Goal: Information Seeking & Learning: Learn about a topic

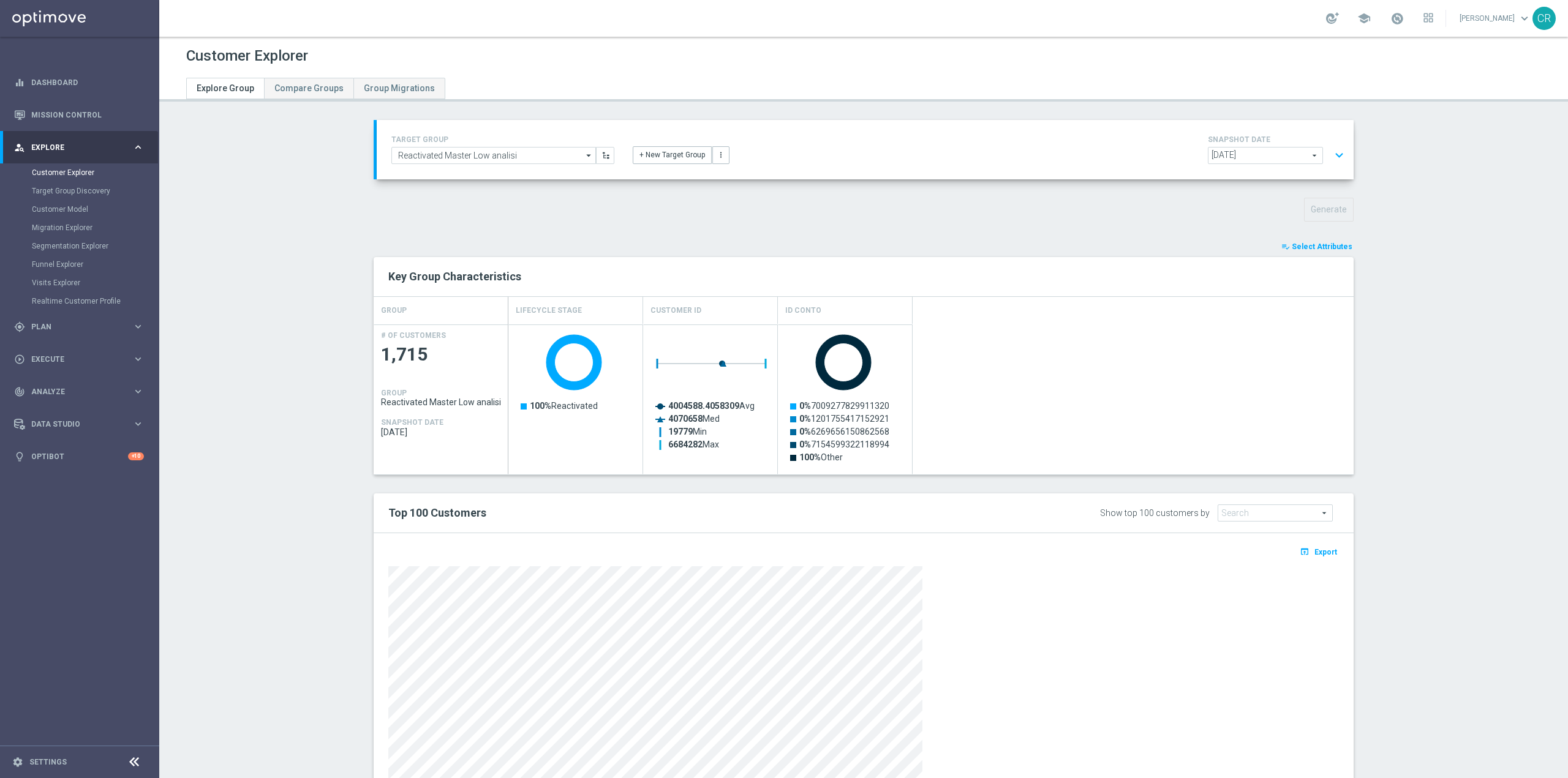
scroll to position [25501, 0]
click at [1322, 557] on button "open_in_browser Export" at bounding box center [1318, 551] width 41 height 16
type textarea "lisi"
drag, startPoint x: 515, startPoint y: 155, endPoint x: 225, endPoint y: 158, distance: 290.0
click at [225, 158] on section "TARGET GROUP Reactivated Master Low analisi Reactivated Master Low analisi arro…" at bounding box center [864, 485] width 1409 height 730
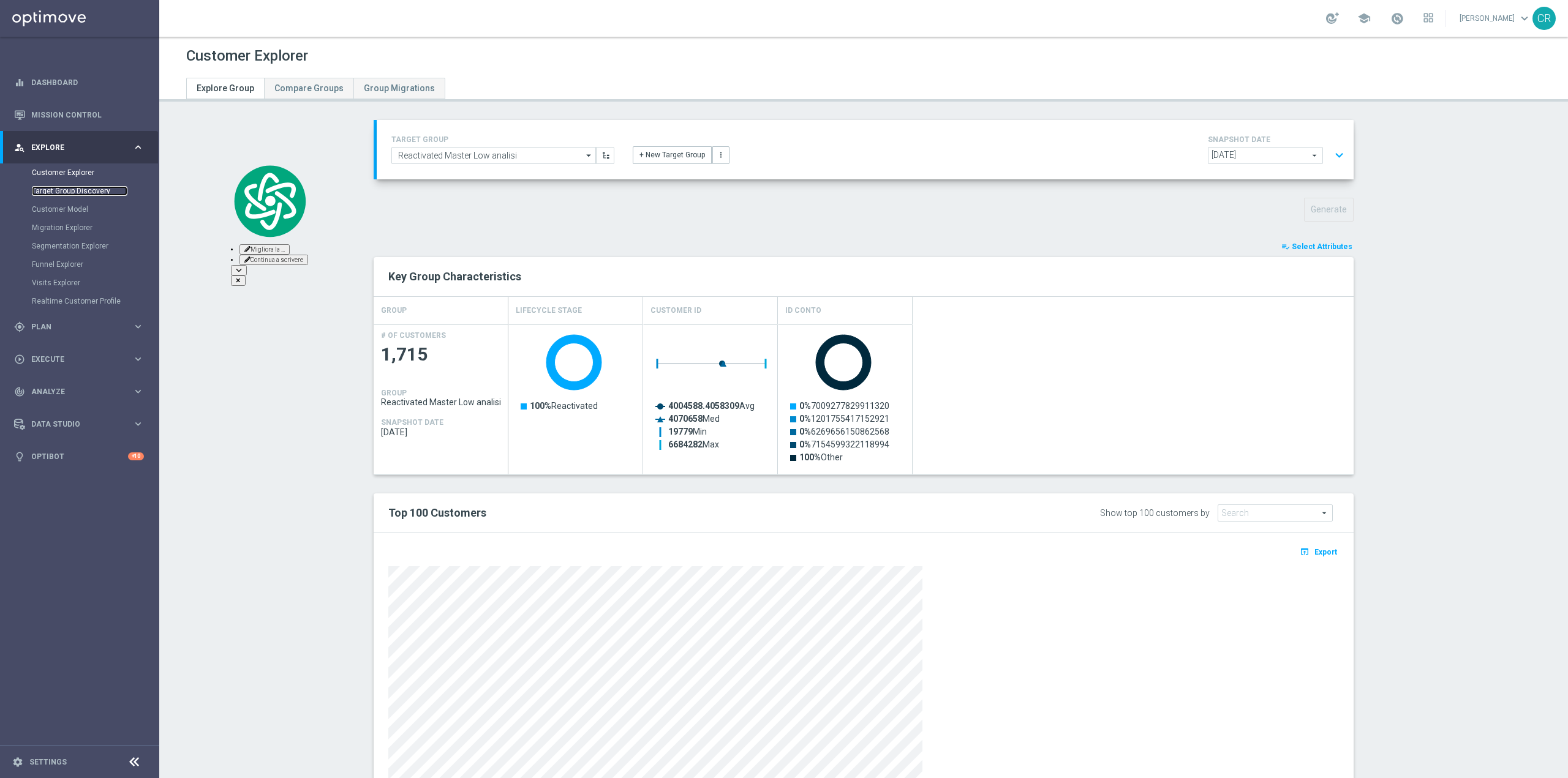
click at [95, 193] on link "Target Group Discovery" at bounding box center [79, 191] width 95 height 10
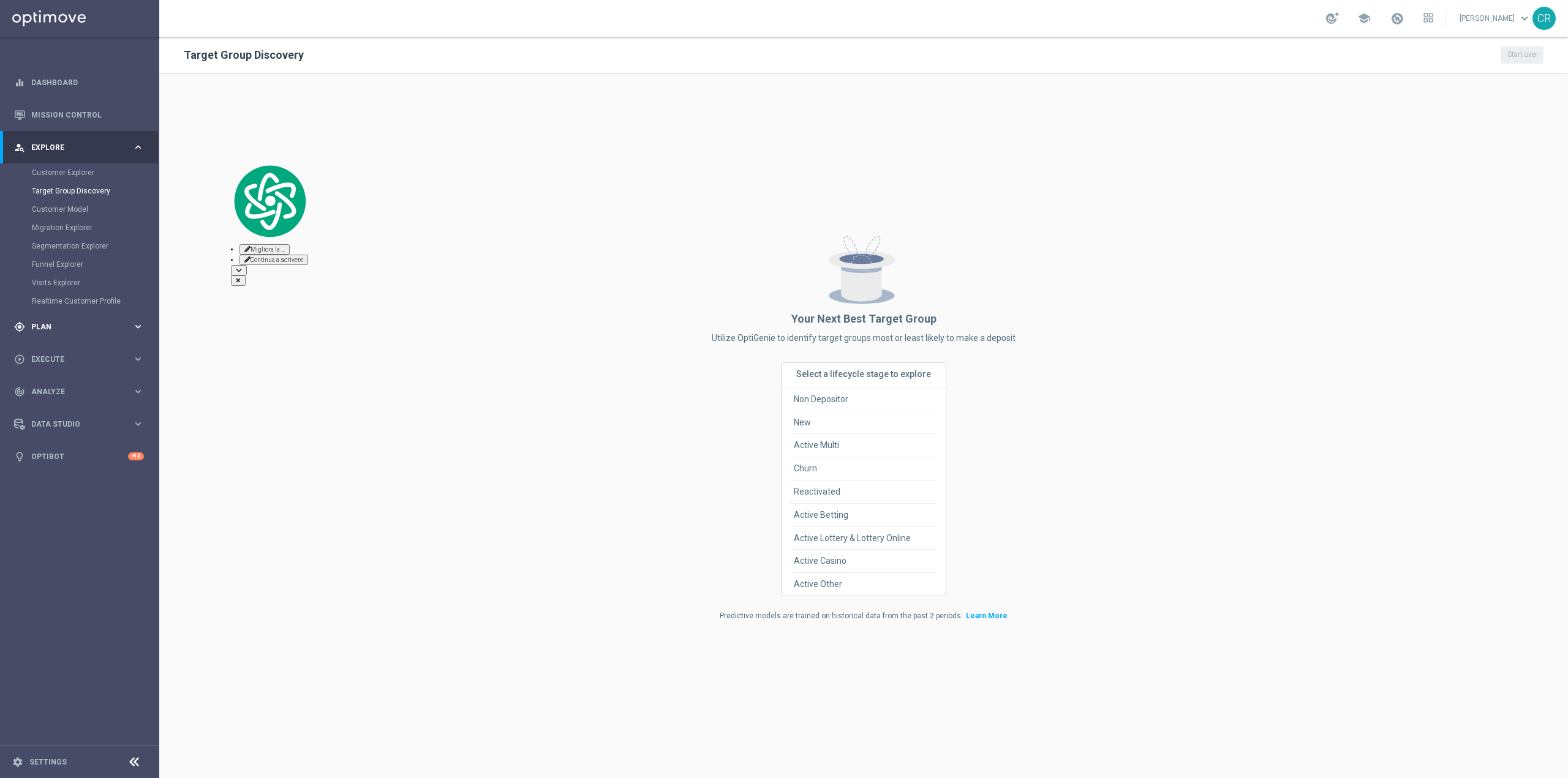
click at [77, 327] on span "Plan" at bounding box center [82, 327] width 101 height 8
click at [73, 206] on link "Target Groups" at bounding box center [79, 204] width 95 height 10
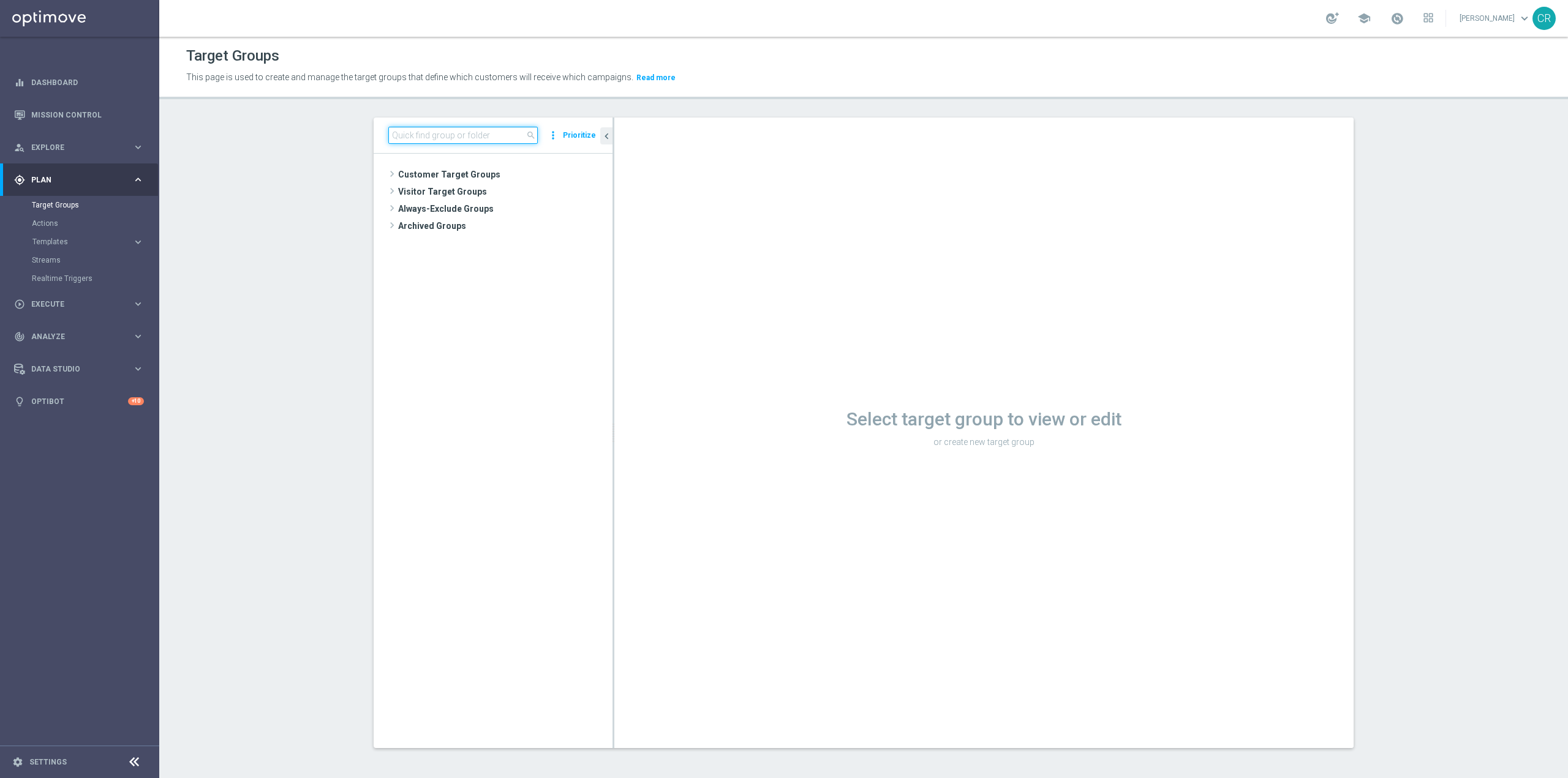
click at [468, 131] on input at bounding box center [463, 135] width 149 height 17
paste input "DEPOSLOTGEV0608"
type input "DEPOSLOTGEV0608"
click at [78, 144] on span "Explore" at bounding box center [82, 148] width 101 height 8
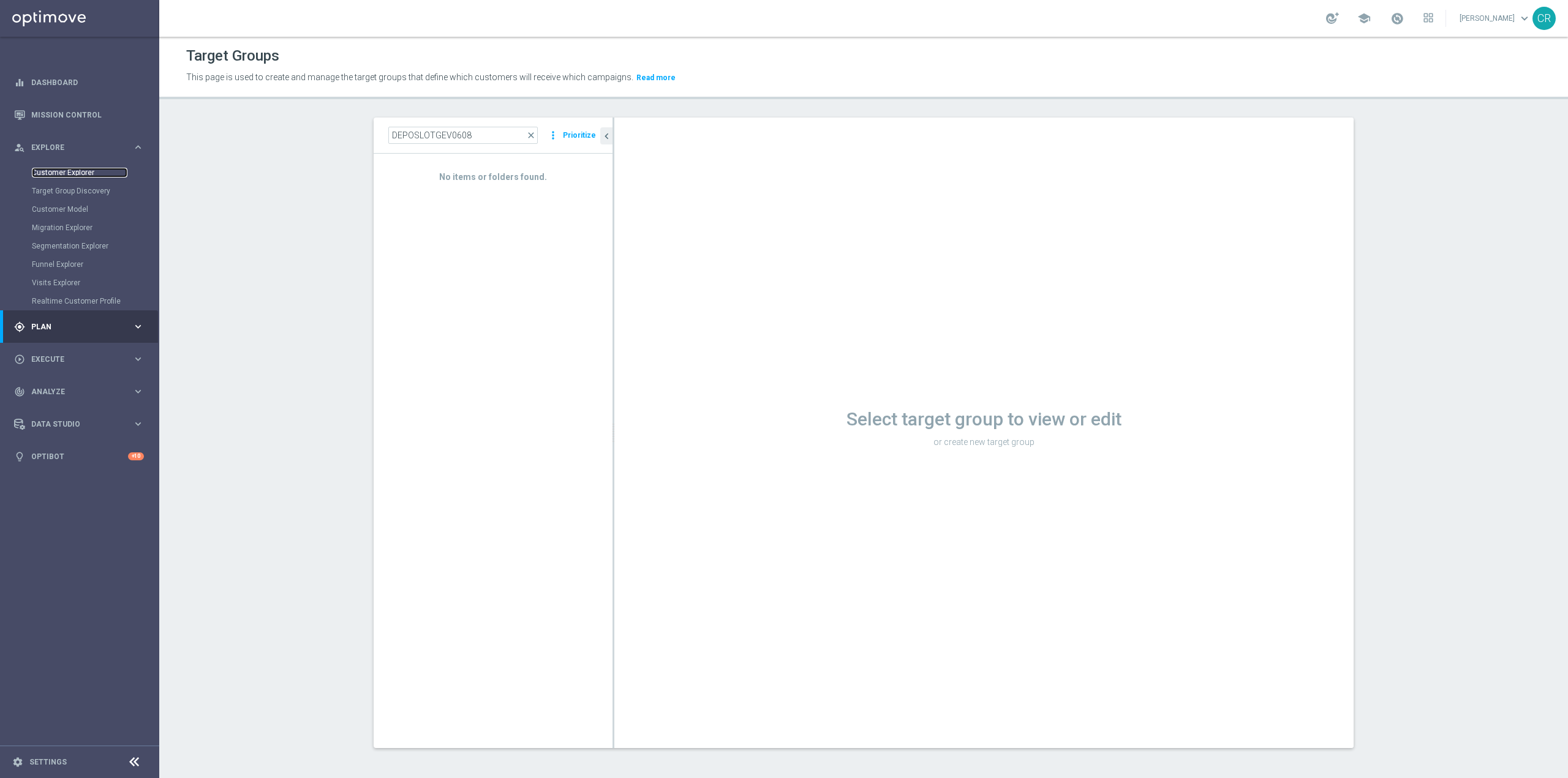
click at [79, 174] on link "Customer Explorer" at bounding box center [79, 172] width 95 height 10
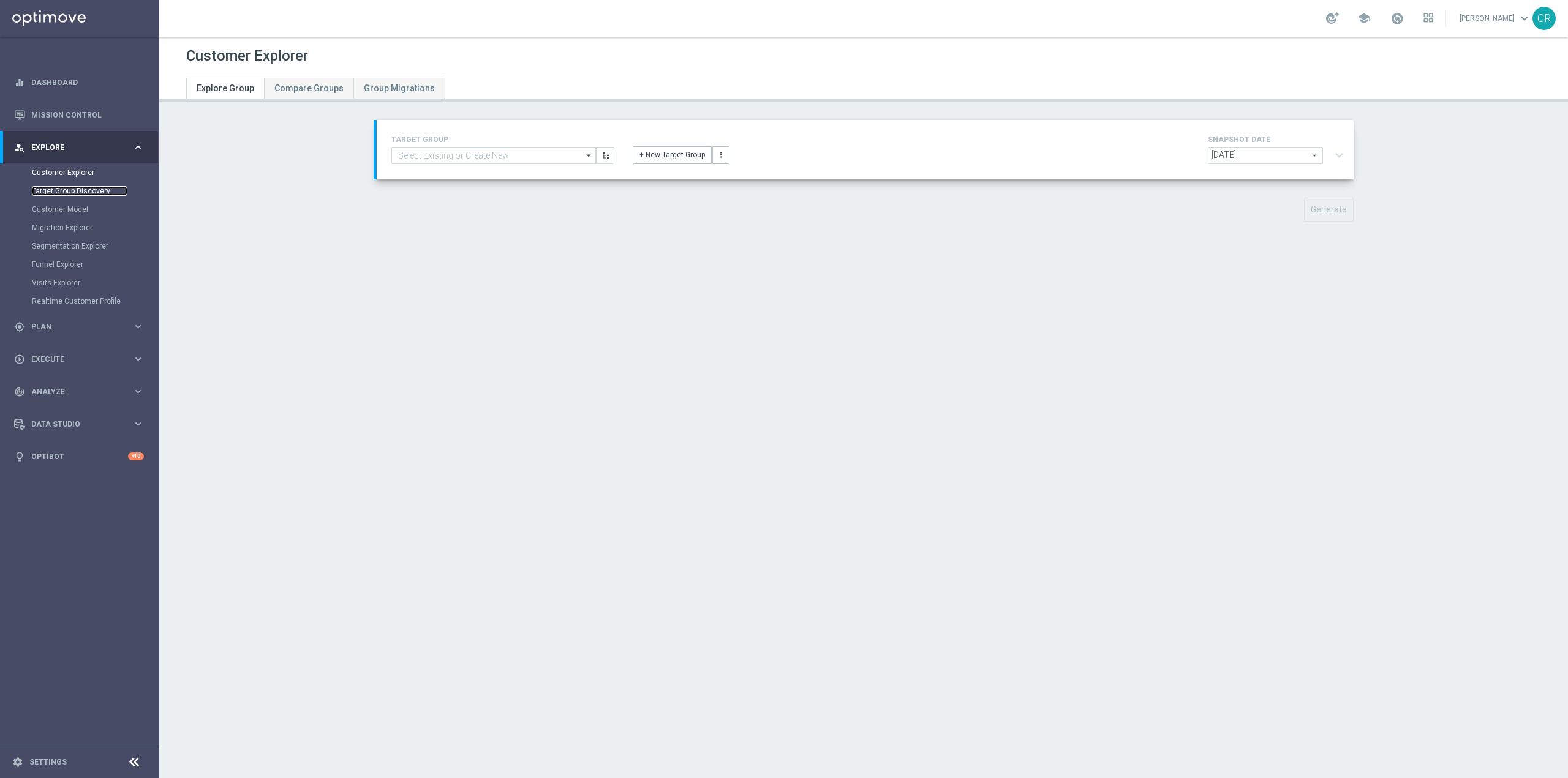
click at [86, 194] on link "Target Group Discovery" at bounding box center [79, 191] width 95 height 10
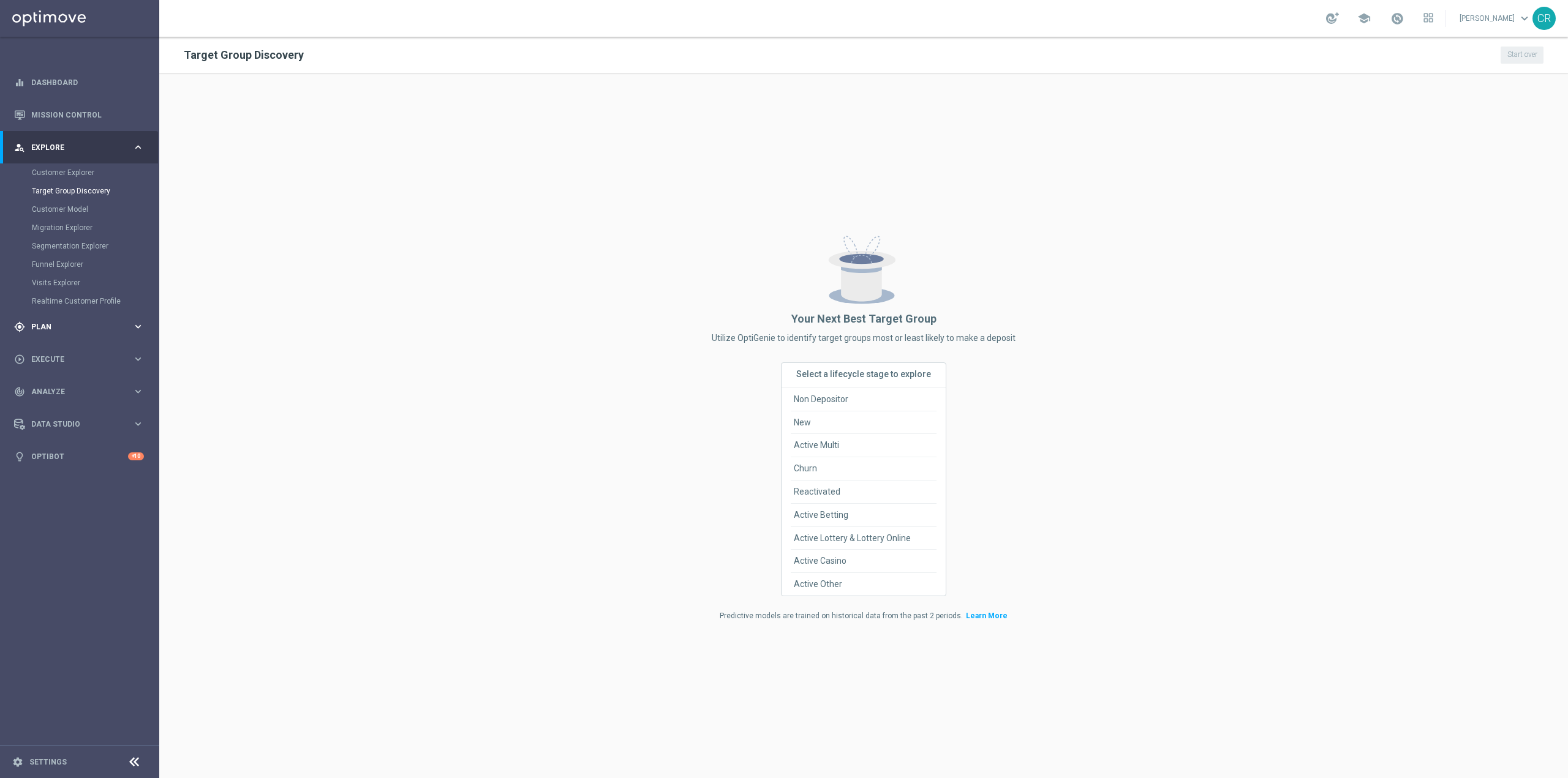
click at [73, 324] on span "Plan" at bounding box center [82, 327] width 101 height 8
click at [68, 208] on link "Target Groups" at bounding box center [79, 204] width 95 height 10
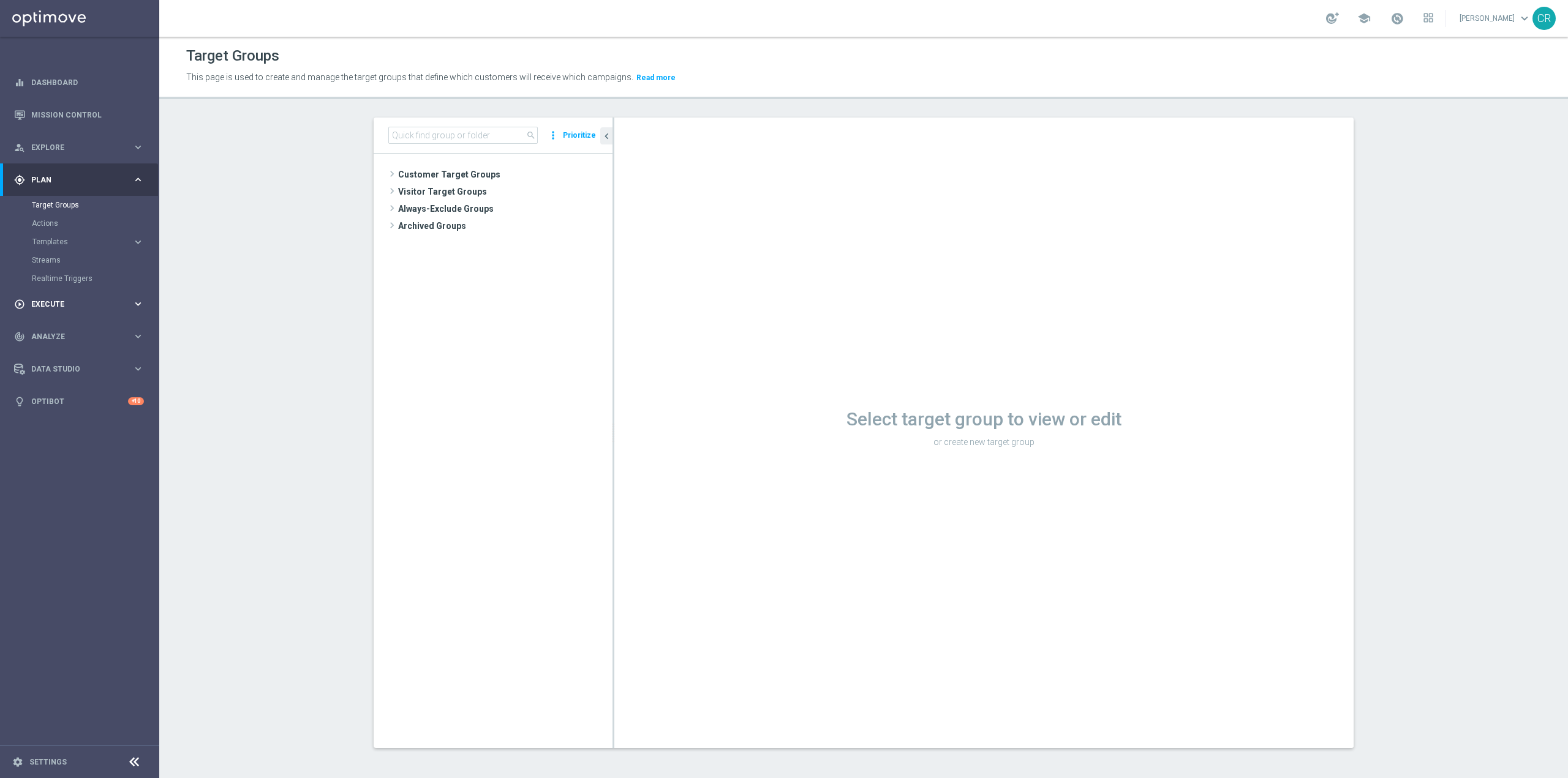
click at [65, 308] on div "play_circle_outline Execute" at bounding box center [73, 304] width 118 height 11
click at [55, 111] on link "Mission Control" at bounding box center [88, 115] width 113 height 32
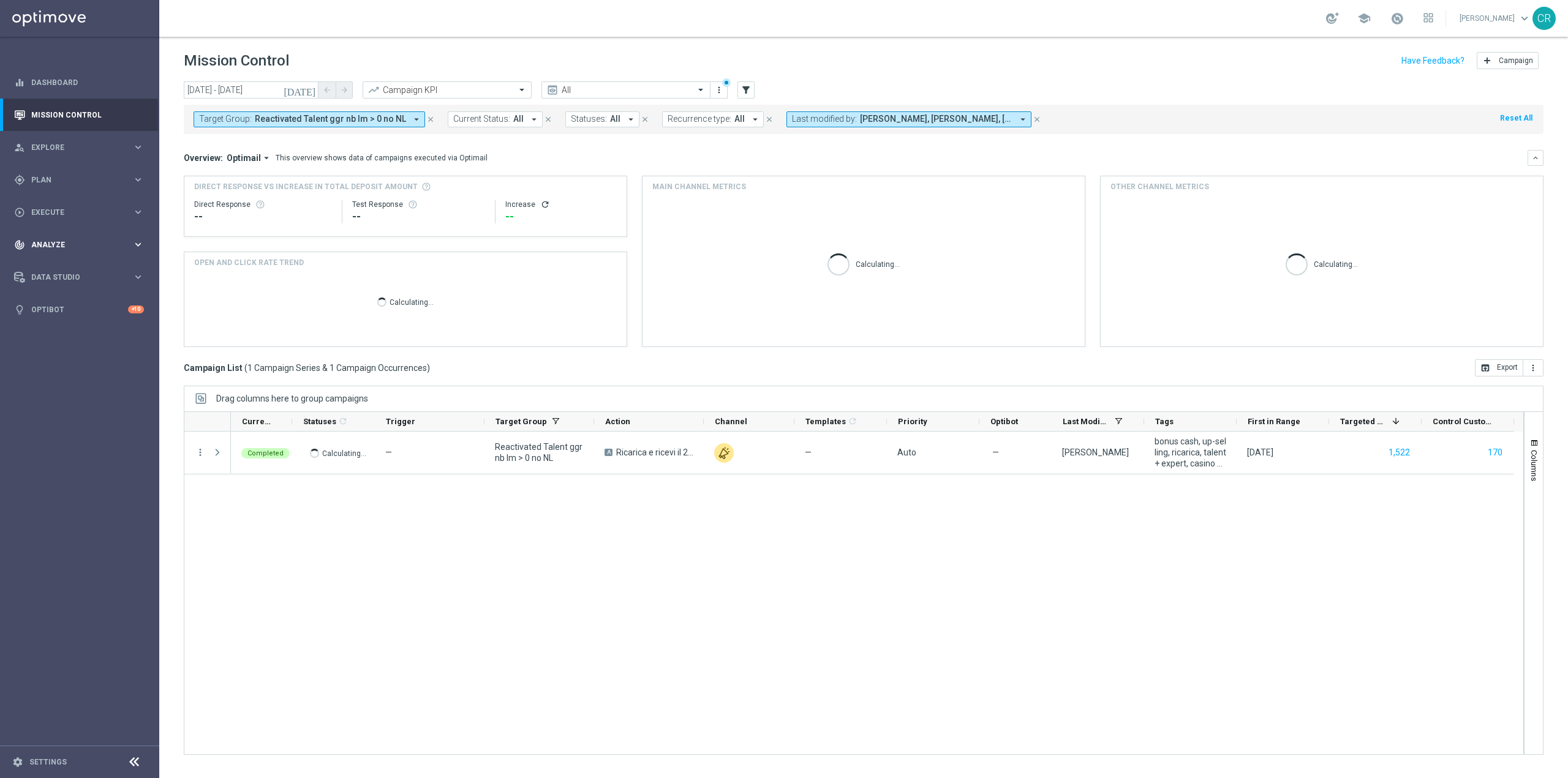
click at [74, 250] on div "track_changes Analyze" at bounding box center [73, 244] width 118 height 11
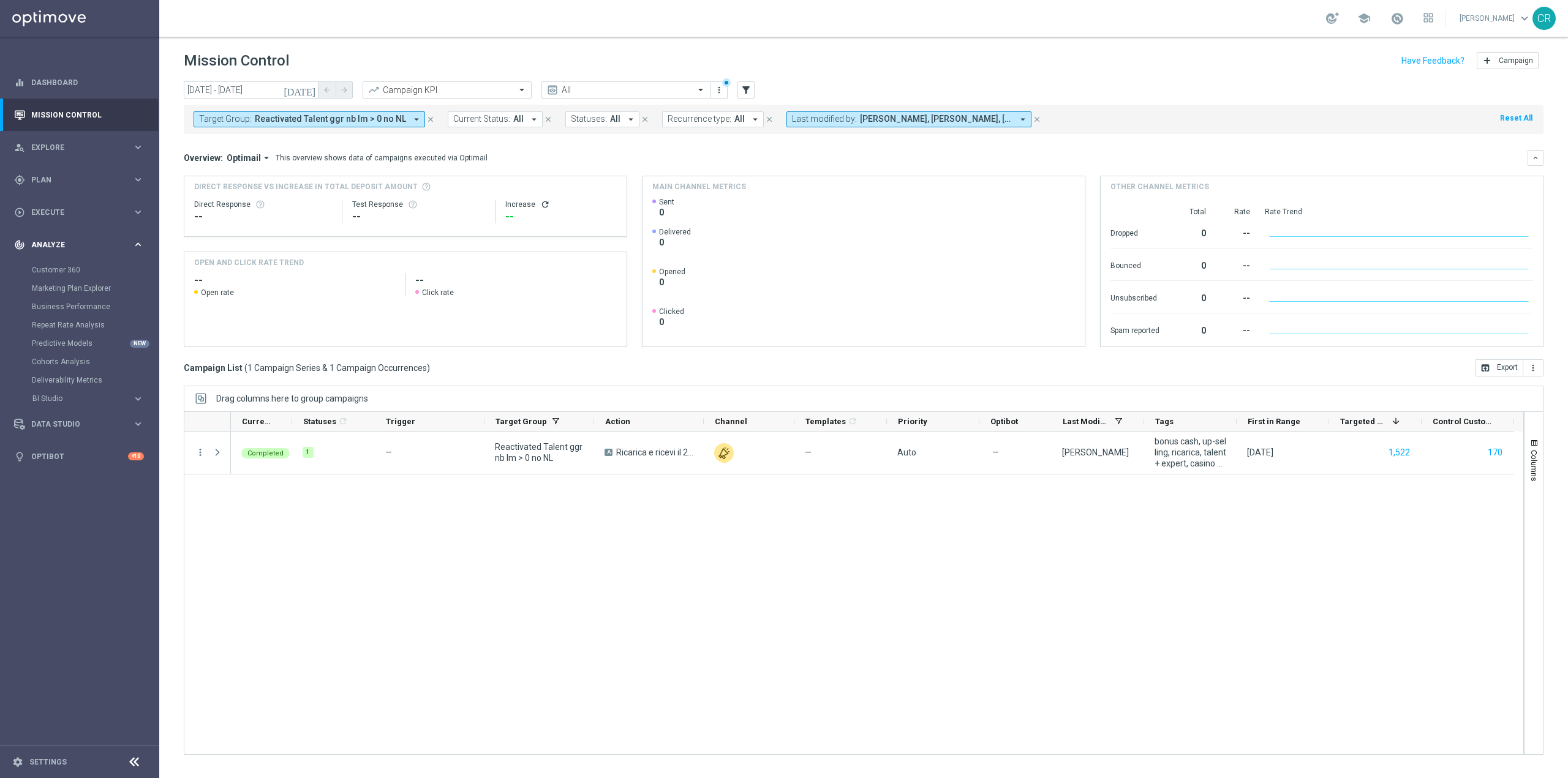
click at [91, 259] on div "track_changes Analyze keyboard_arrow_right" at bounding box center [78, 244] width 158 height 32
click at [79, 248] on span "Analyze" at bounding box center [82, 245] width 101 height 8
click at [56, 271] on link "Customer 360" at bounding box center [79, 270] width 95 height 10
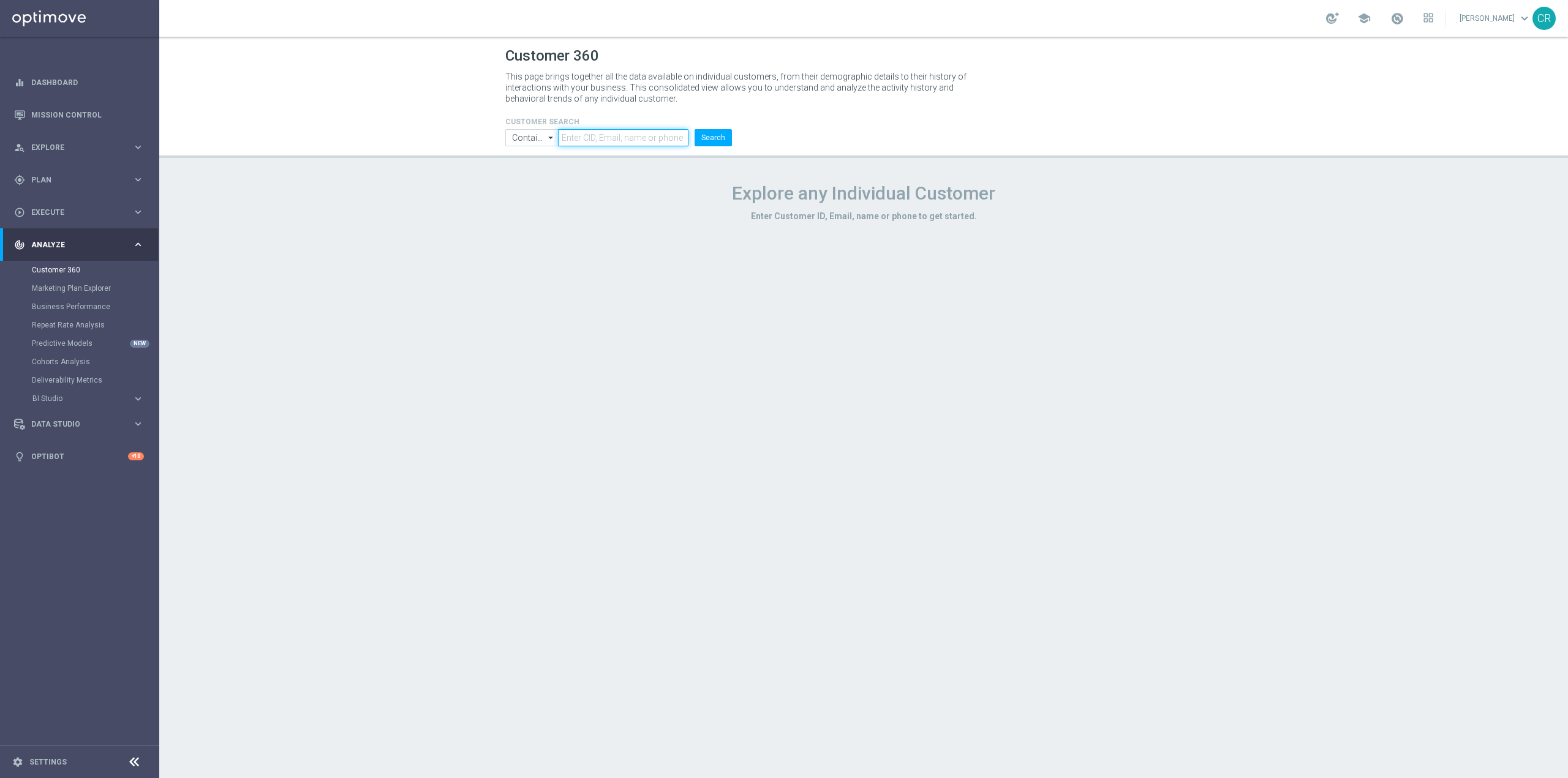
click at [647, 134] on input "text" at bounding box center [624, 138] width 131 height 17
paste input "DEPOSLOTGEV0608"
type input "DEPOSLOTGEV0608"
drag, startPoint x: 651, startPoint y: 138, endPoint x: 363, endPoint y: 207, distance: 296.2
click at [363, 207] on div "Customer 360 This page brings together all the data available on individual cus…" at bounding box center [864, 407] width 1409 height 742
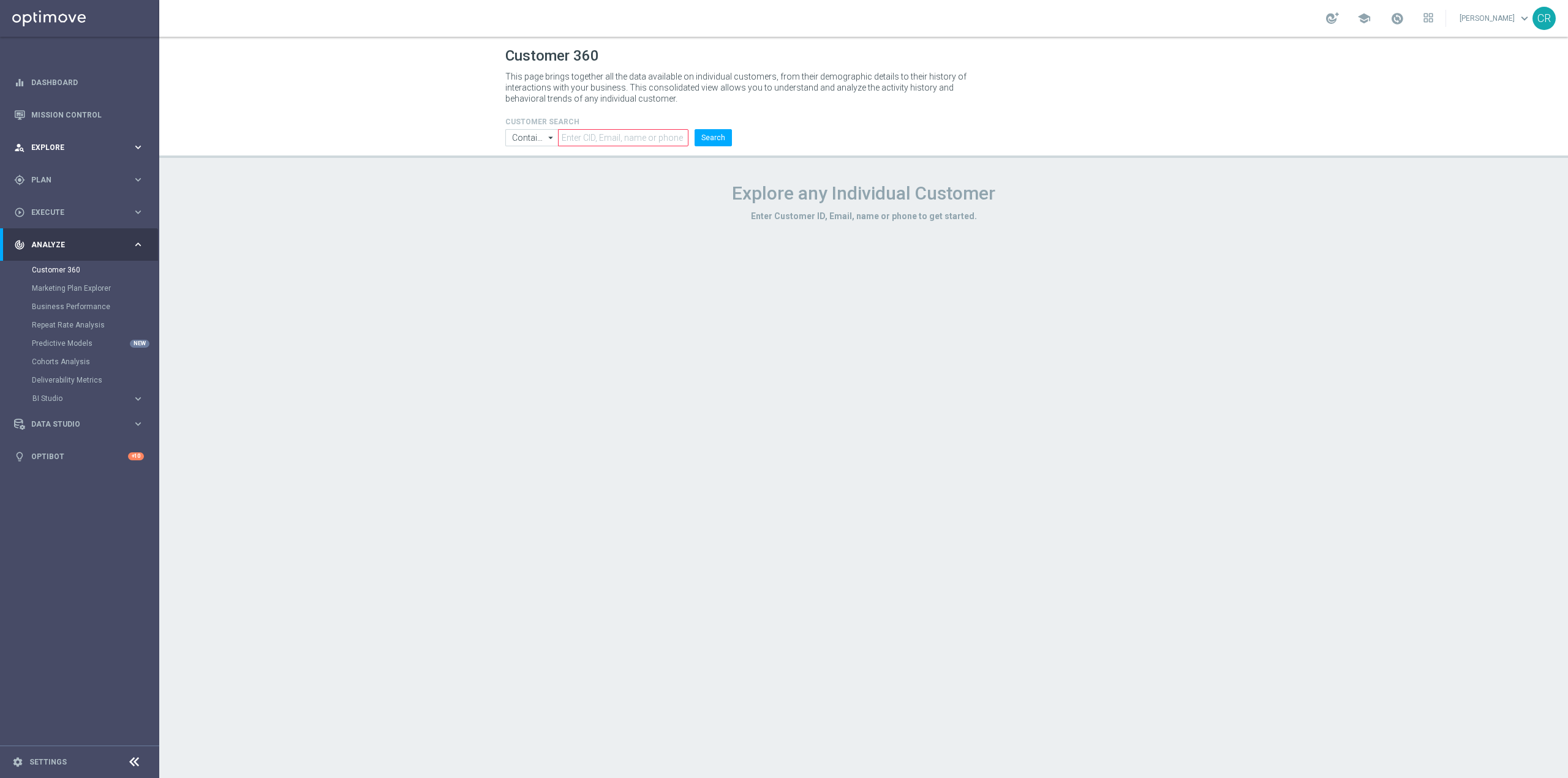
click at [107, 146] on span "Explore" at bounding box center [82, 148] width 101 height 8
click at [67, 193] on link "Target Group Discovery" at bounding box center [79, 191] width 95 height 10
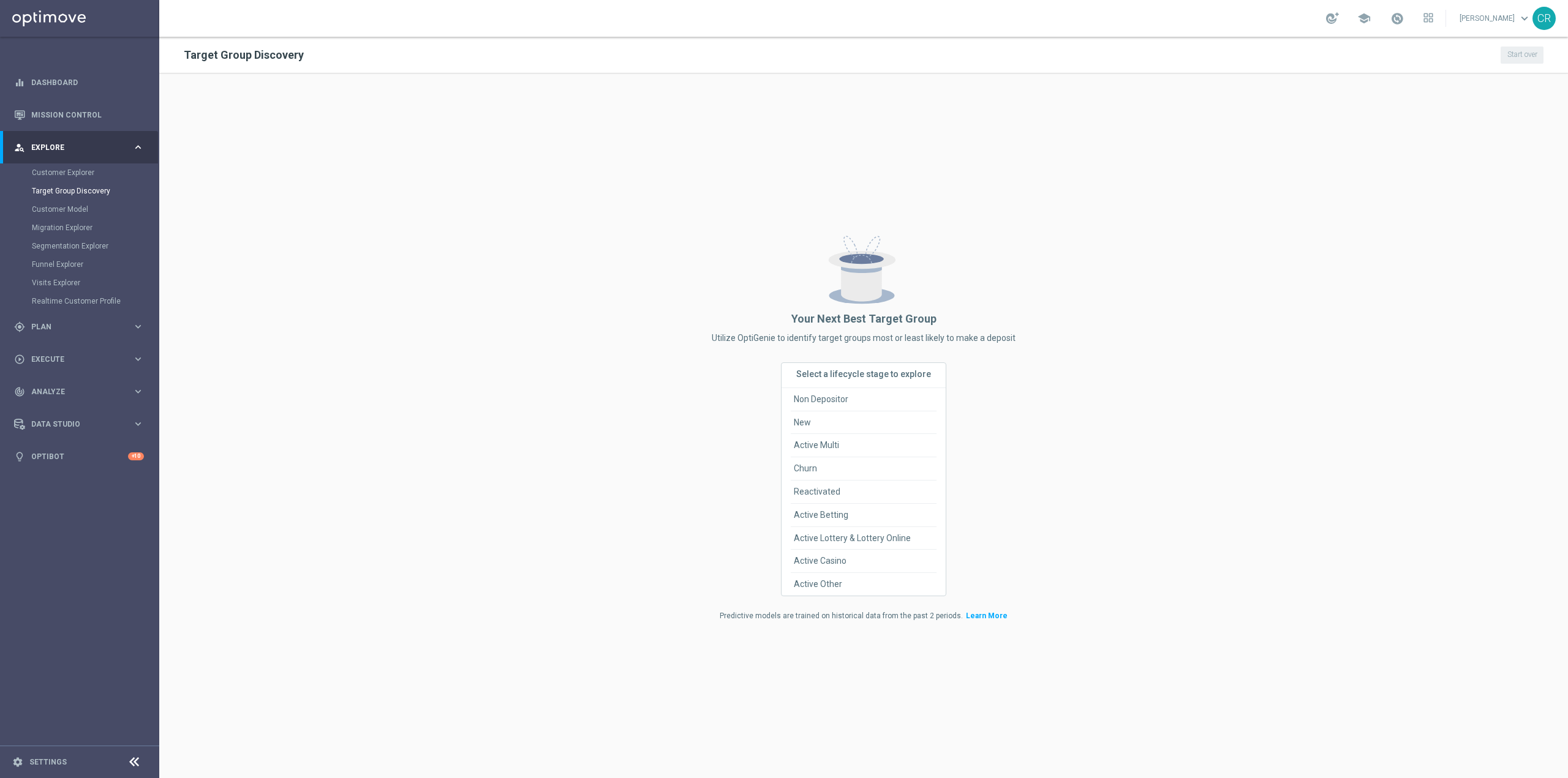
click at [65, 166] on div "Customer Explorer" at bounding box center [95, 173] width 126 height 18
click at [61, 173] on link "Customer Explorer" at bounding box center [79, 172] width 95 height 10
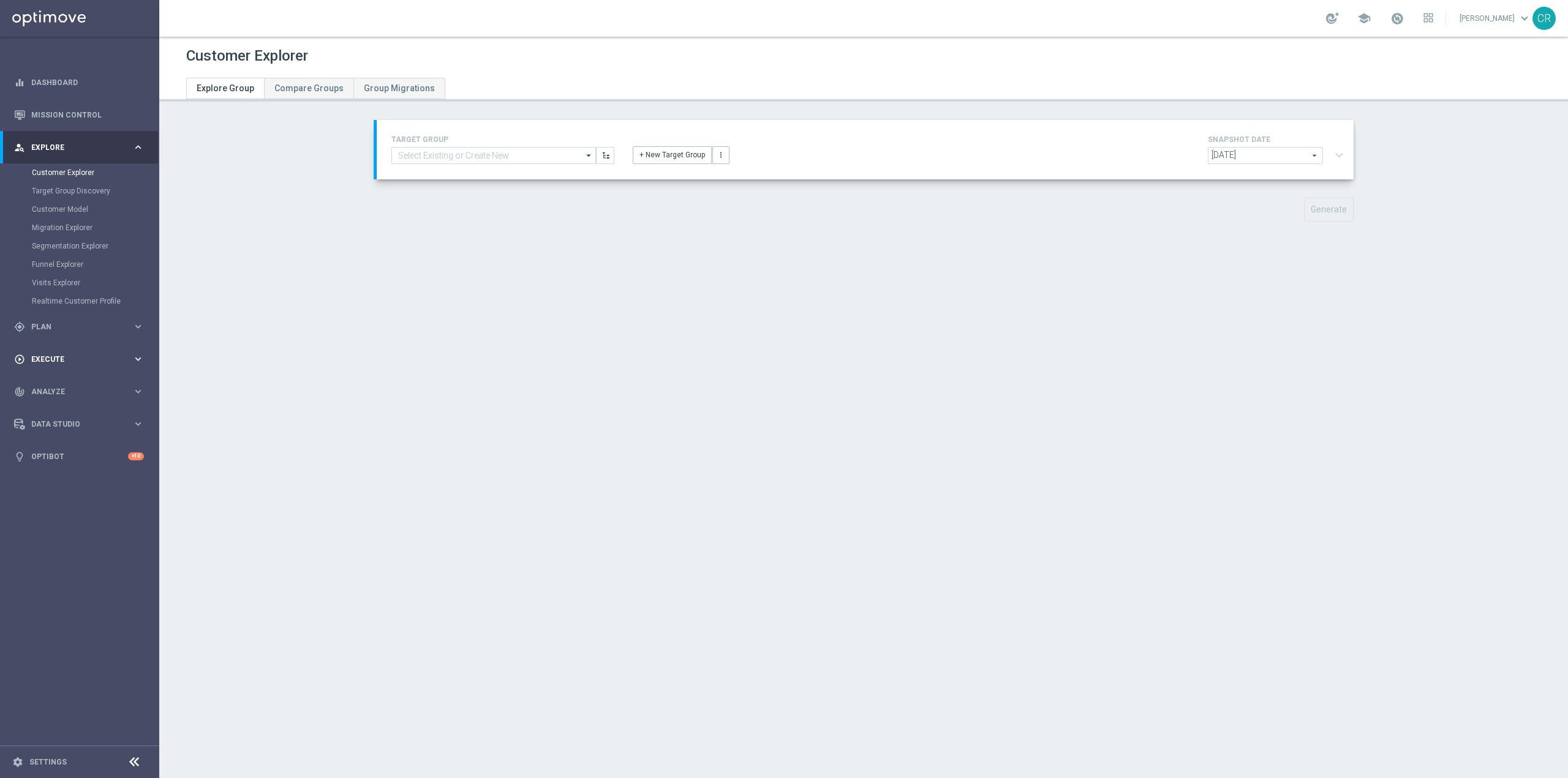
click at [103, 356] on span "Execute" at bounding box center [82, 360] width 101 height 8
click at [78, 233] on link "Campaign Builder" at bounding box center [79, 238] width 95 height 10
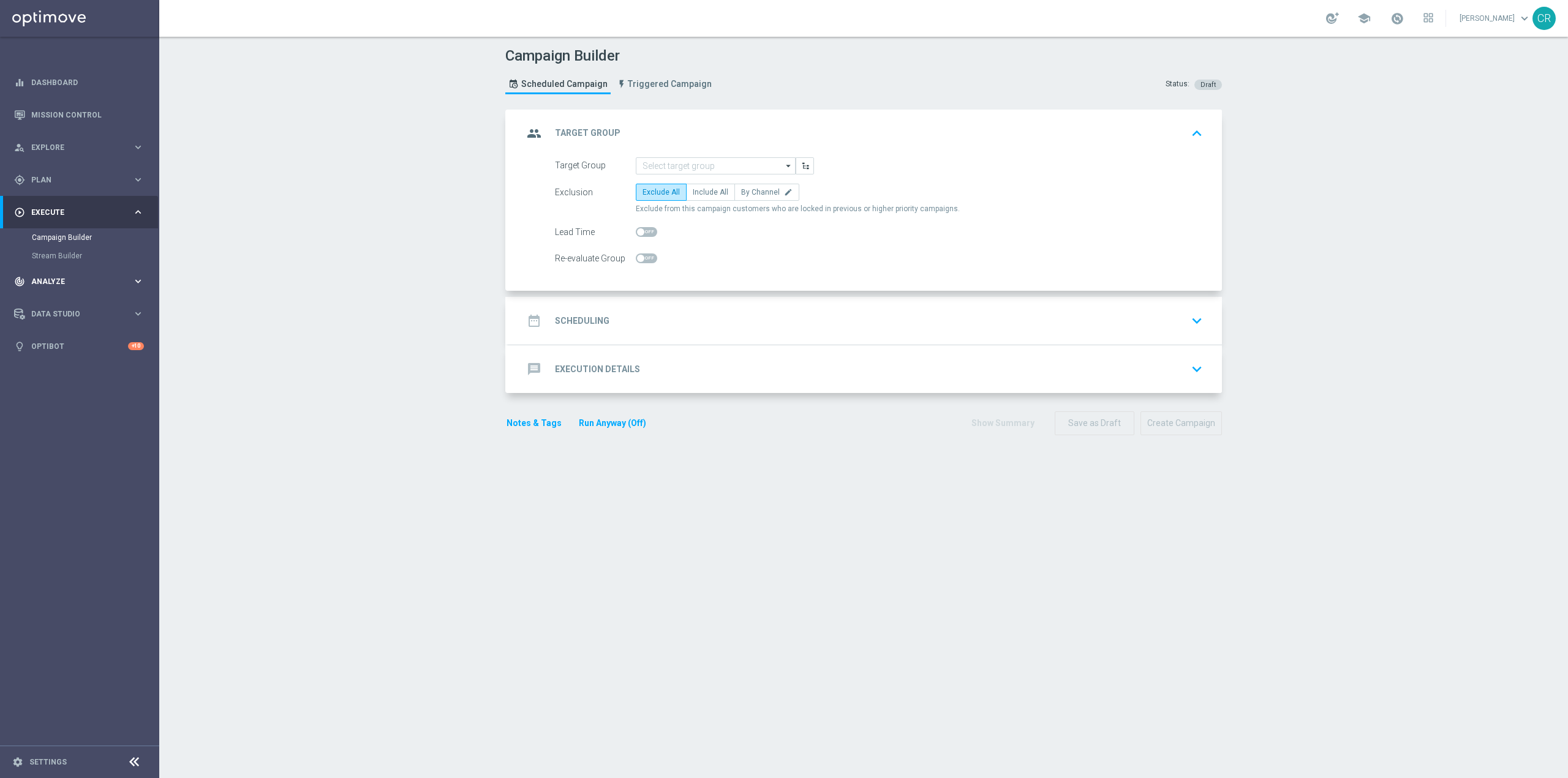
click at [89, 281] on span "Analyze" at bounding box center [82, 282] width 101 height 8
click at [56, 140] on div "person_search Explore keyboard_arrow_right" at bounding box center [78, 147] width 158 height 32
click at [64, 173] on link "Customer Explorer" at bounding box center [79, 172] width 95 height 10
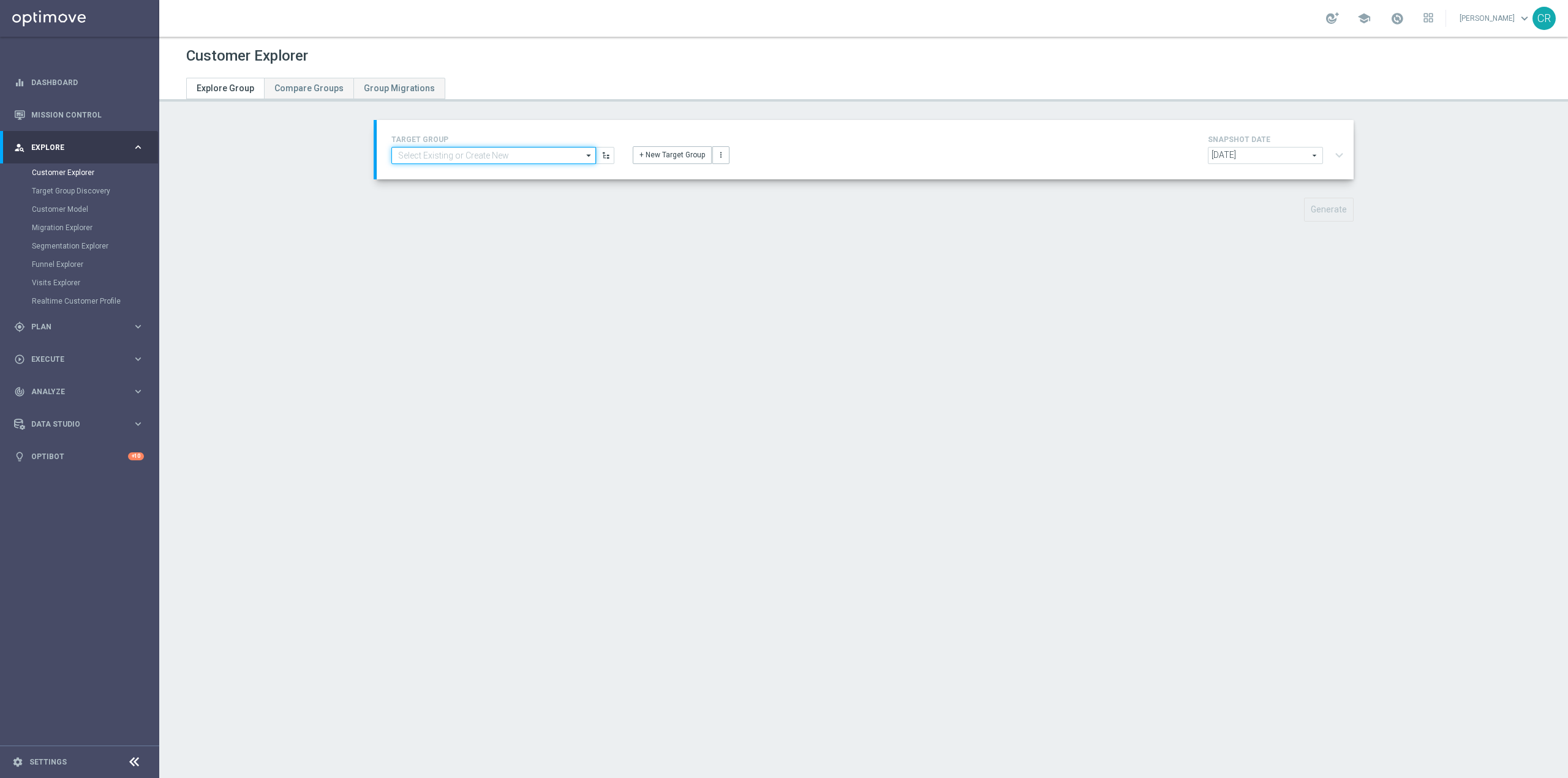
click at [467, 158] on input at bounding box center [494, 155] width 205 height 17
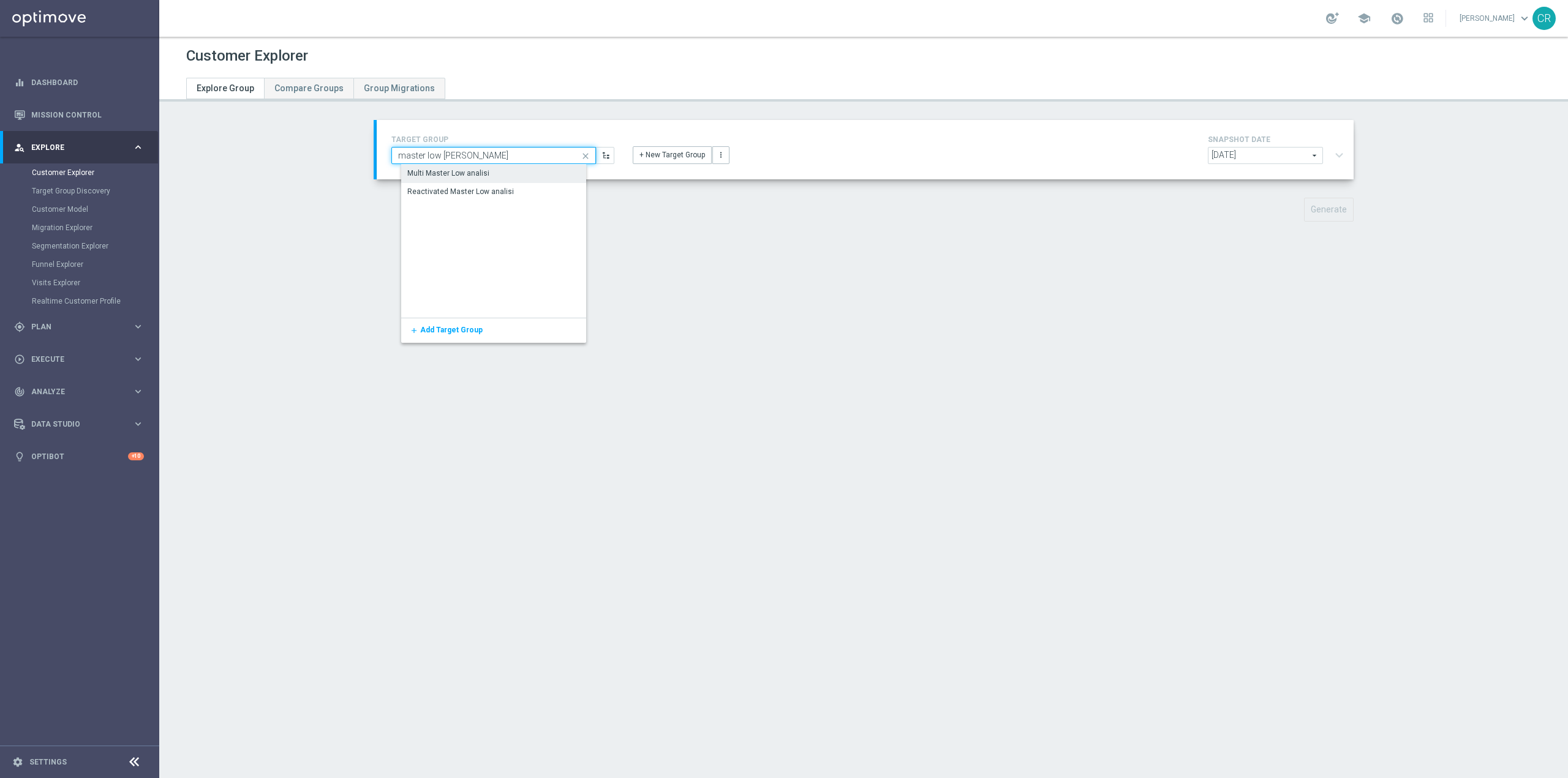
type input "master low [PERSON_NAME]"
click at [502, 171] on div "Multi Master Low analisi" at bounding box center [504, 173] width 205 height 17
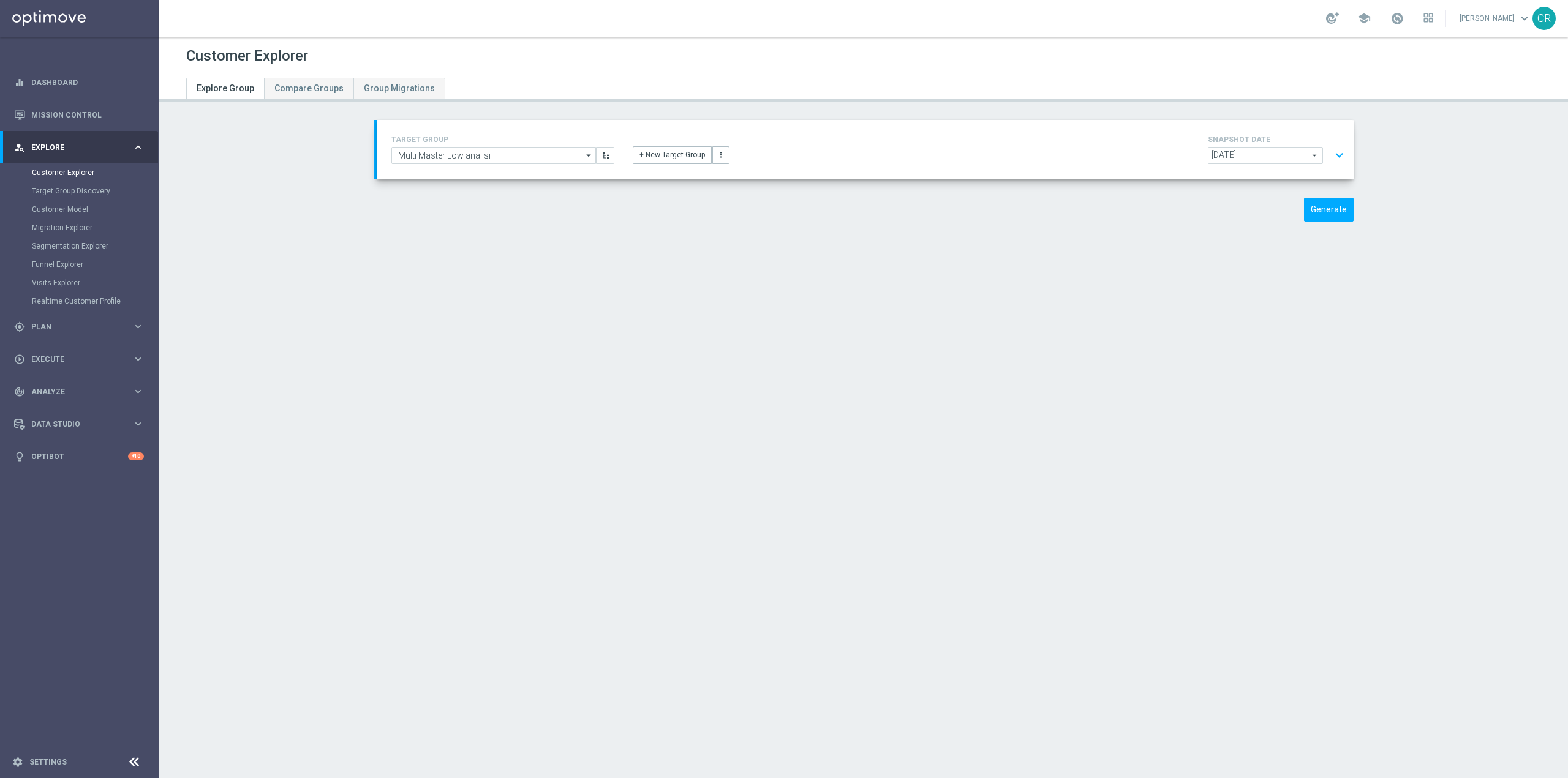
click at [85, 241] on div "Segmentation Explorer" at bounding box center [95, 246] width 126 height 18
click at [85, 249] on link "Segmentation Explorer" at bounding box center [79, 246] width 95 height 10
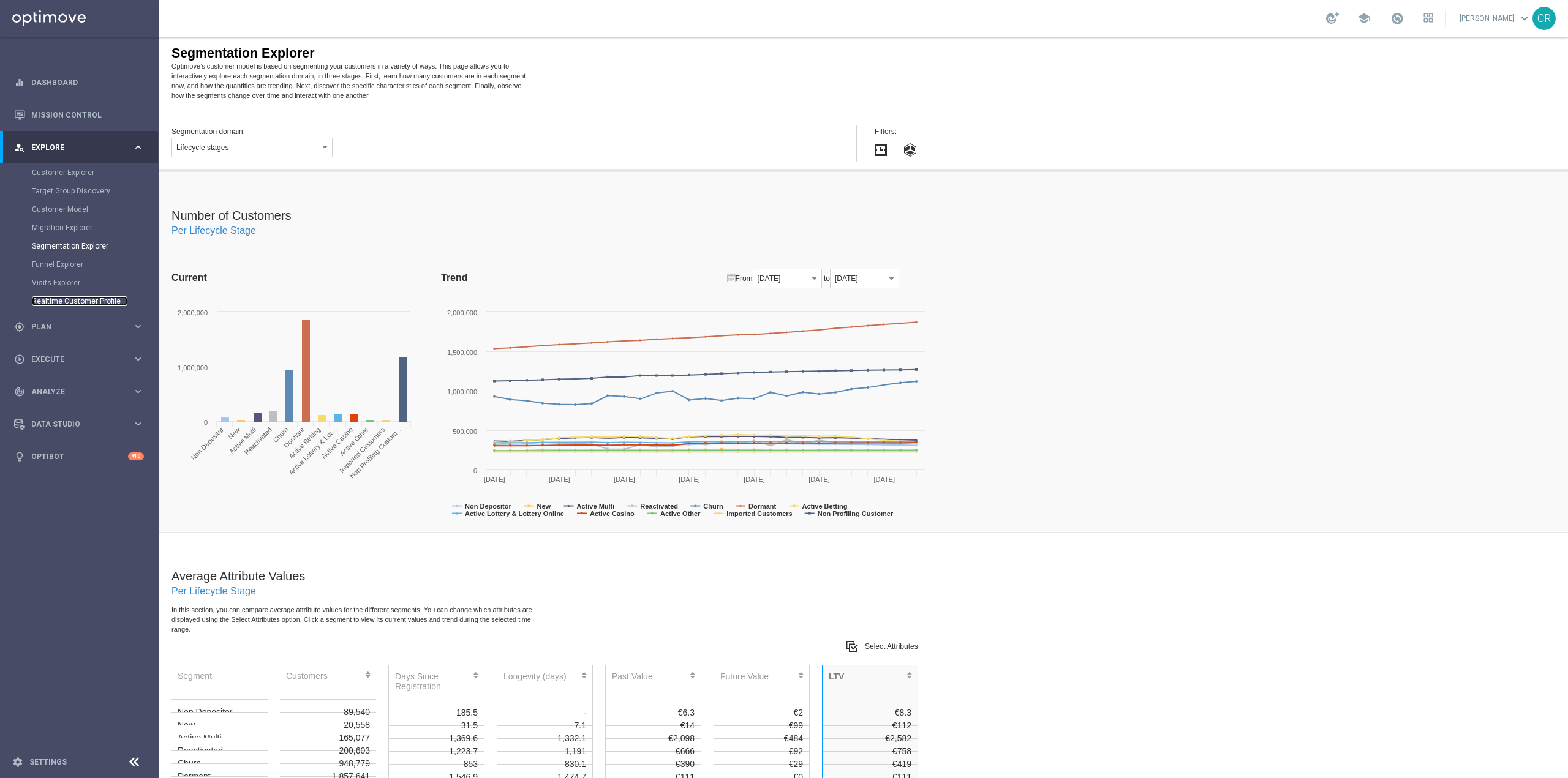
click at [82, 300] on link "Realtime Customer Profile" at bounding box center [79, 301] width 95 height 10
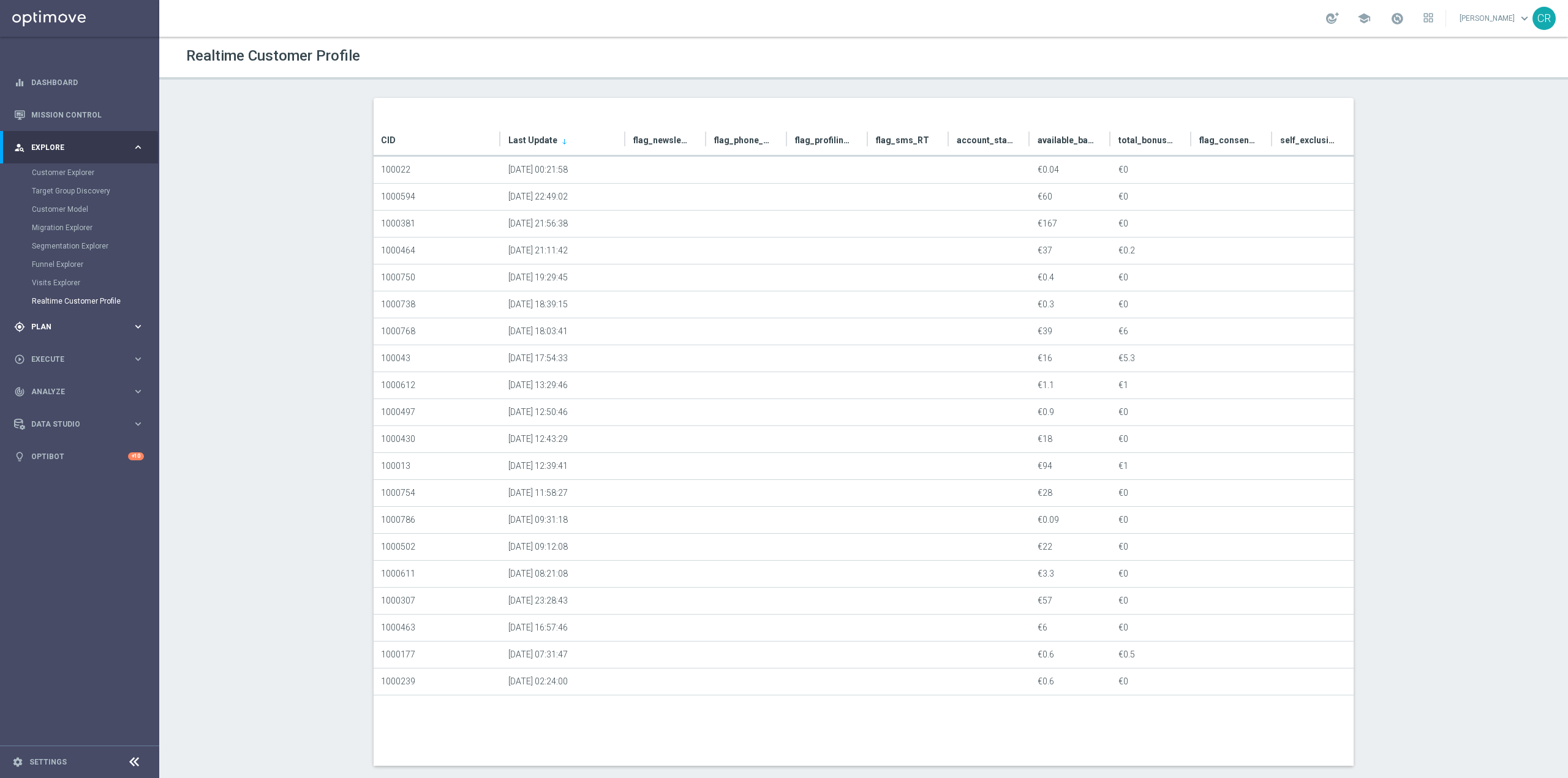
click at [82, 321] on div "gps_fixed Plan" at bounding box center [73, 327] width 118 height 11
click at [71, 206] on link "Target Groups" at bounding box center [79, 204] width 95 height 10
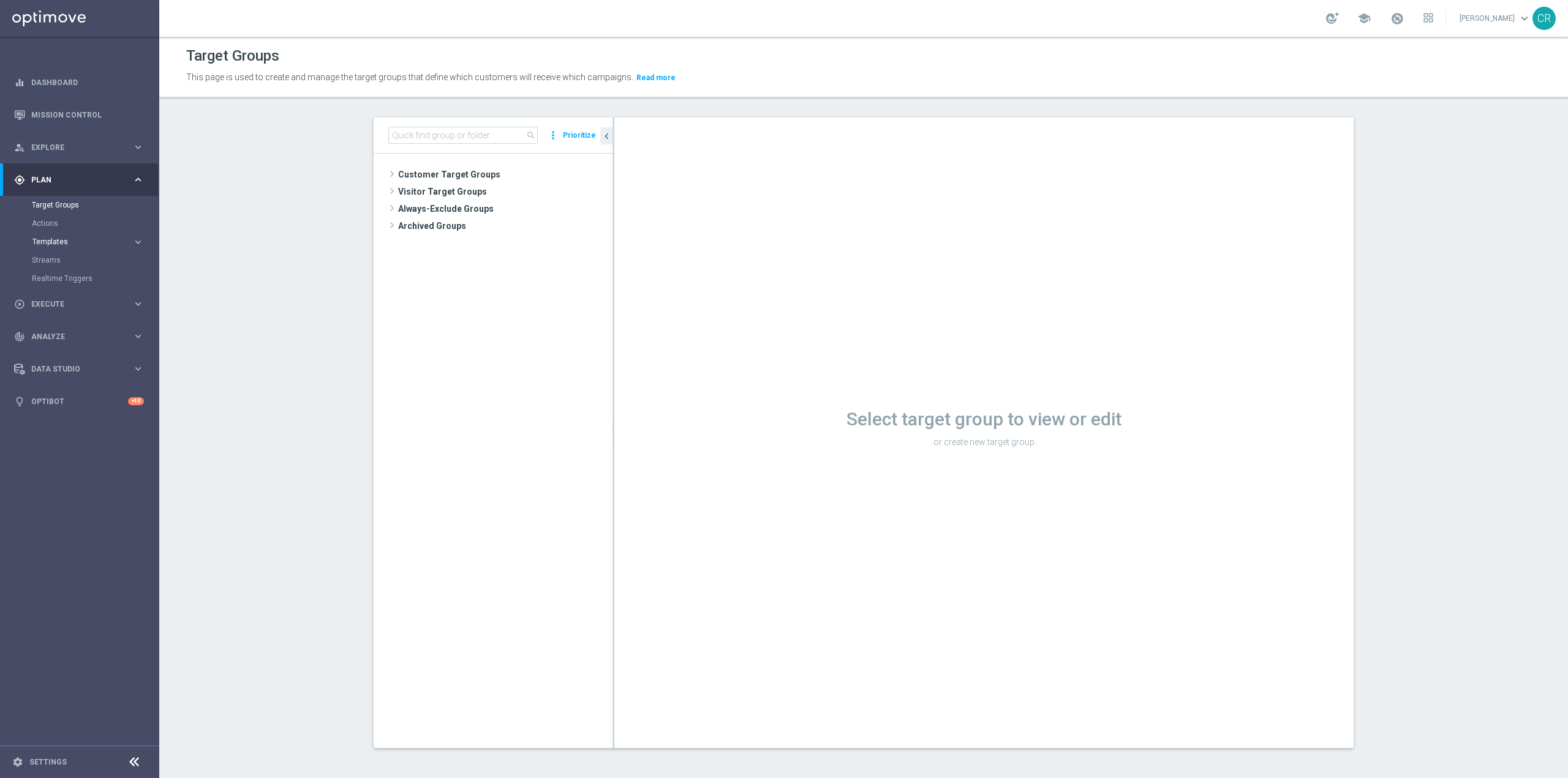
click at [68, 239] on span "Templates" at bounding box center [76, 242] width 88 height 8
click at [428, 133] on input at bounding box center [463, 135] width 149 height 17
click at [93, 407] on div "play_circle_outline Execute keyboard_arrow_right" at bounding box center [78, 414] width 158 height 32
click at [78, 279] on span "Analyze" at bounding box center [82, 282] width 101 height 8
click at [67, 111] on link "Mission Control" at bounding box center [88, 115] width 113 height 32
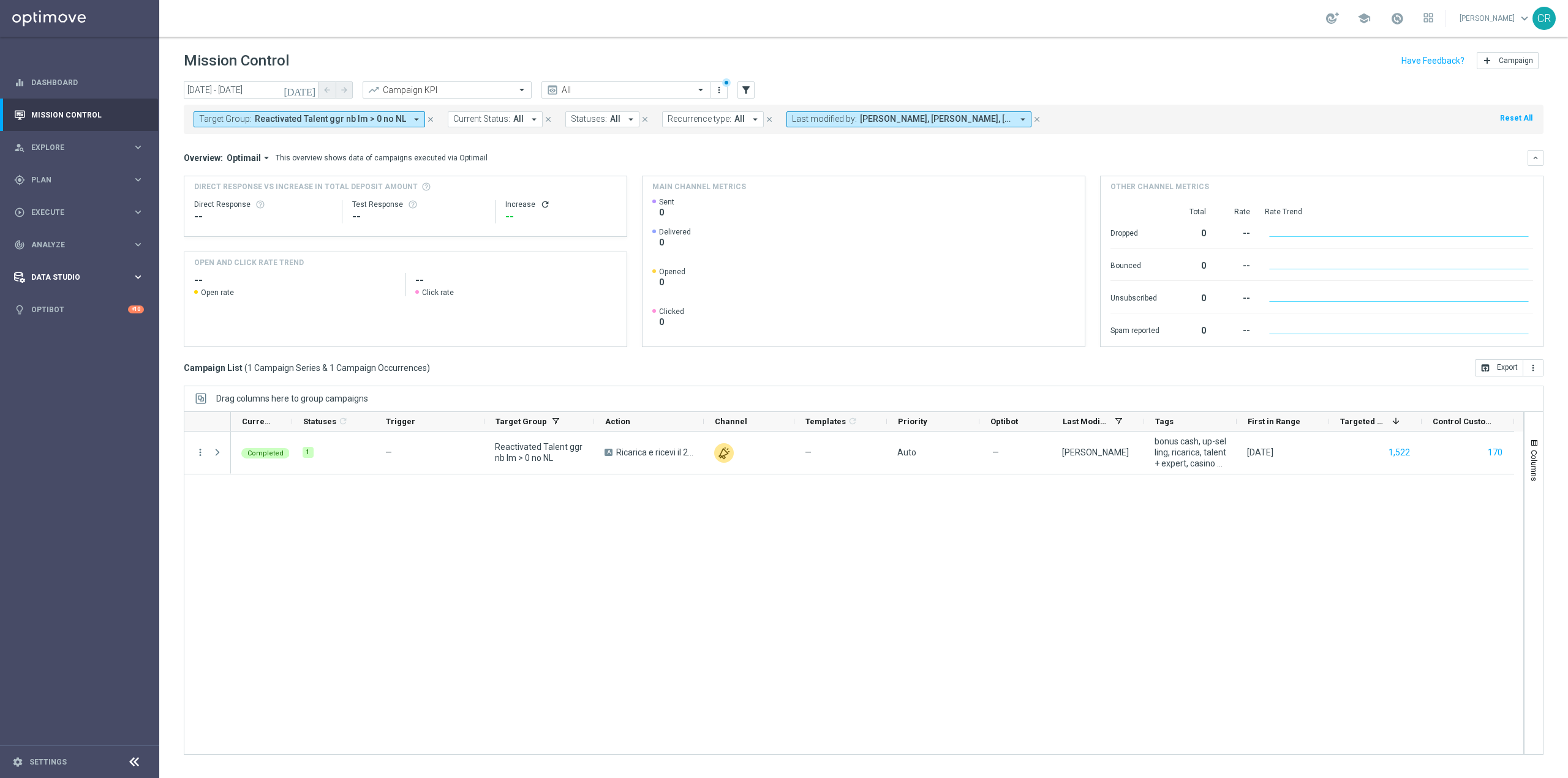
click at [92, 276] on span "Data Studio" at bounding box center [82, 278] width 101 height 8
click at [62, 298] on link "Attributes" at bounding box center [79, 302] width 95 height 10
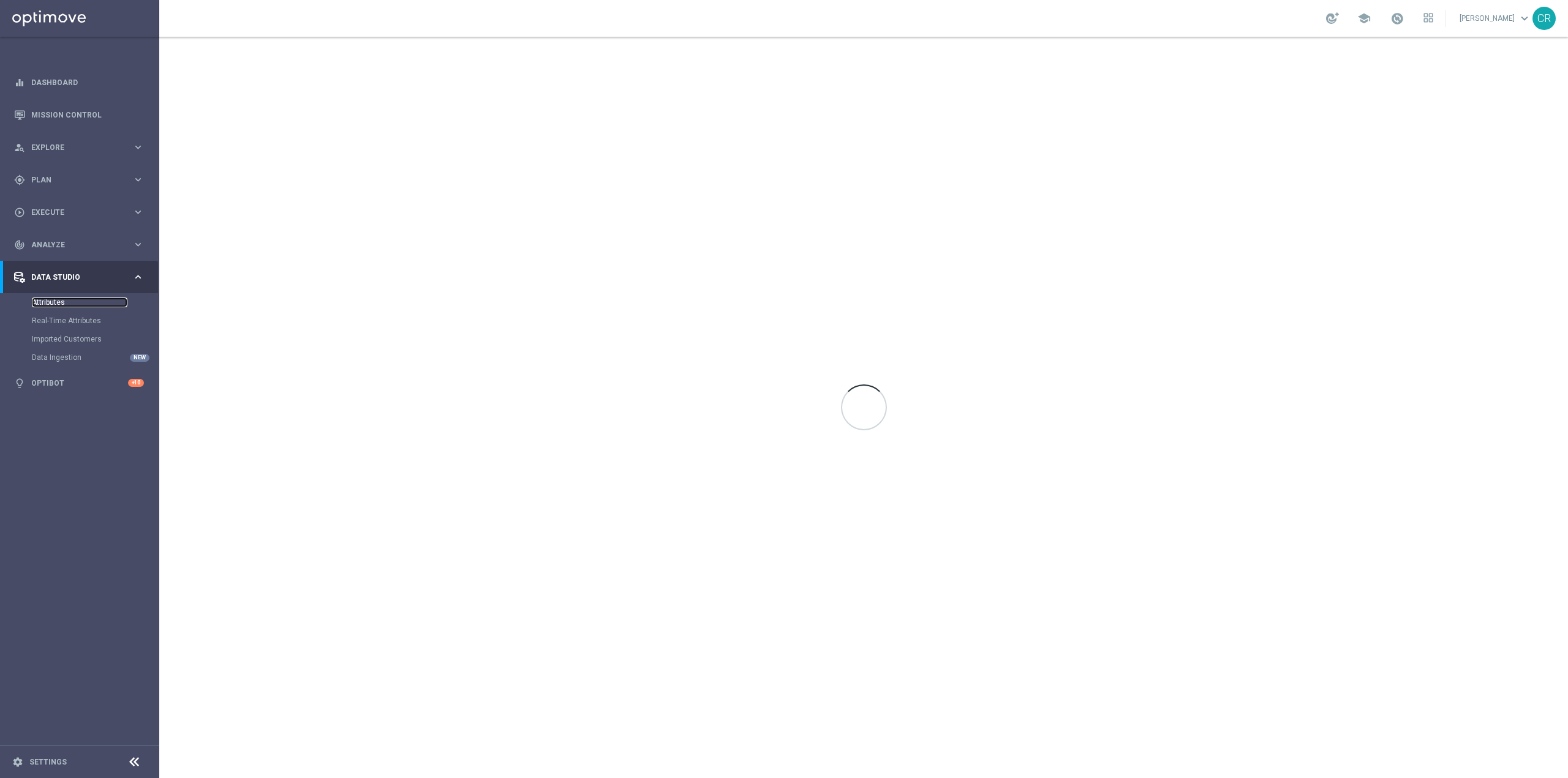
click at [55, 303] on link "Attributes" at bounding box center [79, 302] width 95 height 10
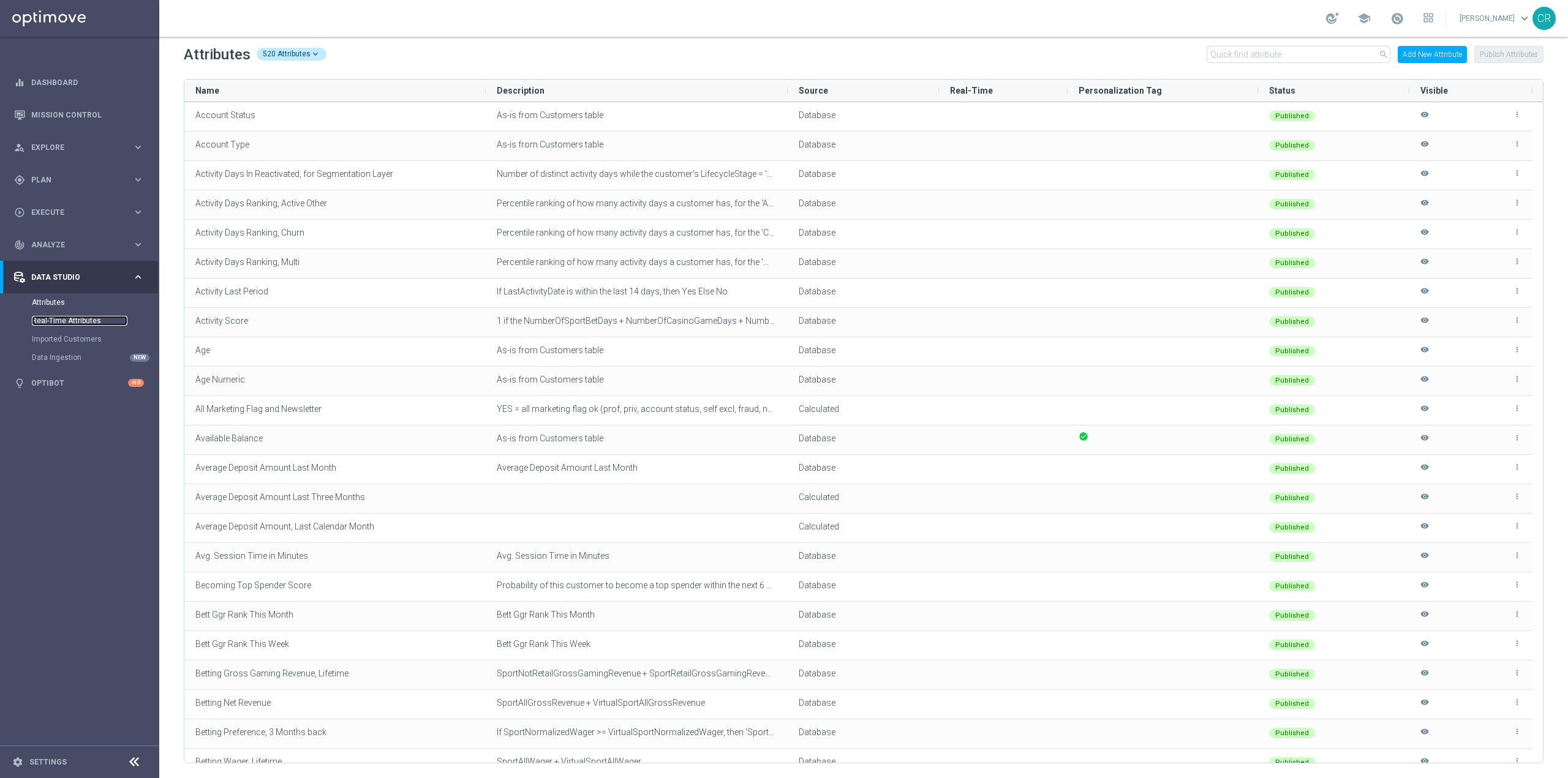
click at [55, 321] on link "Real-Time Attributes" at bounding box center [79, 321] width 95 height 10
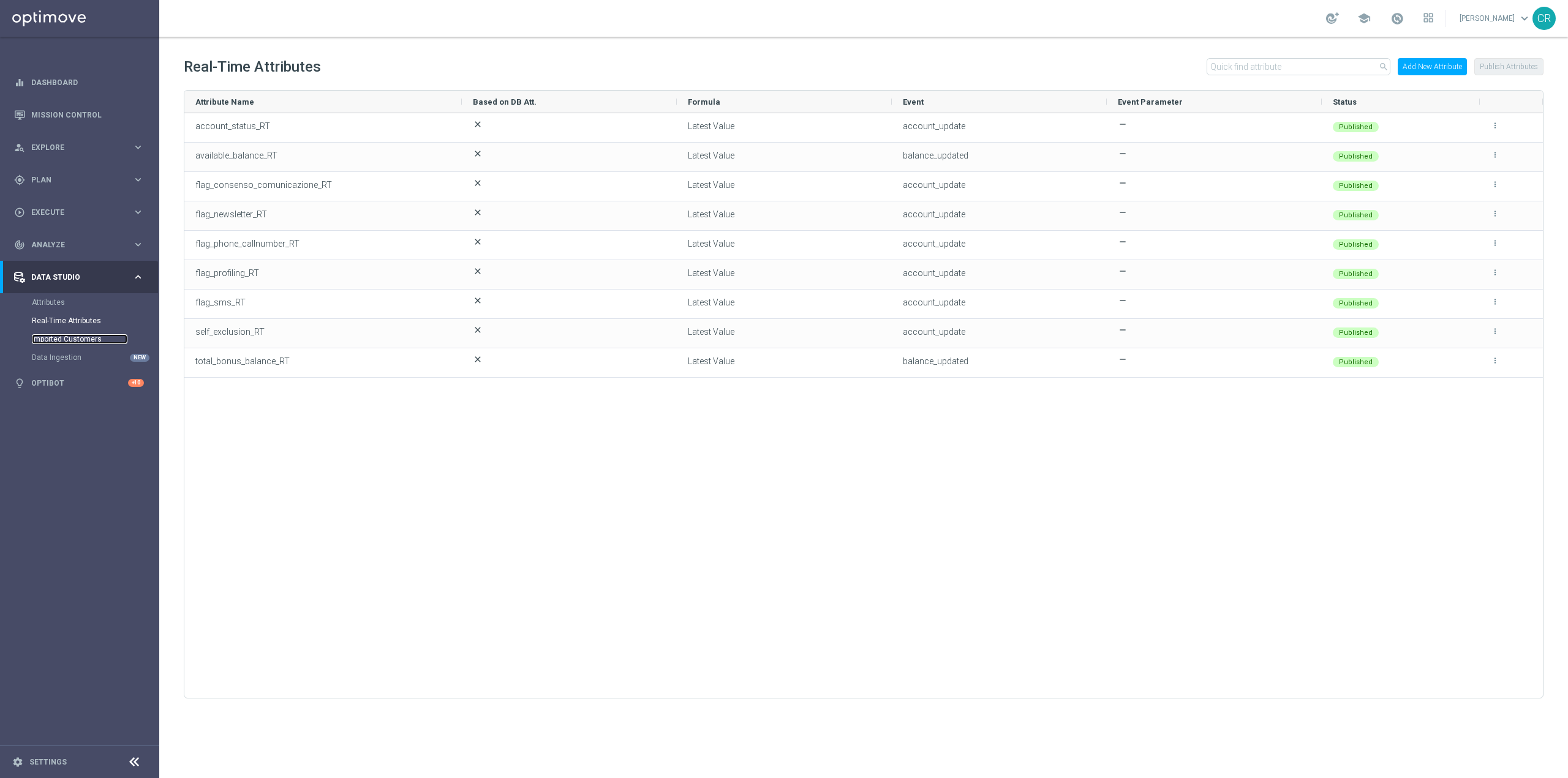
click at [55, 339] on link "Imported Customers" at bounding box center [79, 339] width 95 height 10
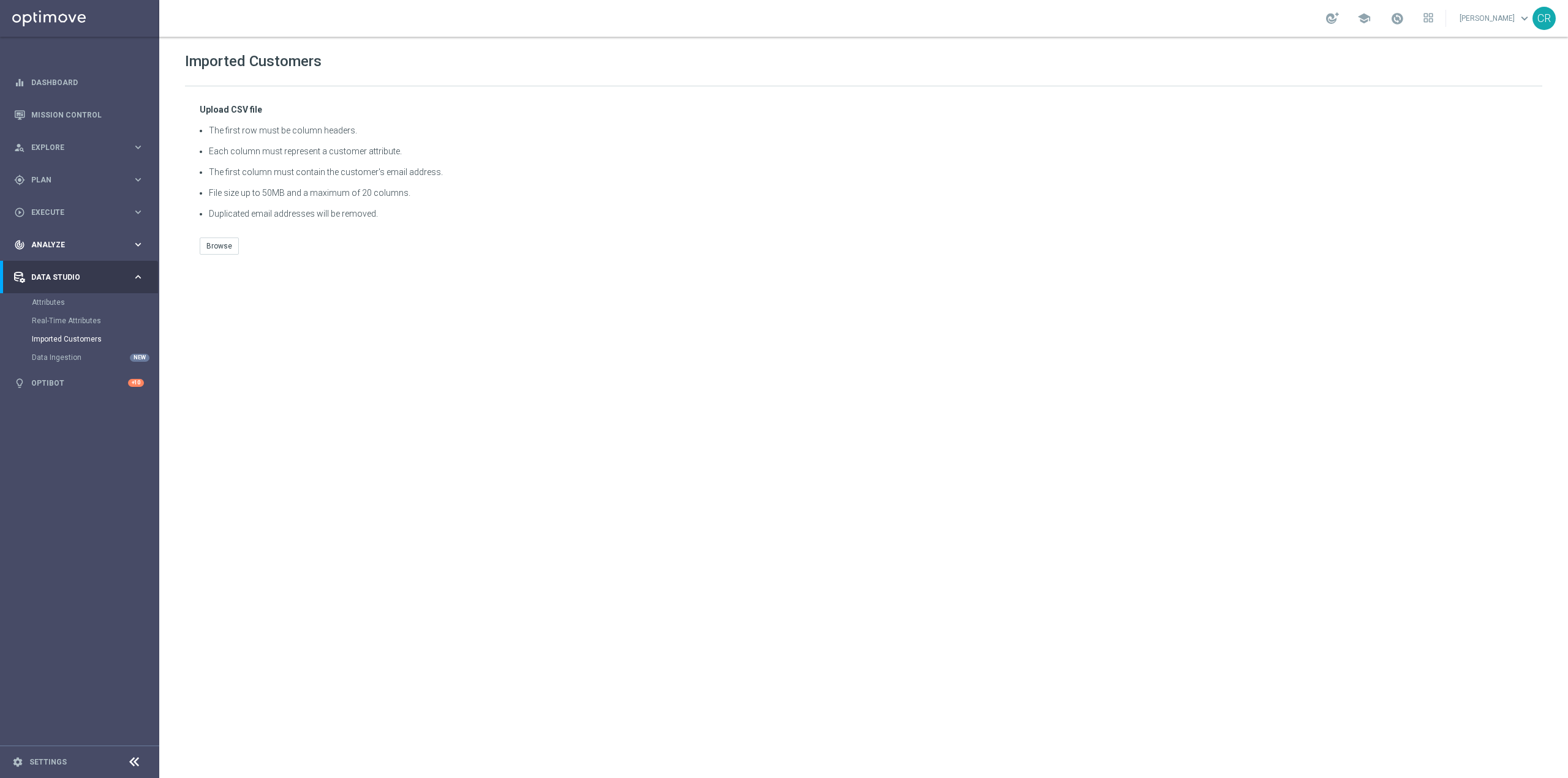
click at [54, 245] on span "Analyze" at bounding box center [82, 245] width 101 height 8
click at [59, 268] on link "Customer 360" at bounding box center [79, 270] width 95 height 10
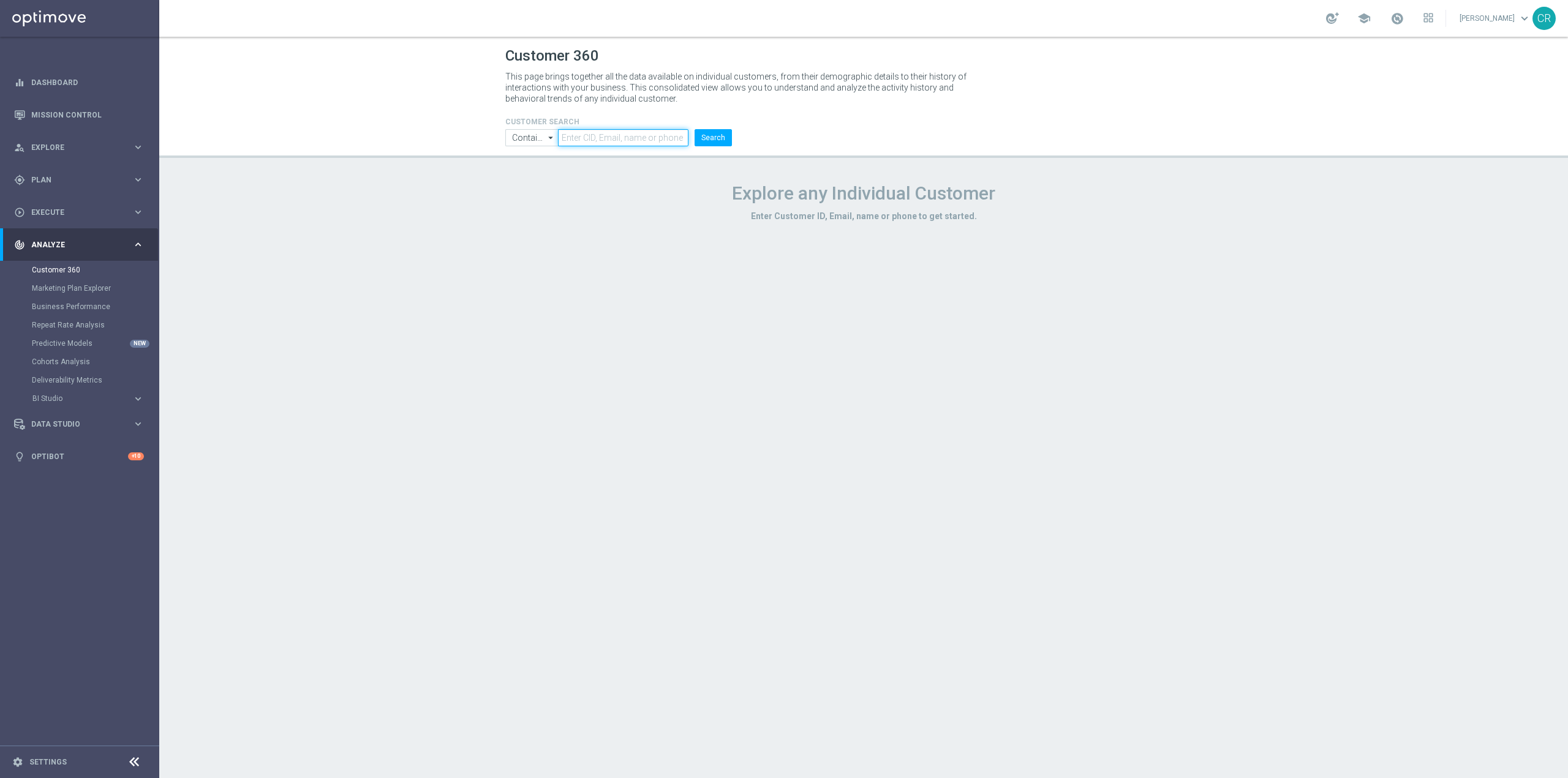
click at [621, 136] on input "text" at bounding box center [624, 138] width 131 height 17
type input "master low"
click at [60, 287] on link "Marketing Plan Explorer" at bounding box center [79, 288] width 95 height 10
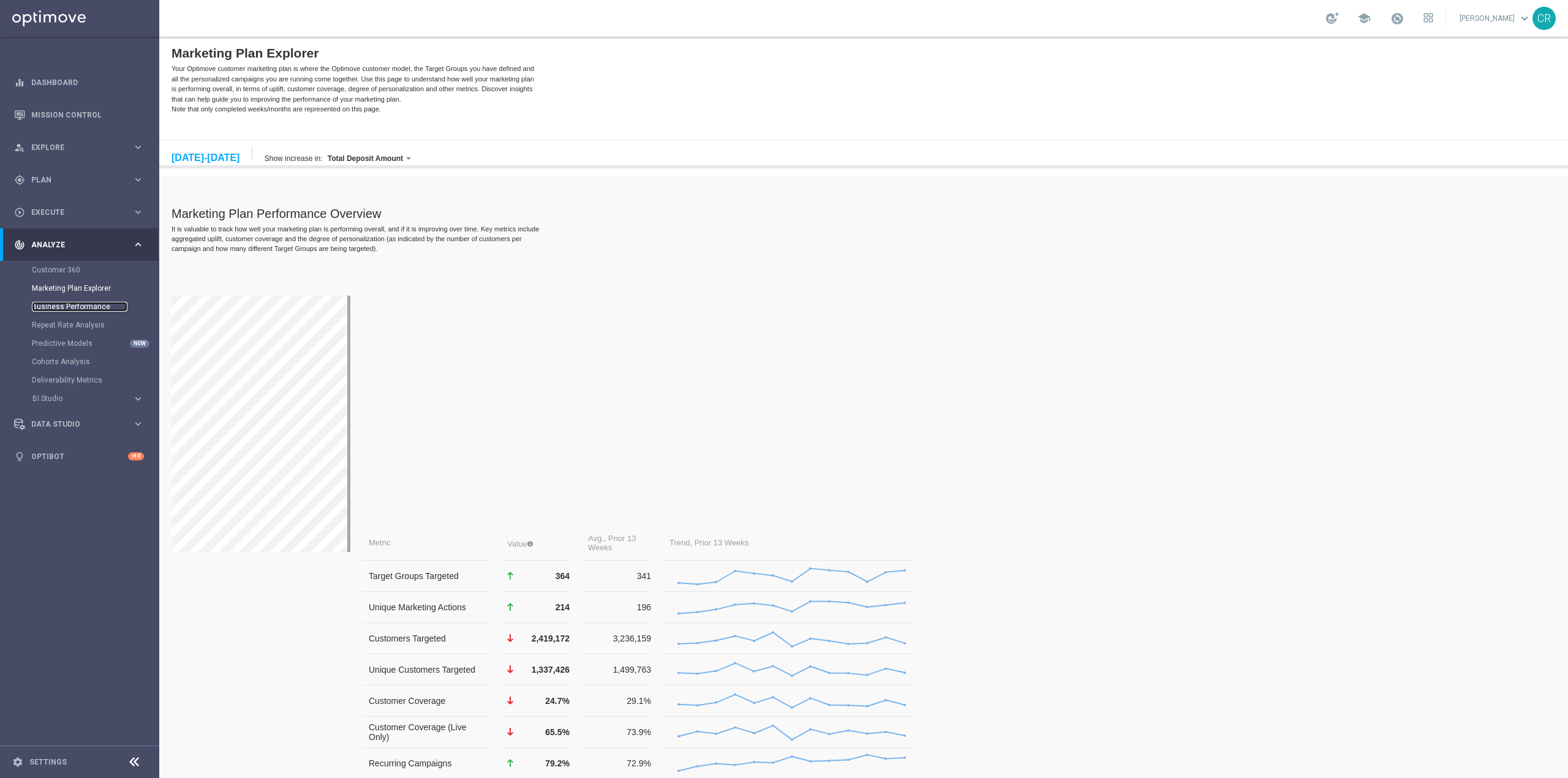
click at [72, 307] on link "Business Performance" at bounding box center [79, 307] width 95 height 10
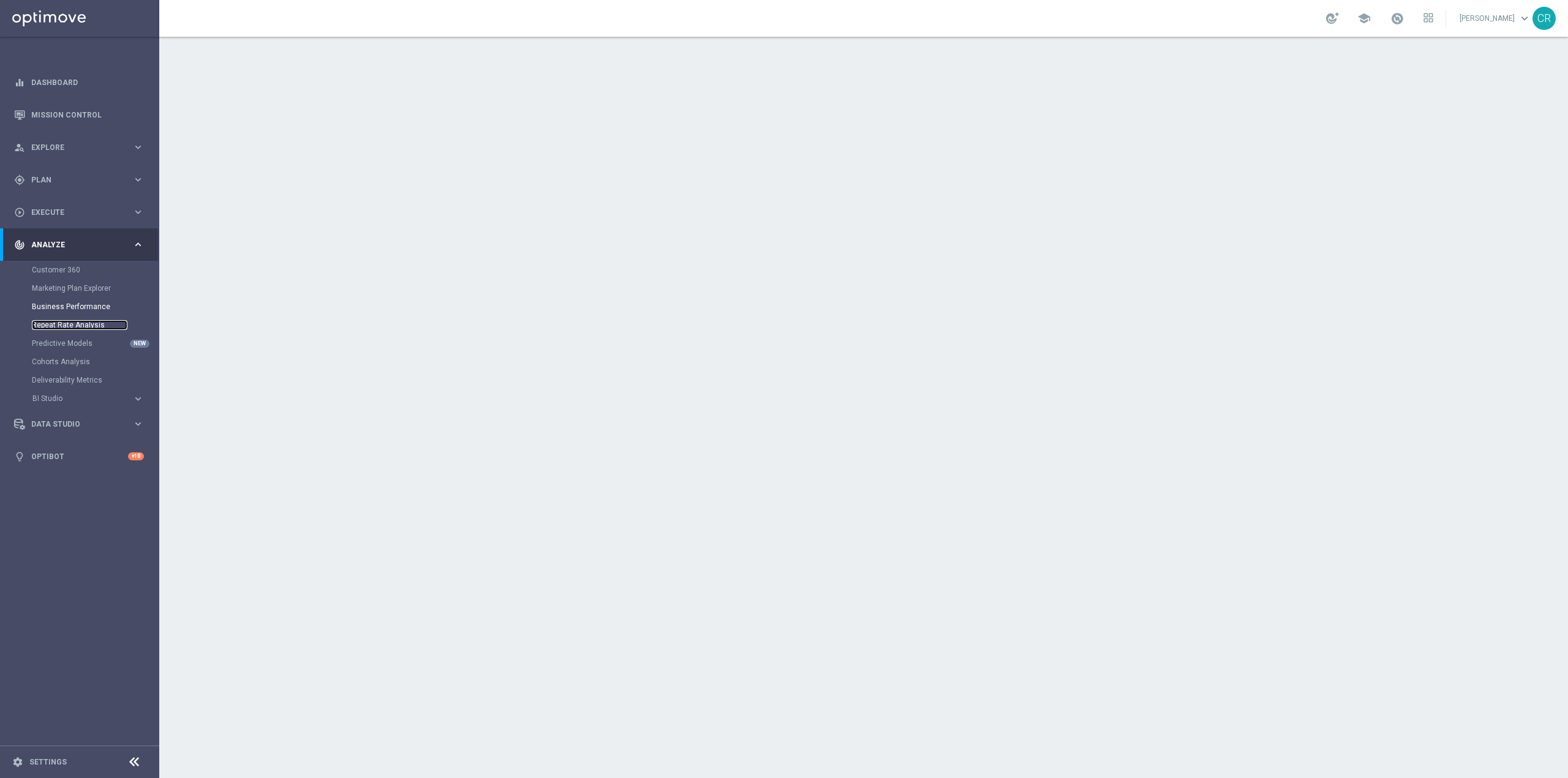
click at [80, 328] on link "Repeat Rate Analysis" at bounding box center [79, 325] width 95 height 10
click at [76, 342] on link "Predictive Models" at bounding box center [79, 343] width 95 height 10
click at [72, 383] on link "Deliverability Metrics" at bounding box center [79, 380] width 95 height 10
click at [58, 144] on span "Explore" at bounding box center [82, 148] width 101 height 8
click at [65, 209] on link "Customer Model" at bounding box center [79, 209] width 95 height 10
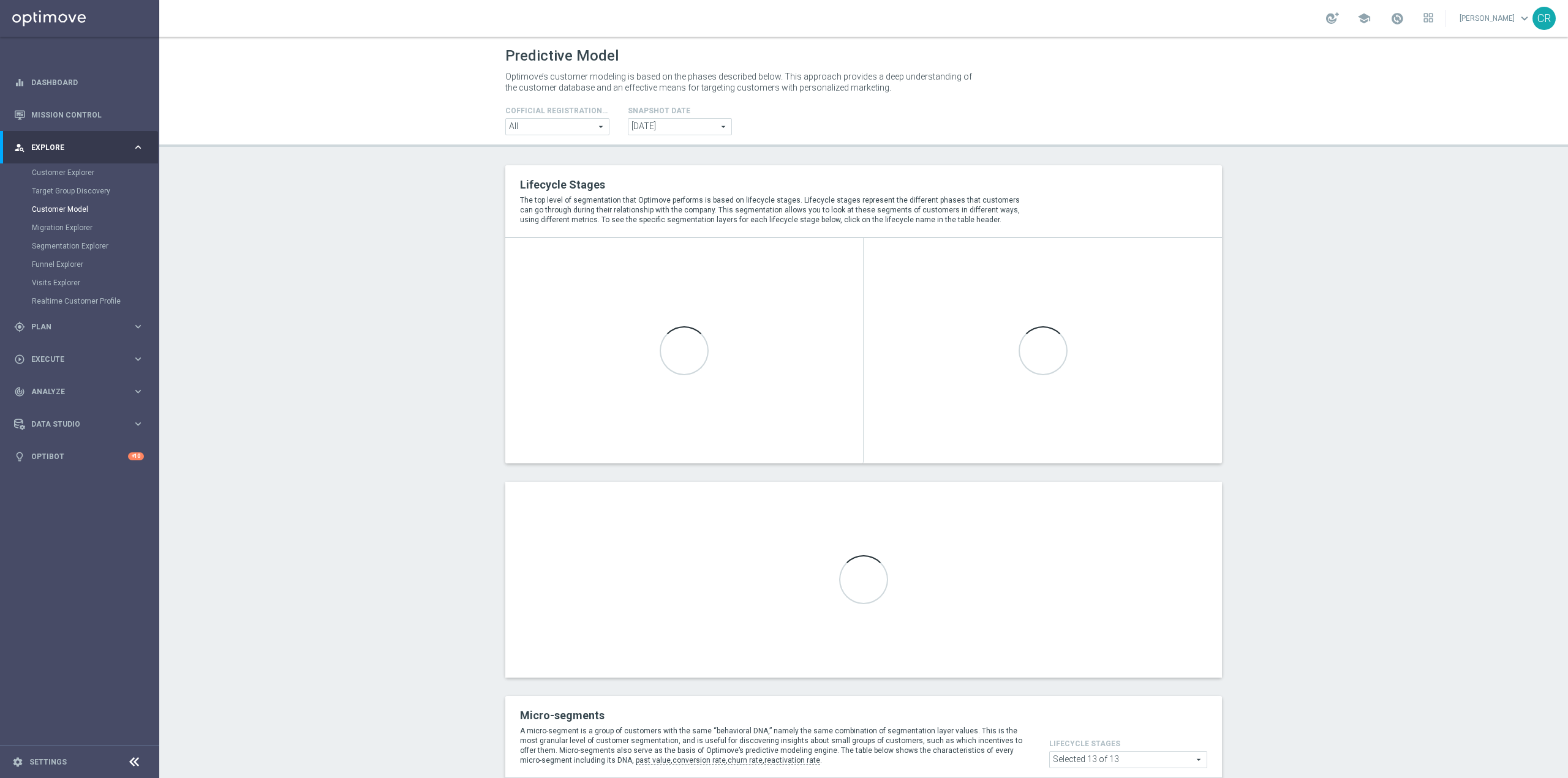
click at [587, 115] on div "Cofficial Registrationtype Filter All All arrow_drop_down search" at bounding box center [557, 119] width 122 height 32
click at [585, 128] on span "All" at bounding box center [558, 127] width 103 height 16
click at [345, 256] on section "Lifecycle Stages The top level of segmentation that Optimove performs is based …" at bounding box center [864, 736] width 1409 height 1143
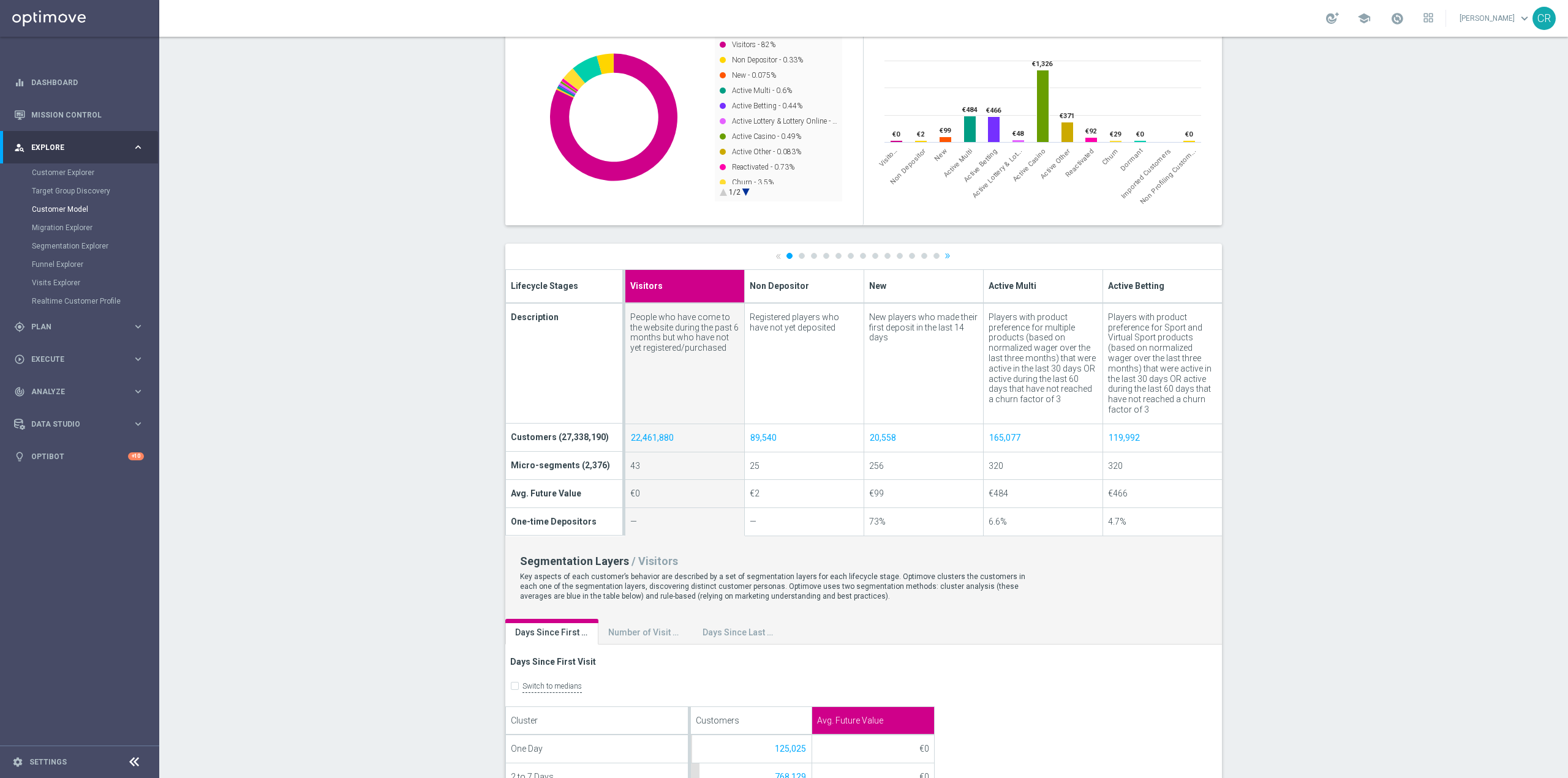
scroll to position [245, 0]
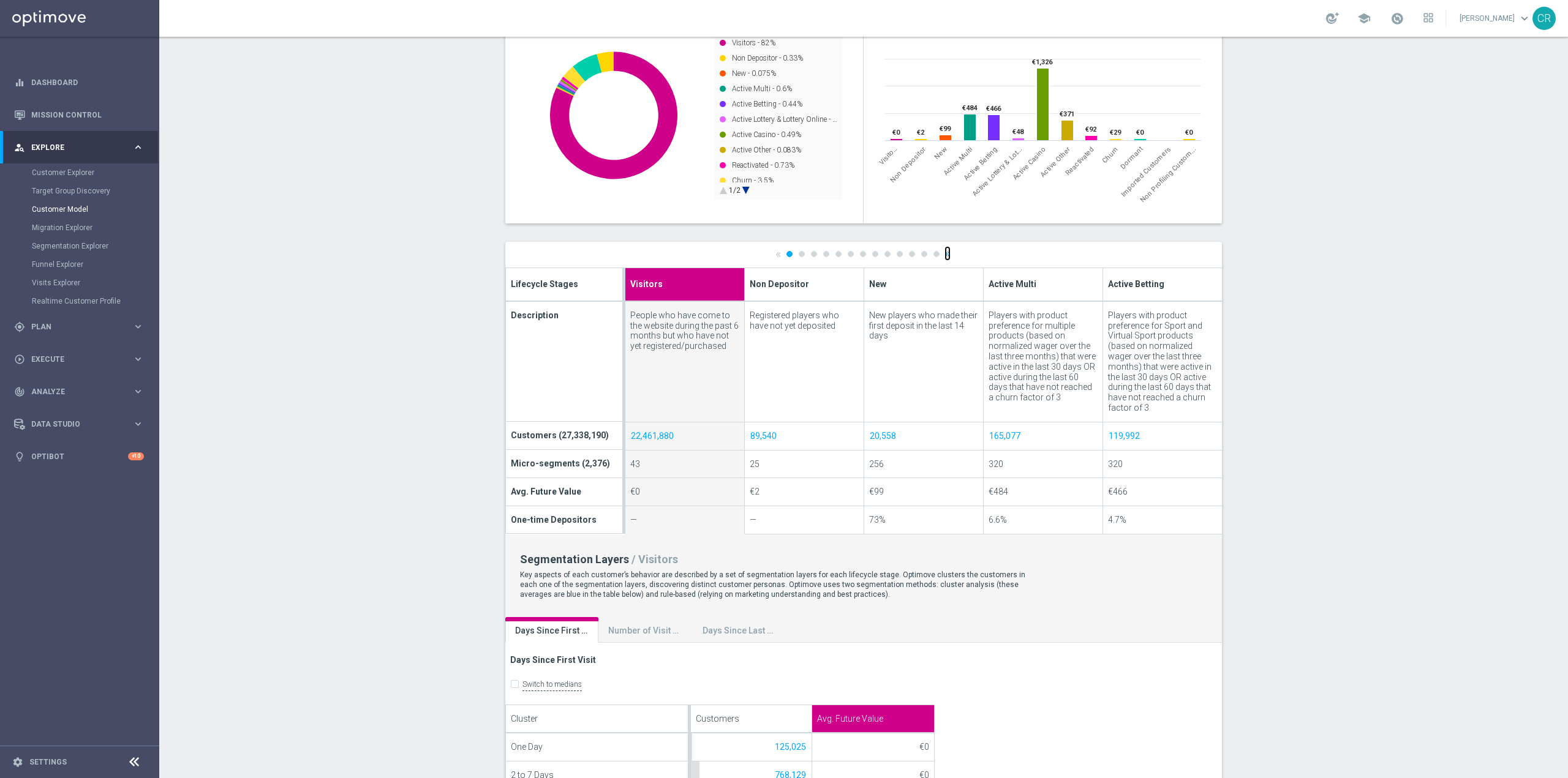
click at [944, 254] on link "»" at bounding box center [947, 254] width 6 height 8
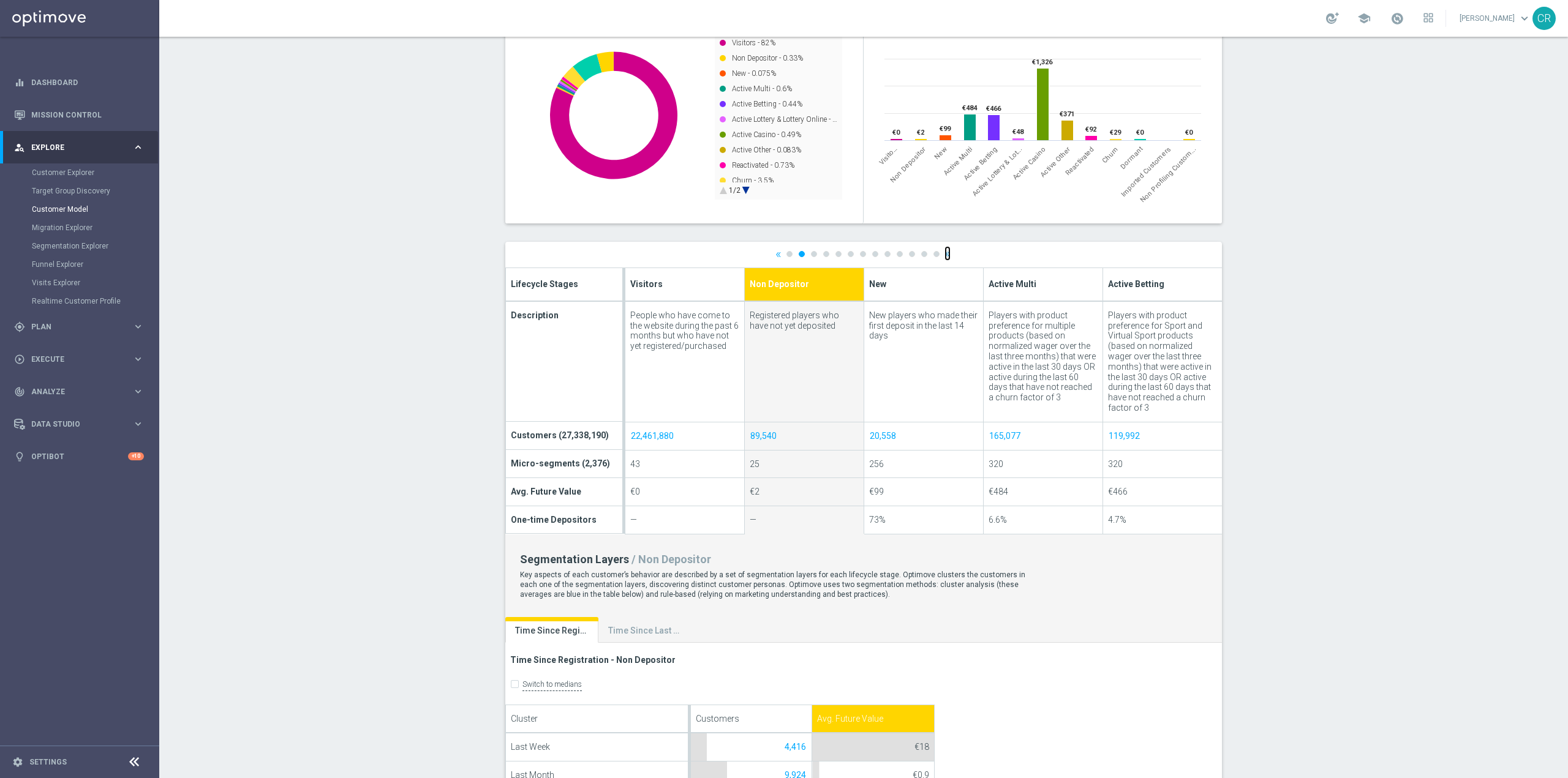
click at [944, 254] on link "»" at bounding box center [947, 254] width 6 height 8
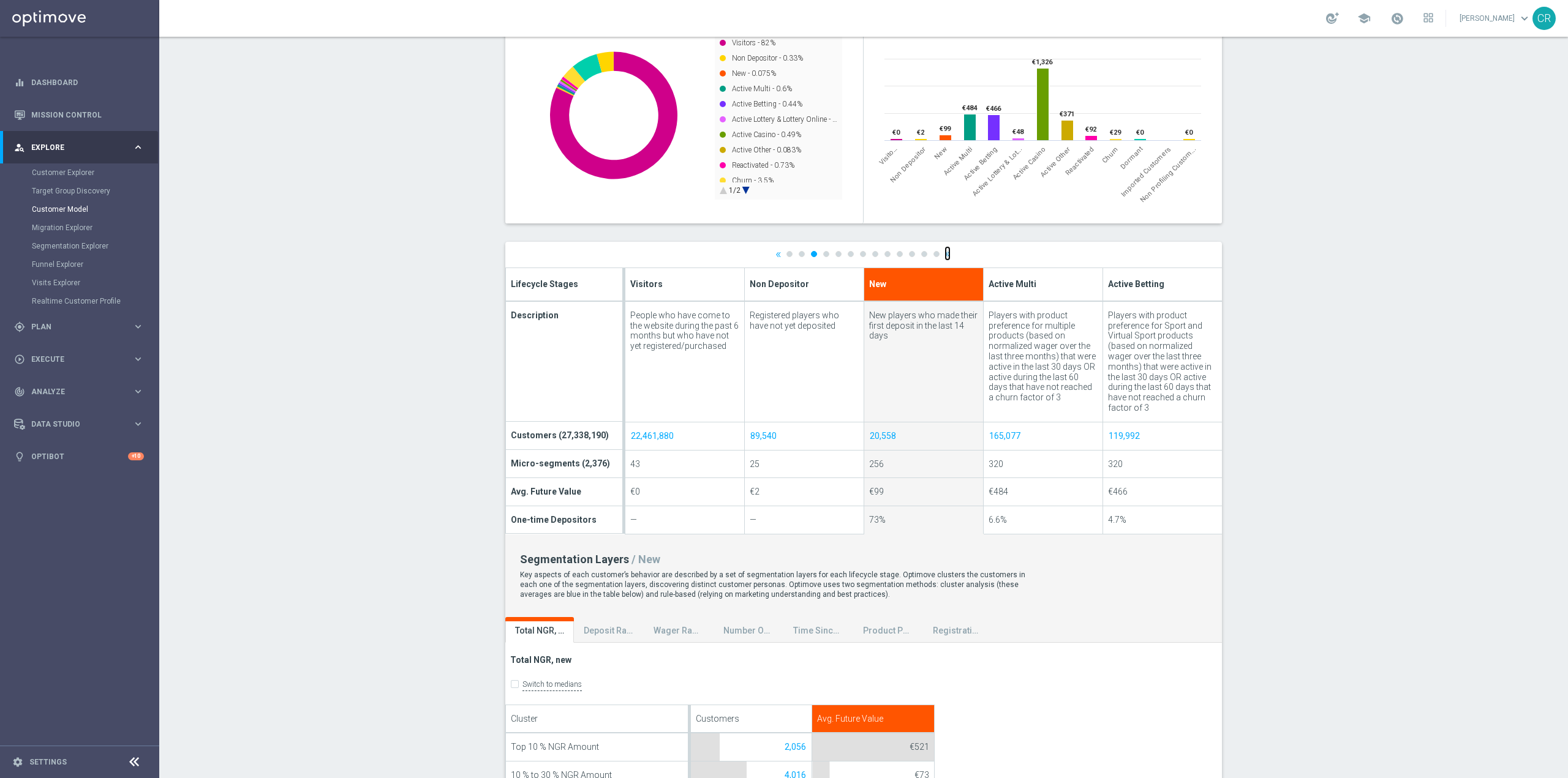
click at [944, 254] on link "»" at bounding box center [947, 254] width 6 height 8
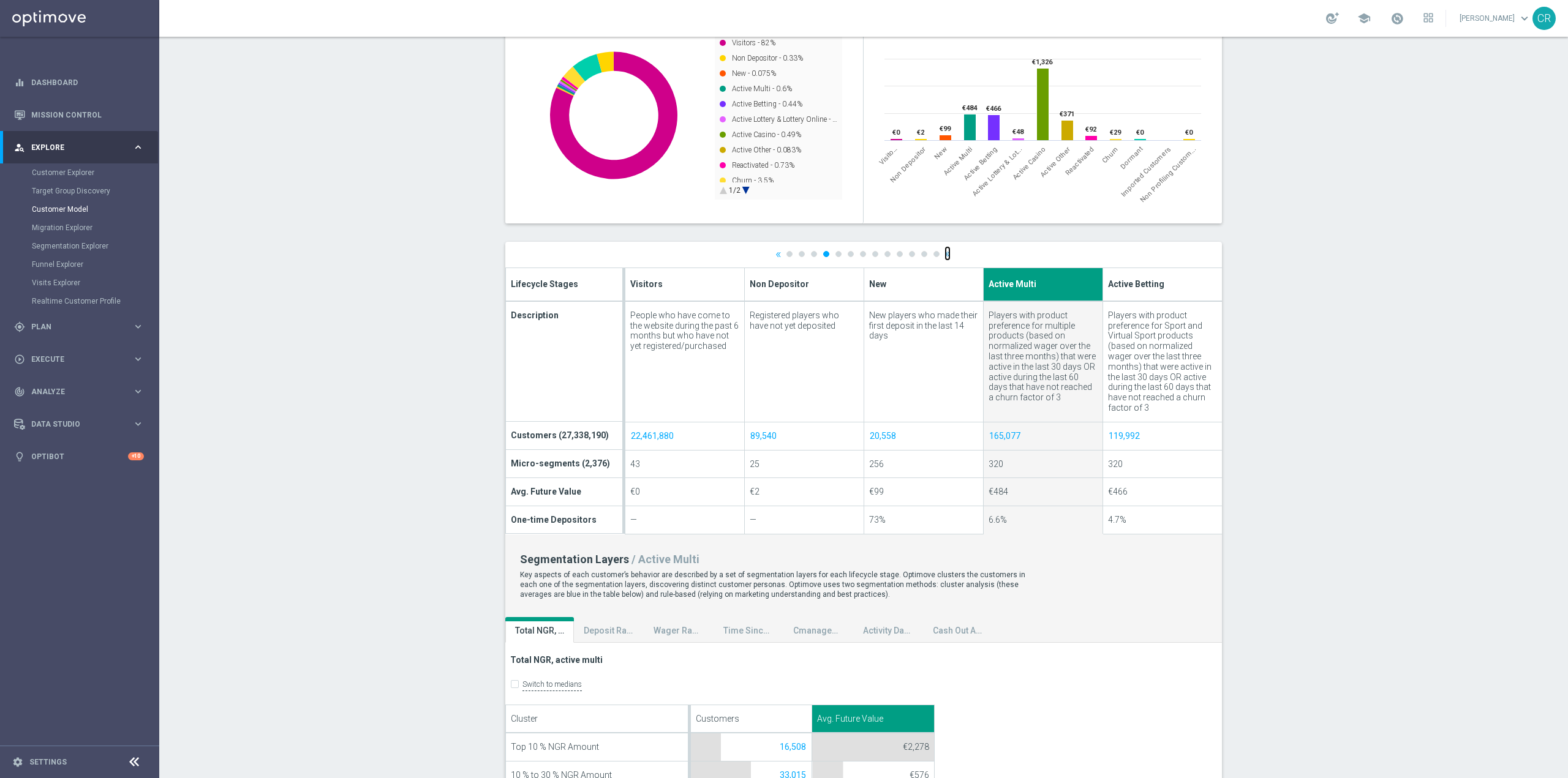
click at [944, 255] on link "»" at bounding box center [947, 254] width 6 height 8
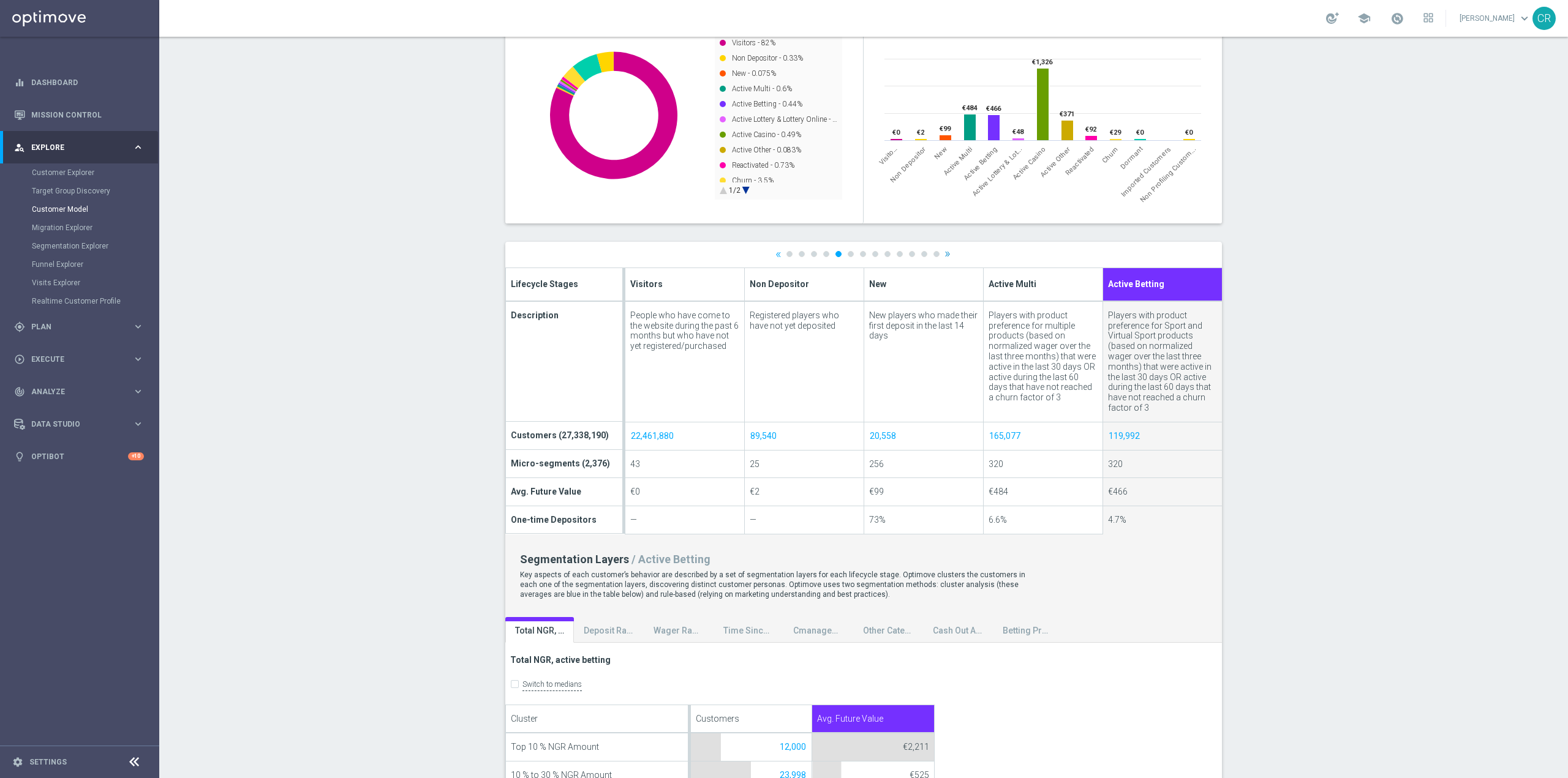
click at [942, 255] on div at bounding box center [864, 548] width 717 height 612
click at [944, 255] on link "»" at bounding box center [947, 254] width 6 height 8
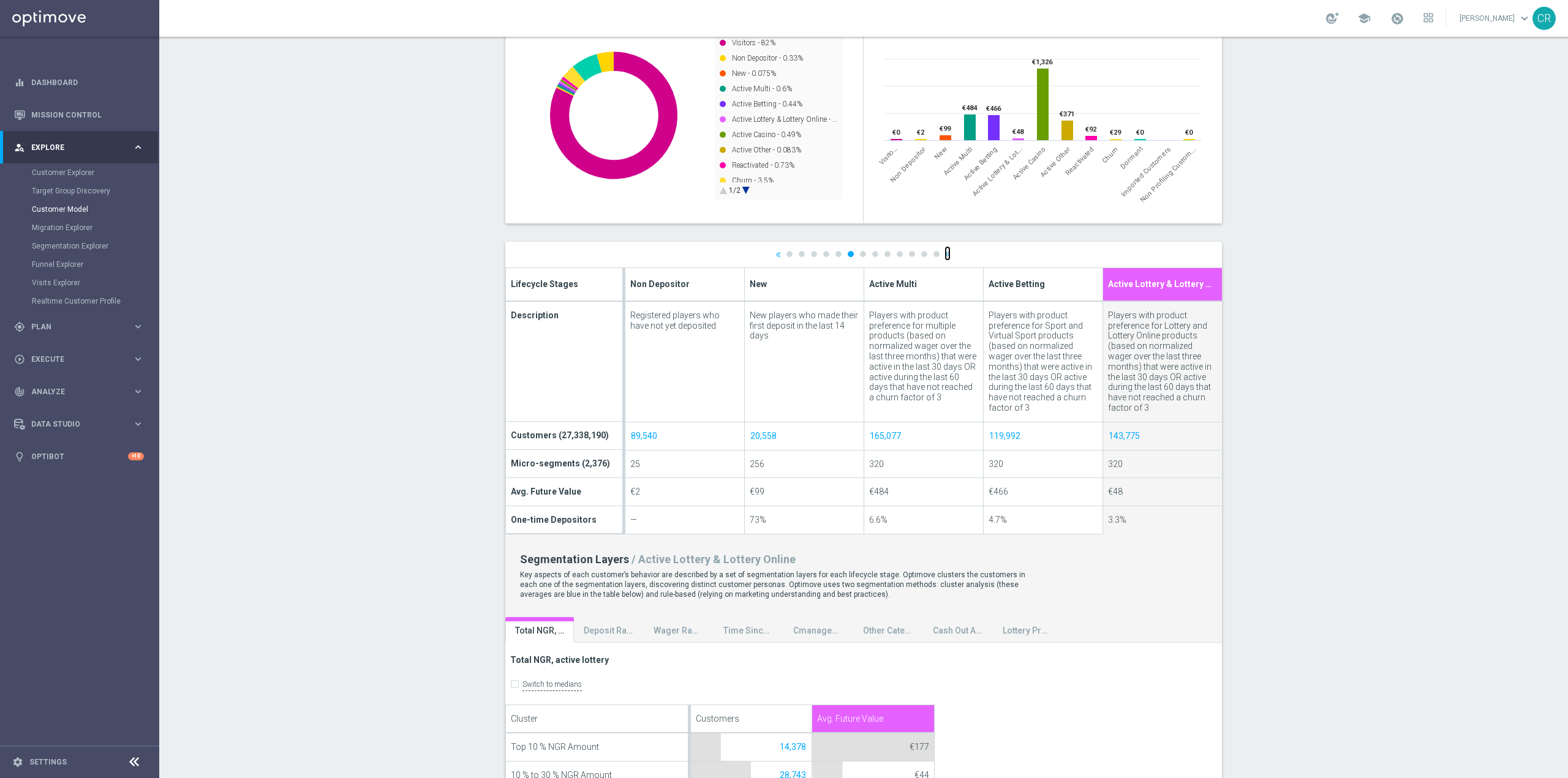
click at [944, 255] on link "»" at bounding box center [947, 254] width 6 height 8
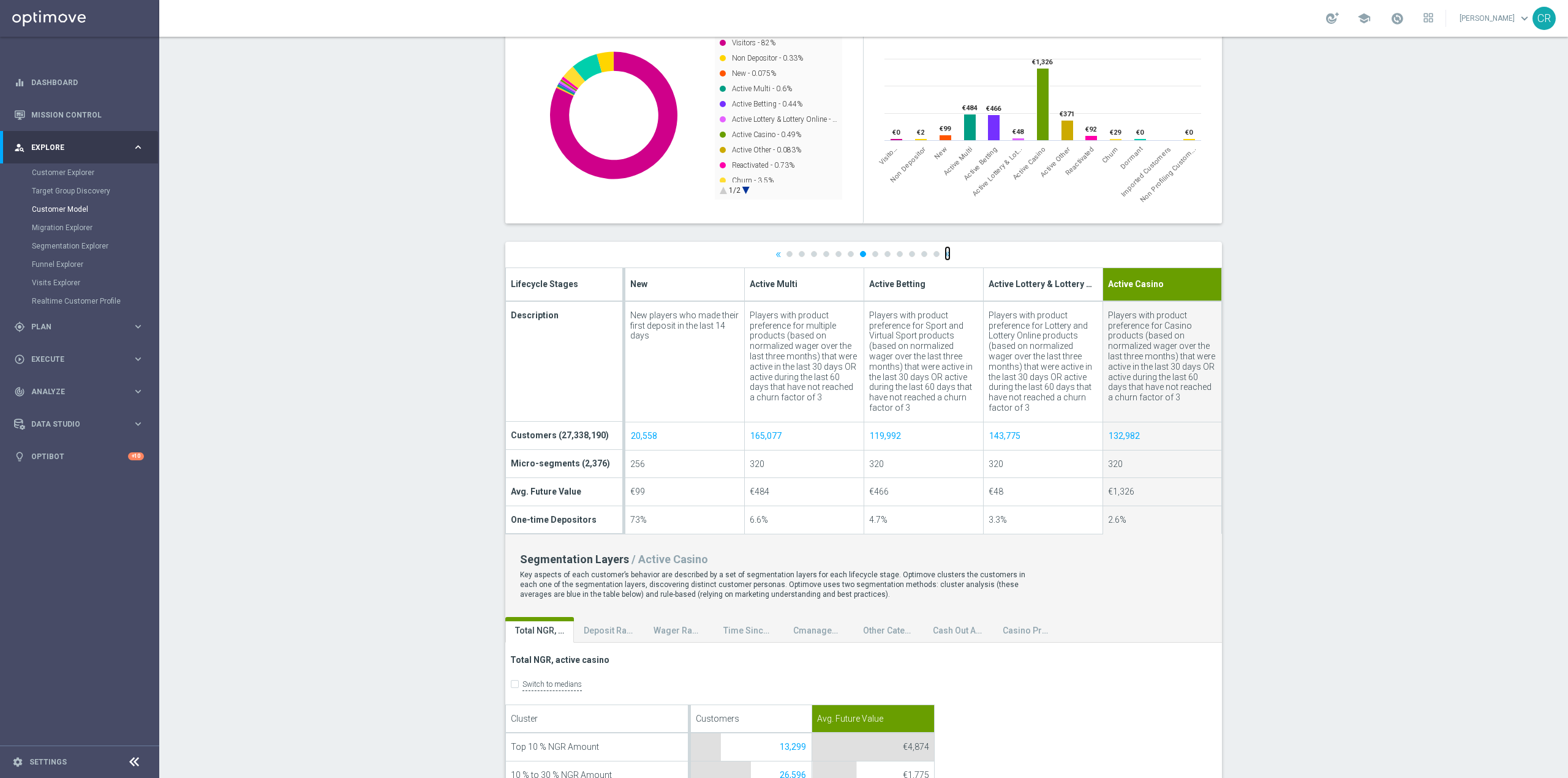
click at [944, 255] on link "»" at bounding box center [947, 254] width 6 height 8
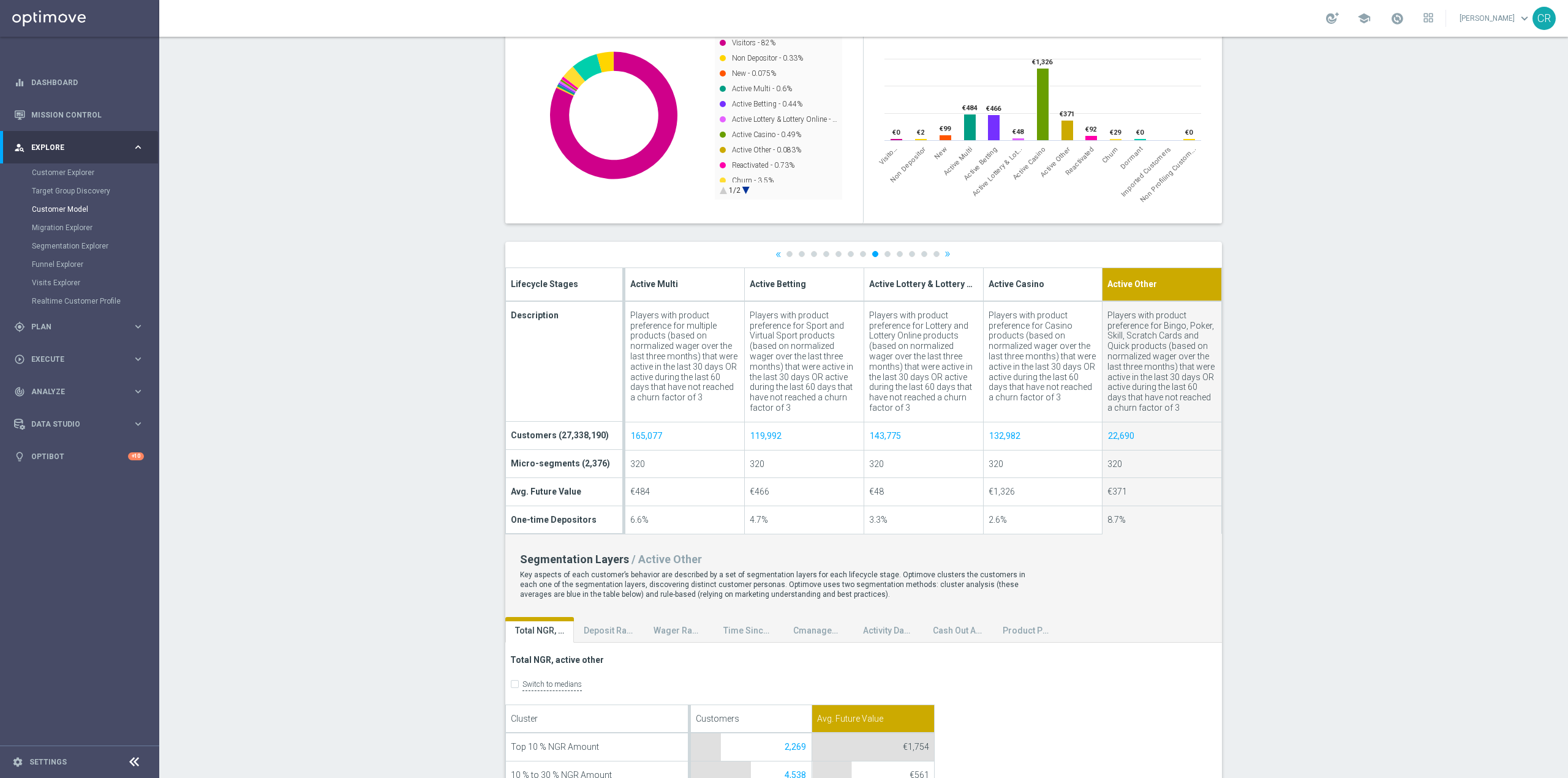
click at [942, 255] on div at bounding box center [864, 548] width 717 height 612
click at [944, 255] on link "»" at bounding box center [947, 254] width 6 height 8
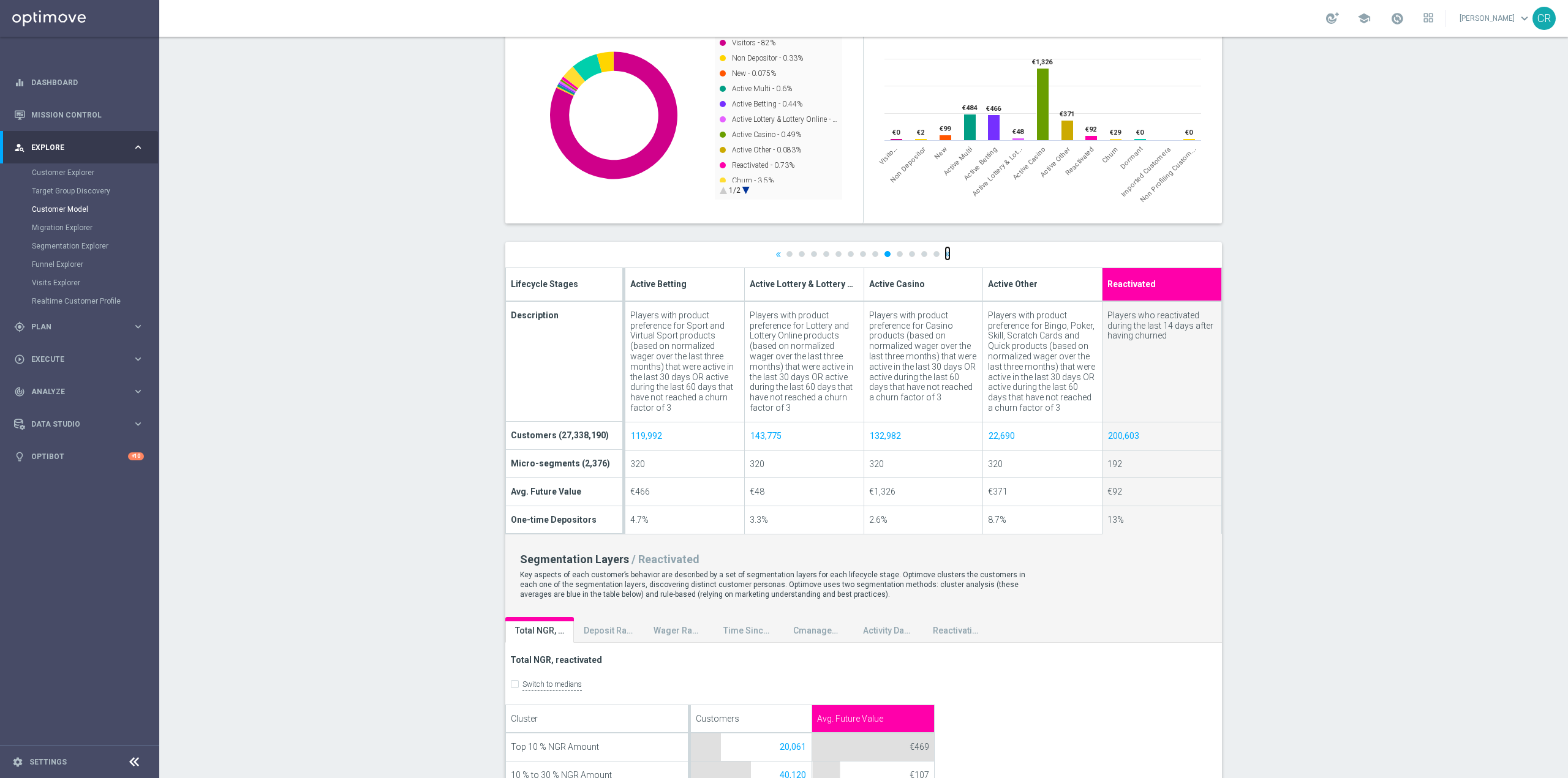
click at [944, 257] on link "»" at bounding box center [947, 254] width 6 height 8
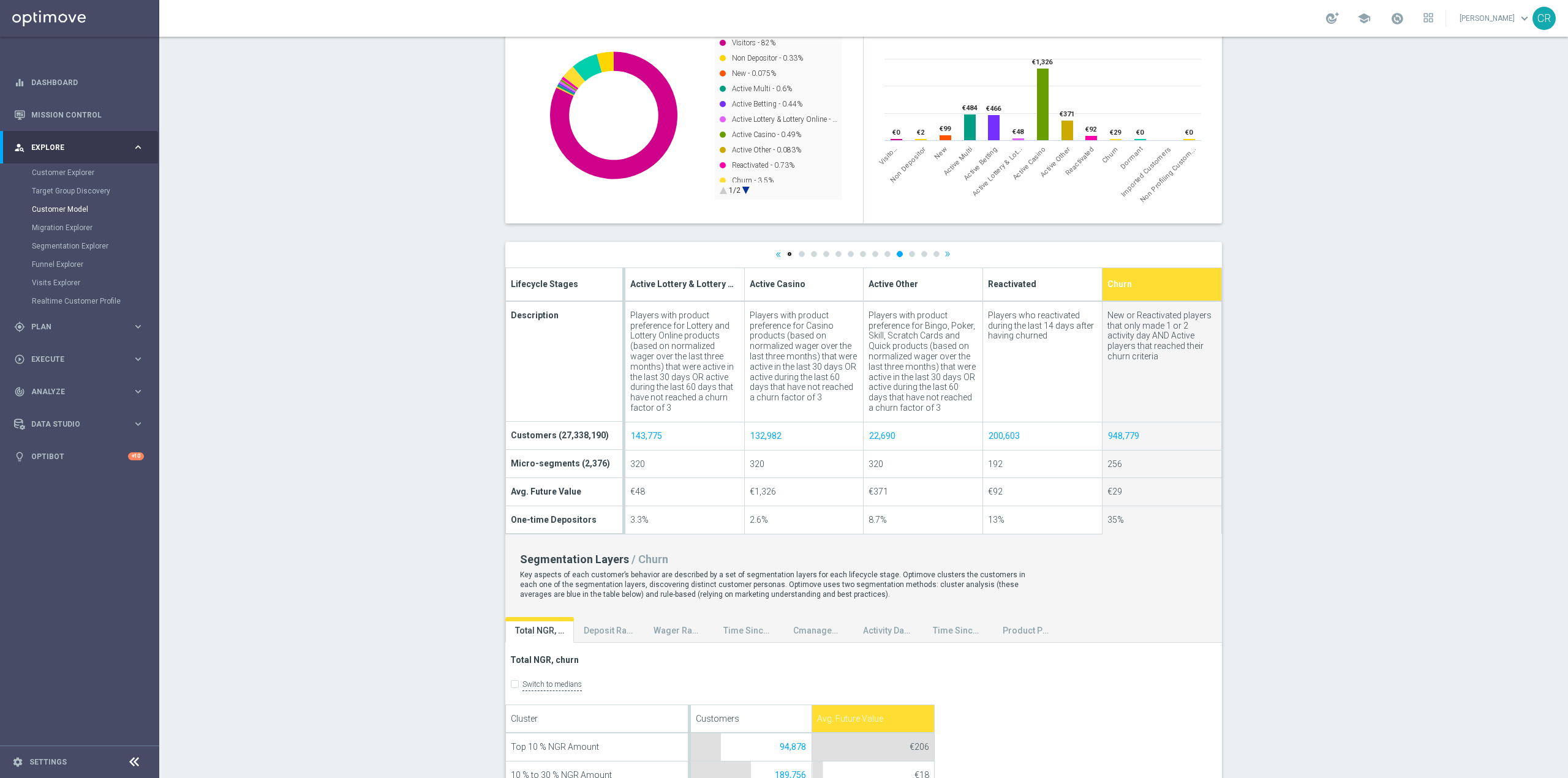
click at [787, 252] on link "1" at bounding box center [790, 254] width 6 height 6
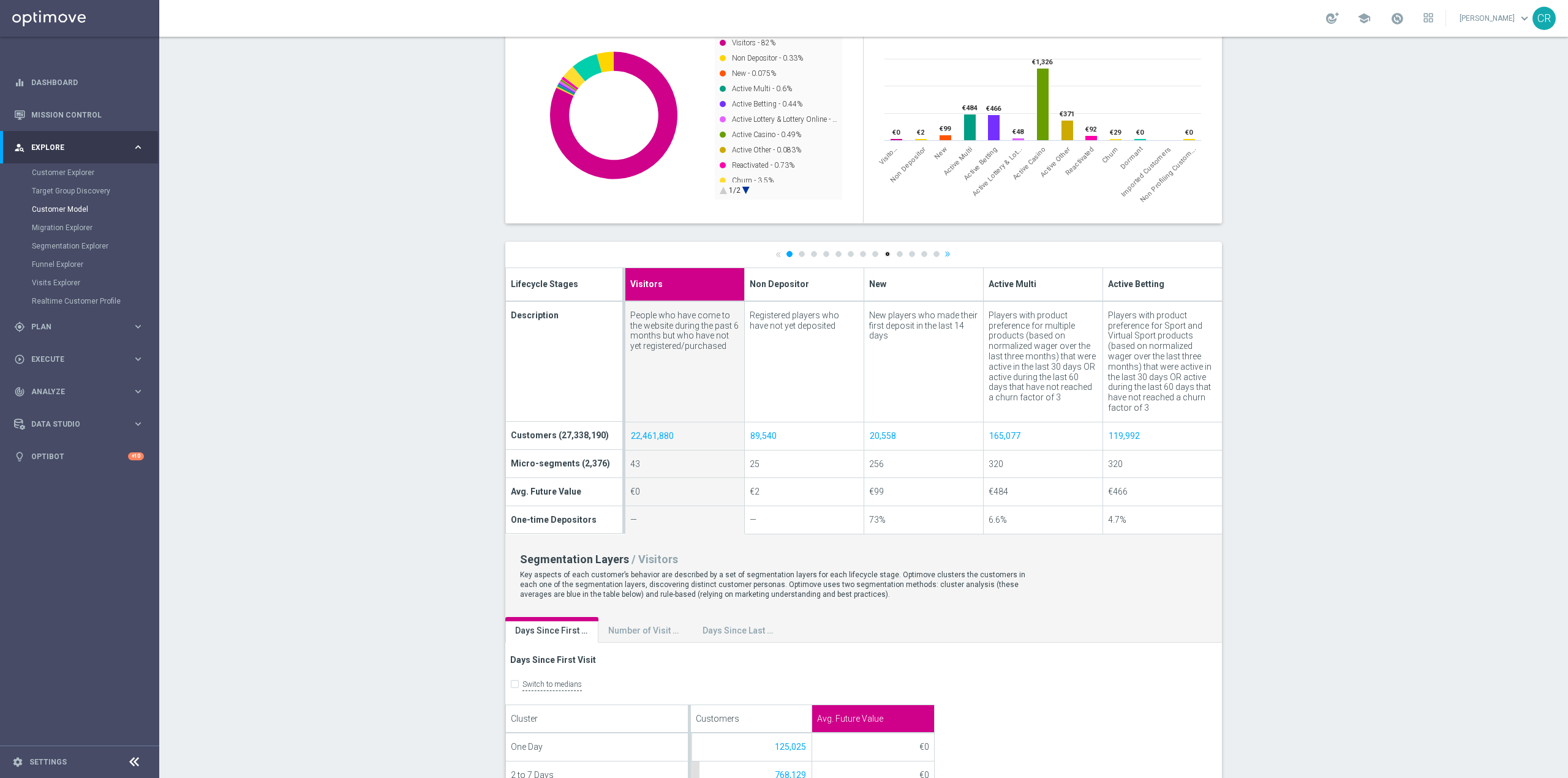
click at [884, 256] on link "9" at bounding box center [887, 254] width 6 height 6
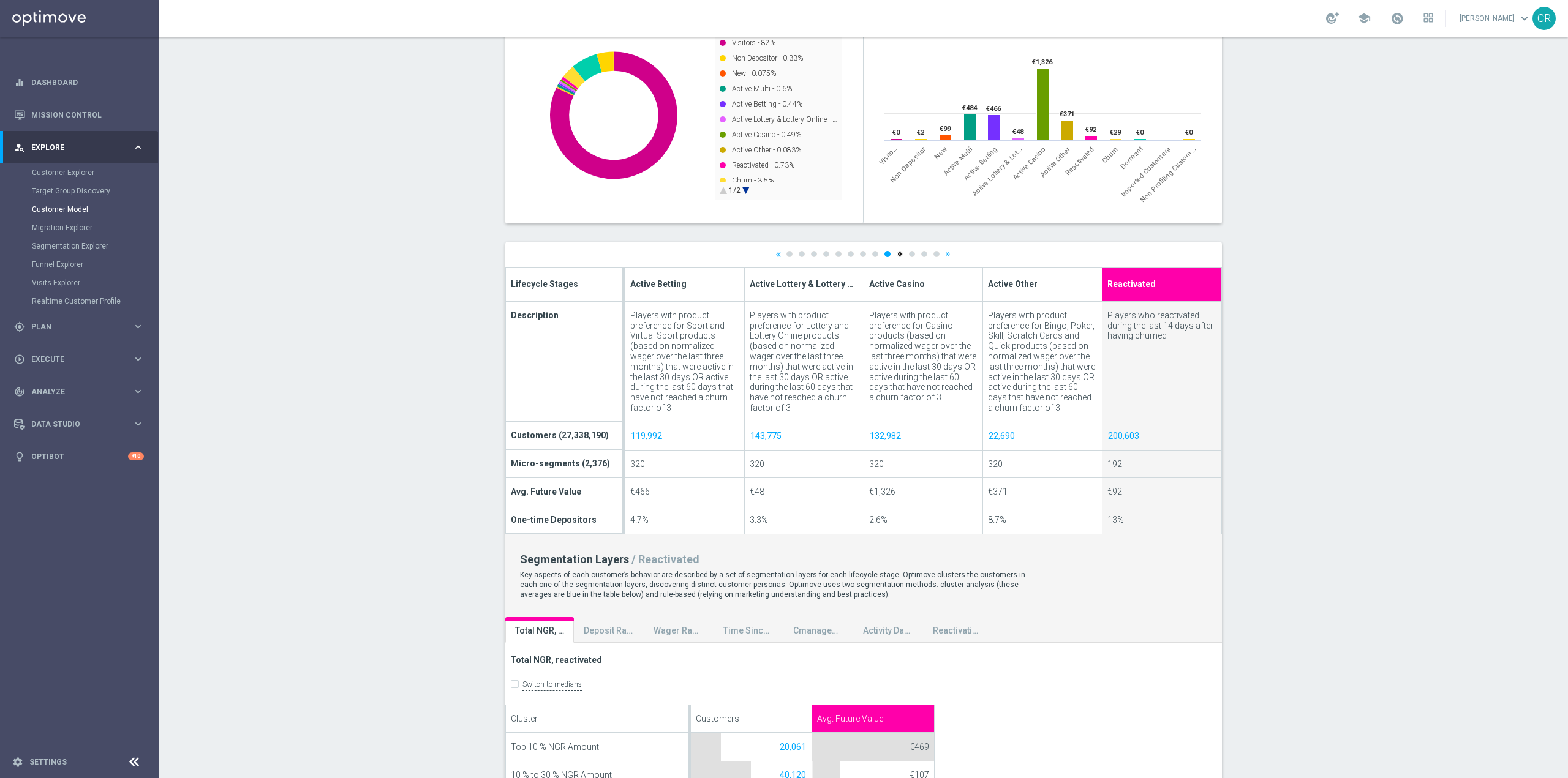
click at [897, 256] on link "10" at bounding box center [900, 254] width 6 height 6
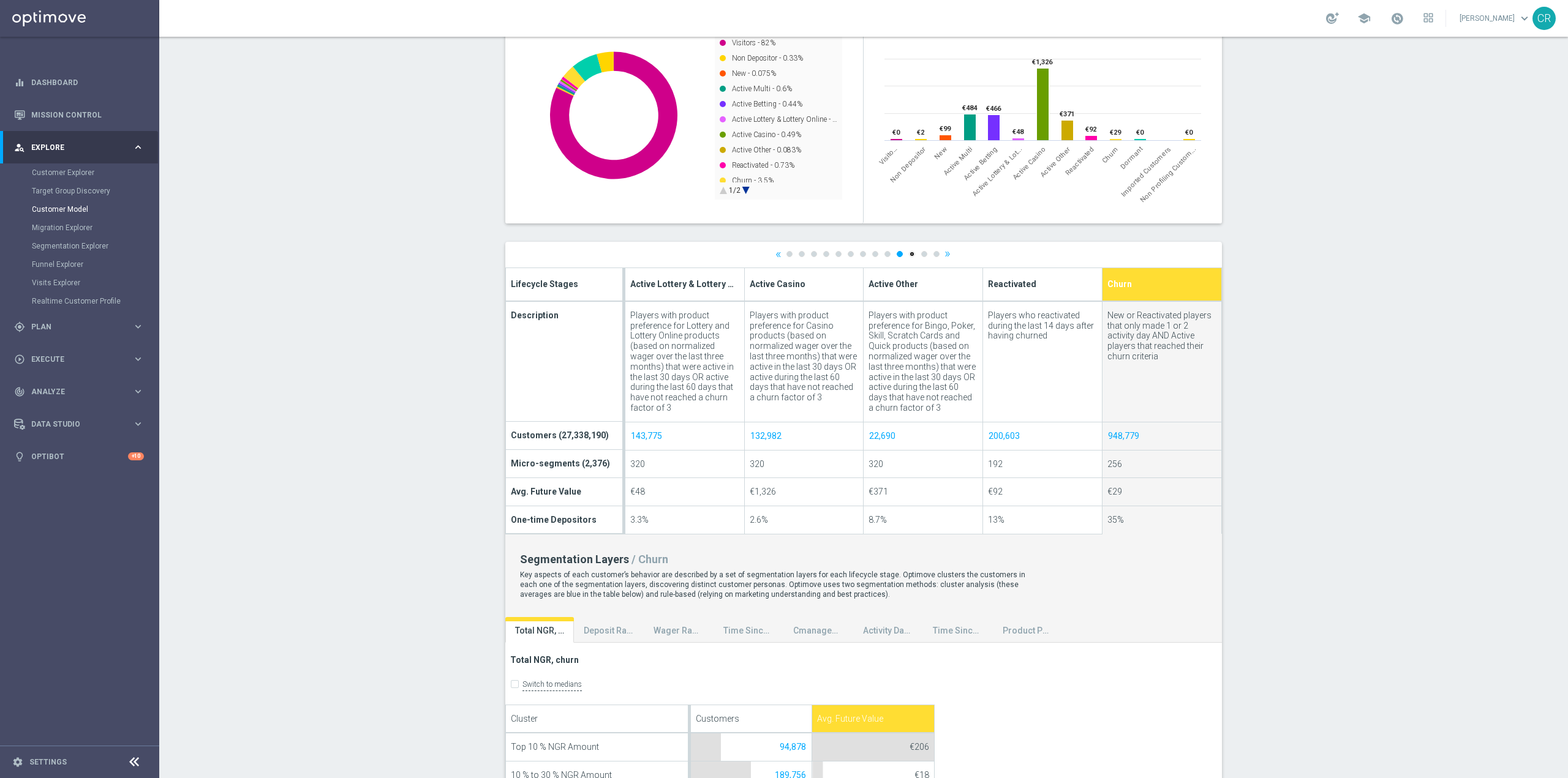
click at [909, 256] on link "11" at bounding box center [912, 254] width 6 height 6
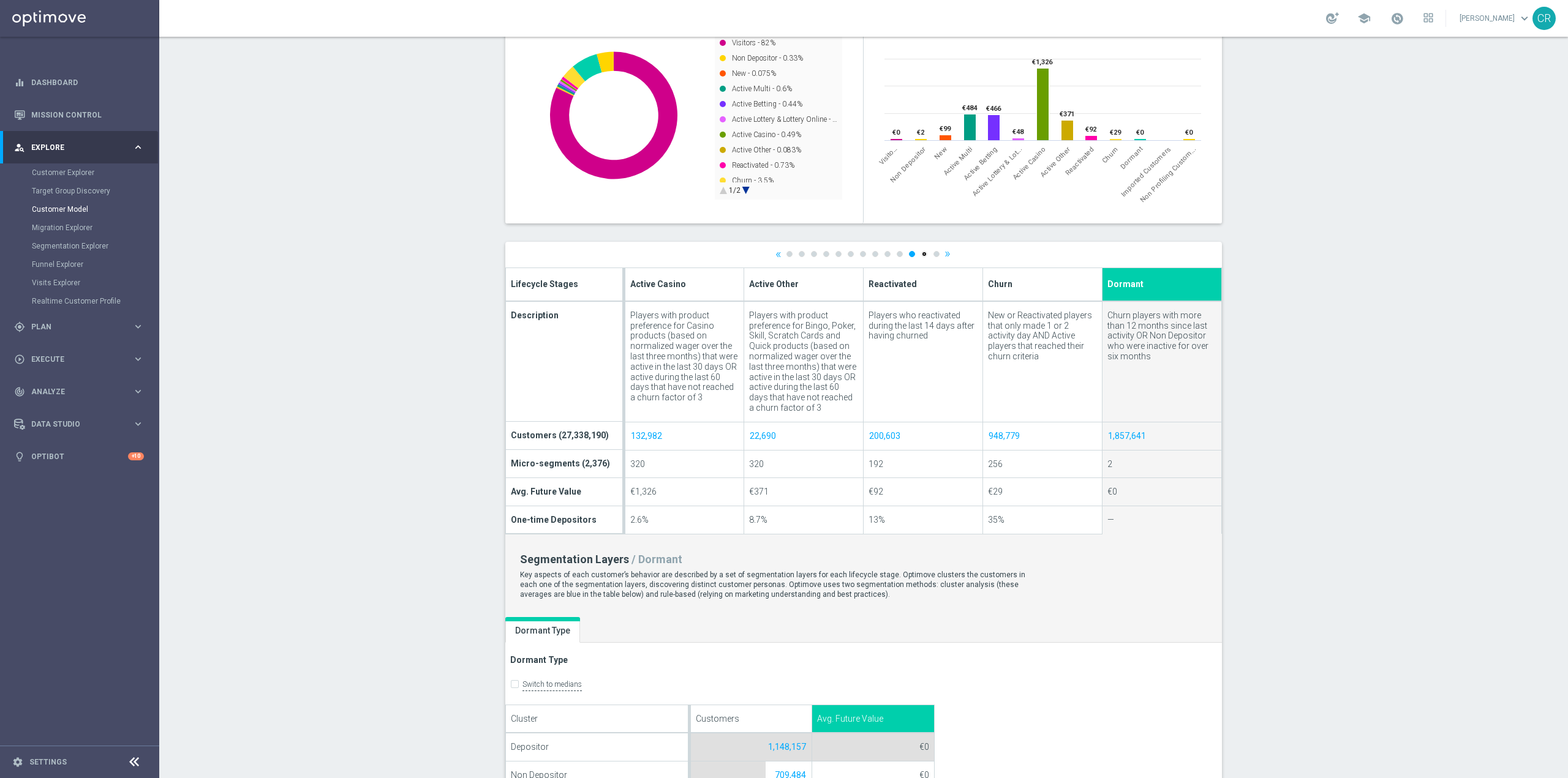
click at [921, 251] on link "12" at bounding box center [924, 254] width 6 height 6
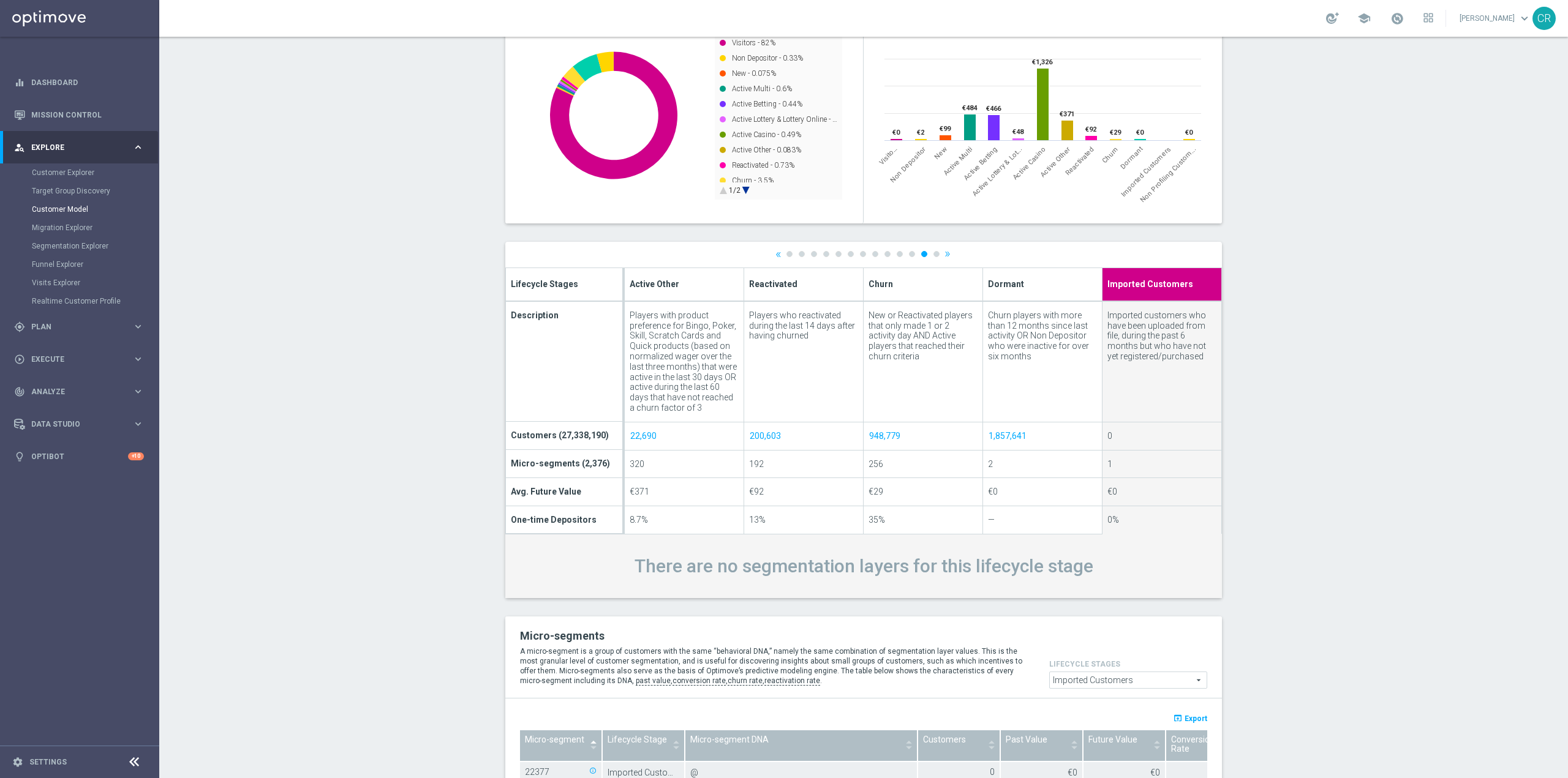
click at [934, 251] on ul "« 1 2 3 4 5 6 7 8 9 10 11 12 13 »" at bounding box center [864, 254] width 177 height 8
click at [934, 254] on link "13" at bounding box center [937, 254] width 6 height 6
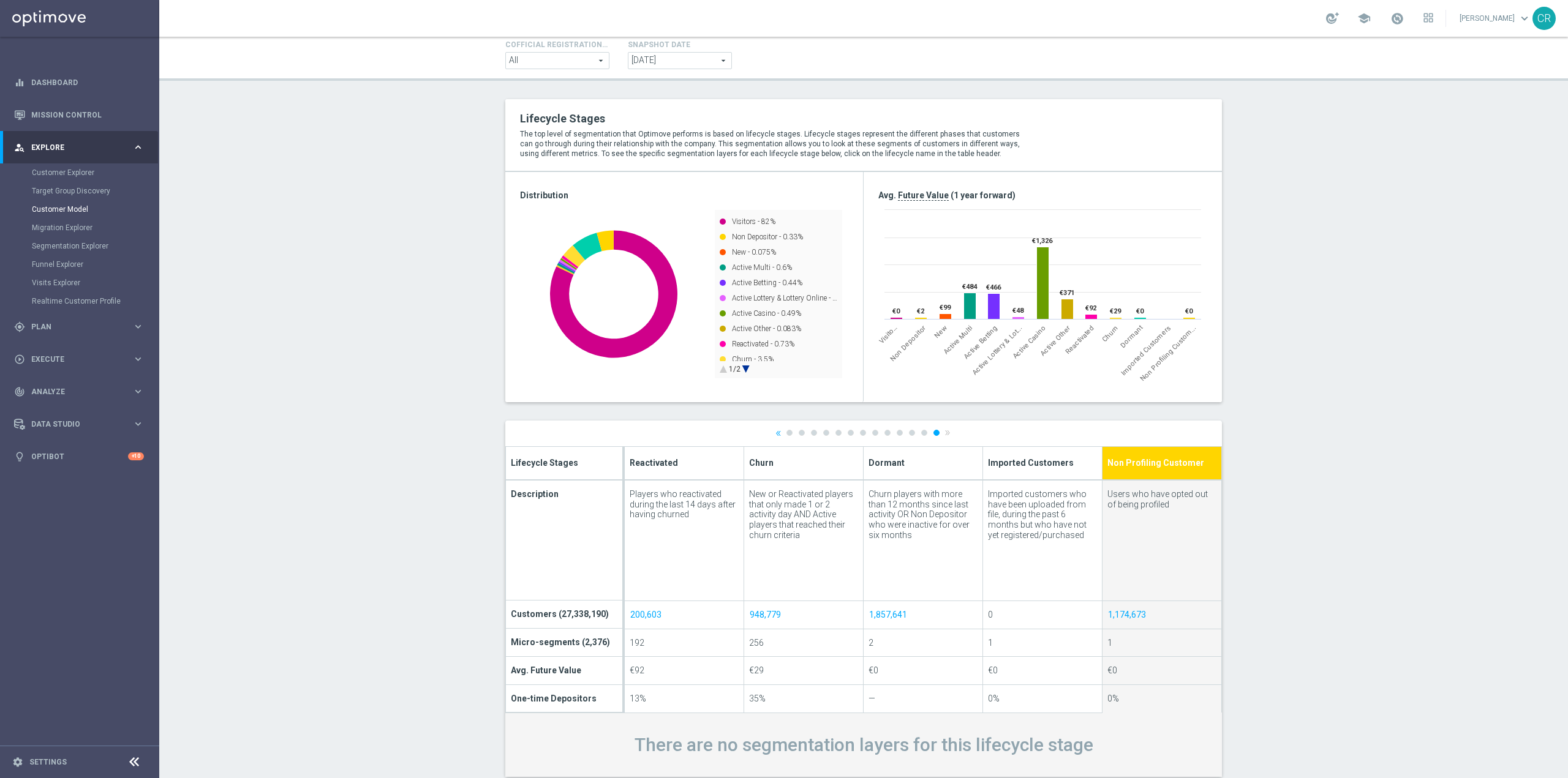
scroll to position [62, 0]
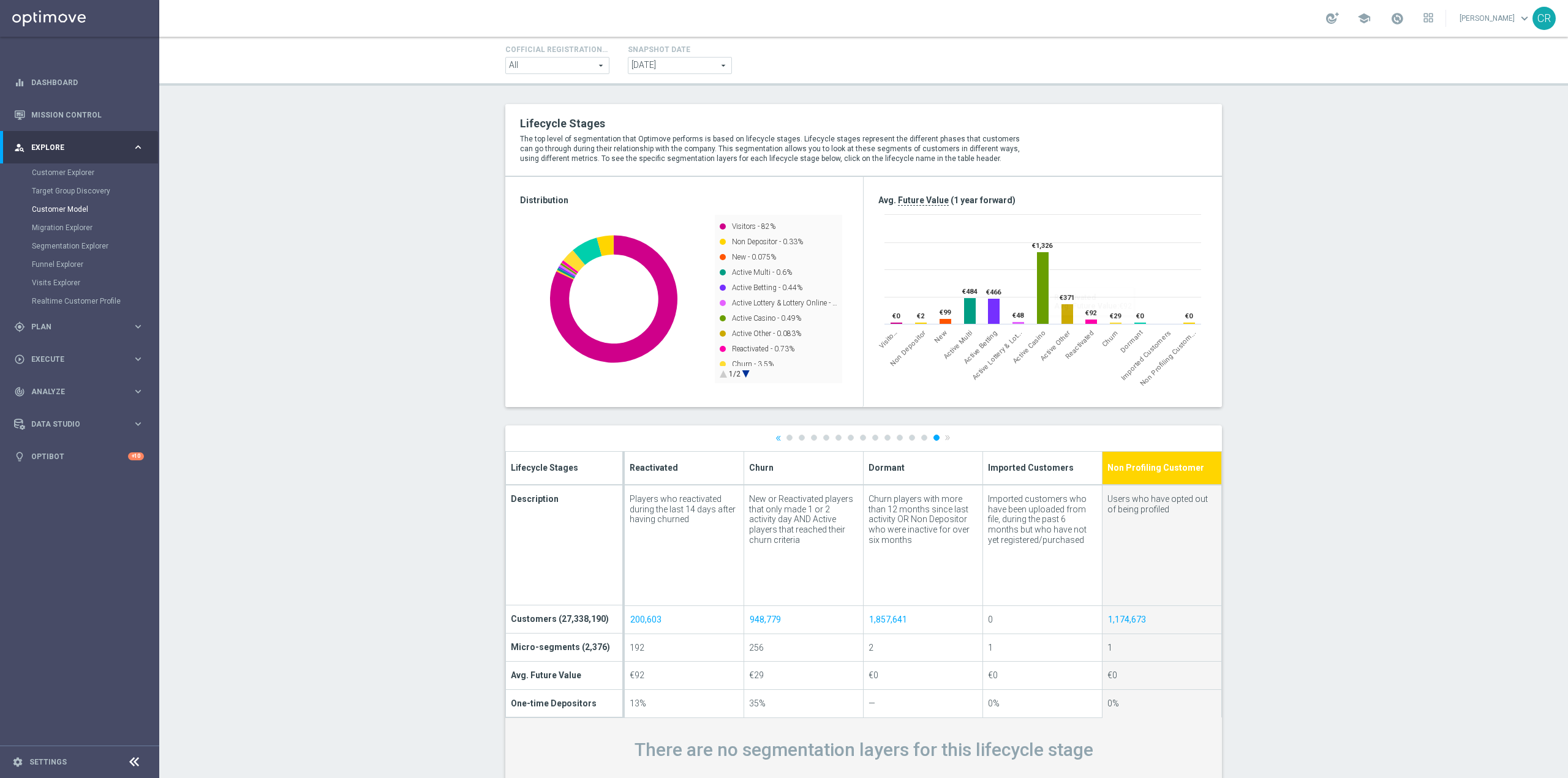
click at [1081, 339] on span "Reactivated" at bounding box center [1079, 344] width 32 height 32
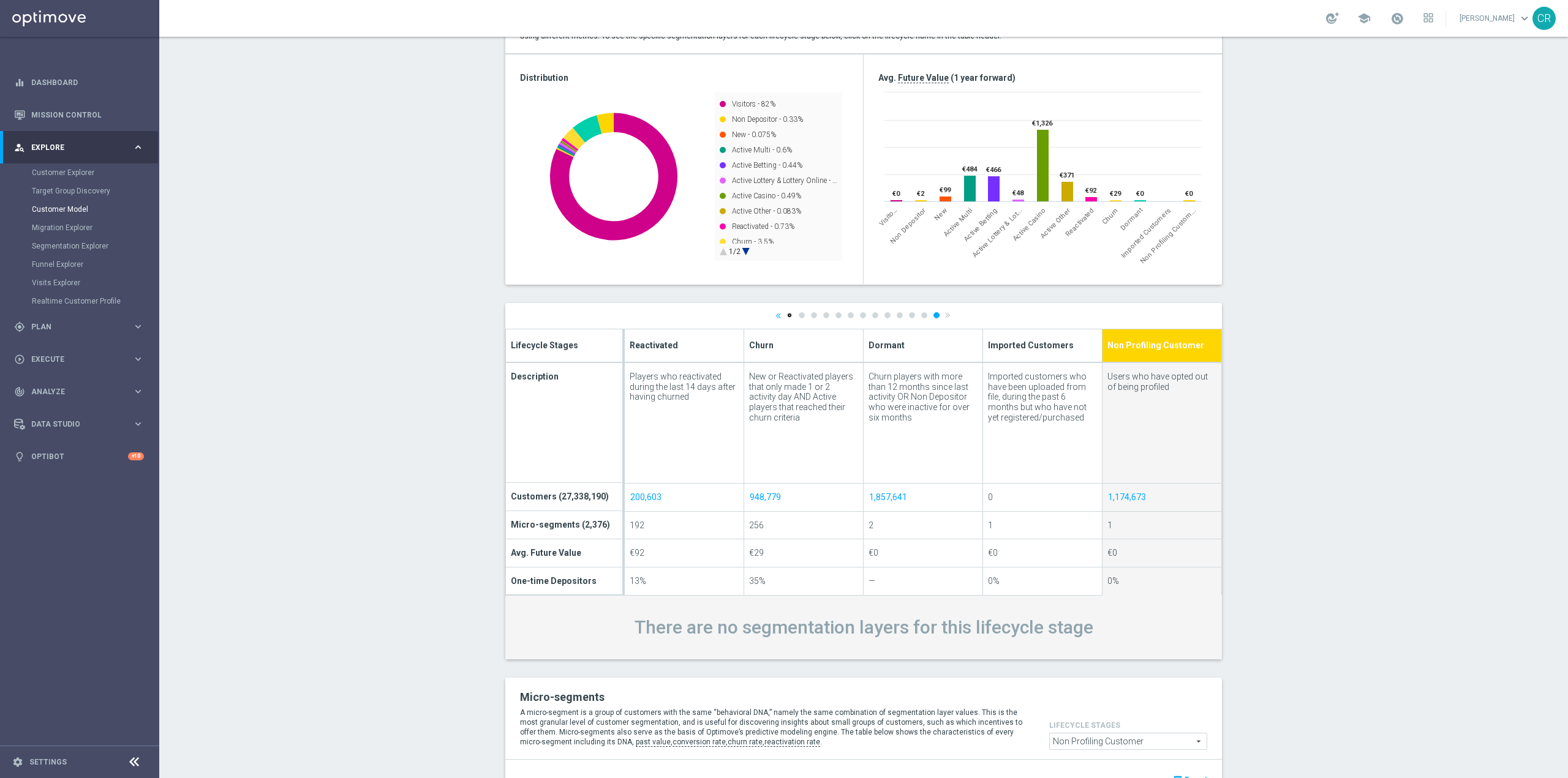
click at [787, 317] on link "1" at bounding box center [790, 315] width 6 height 6
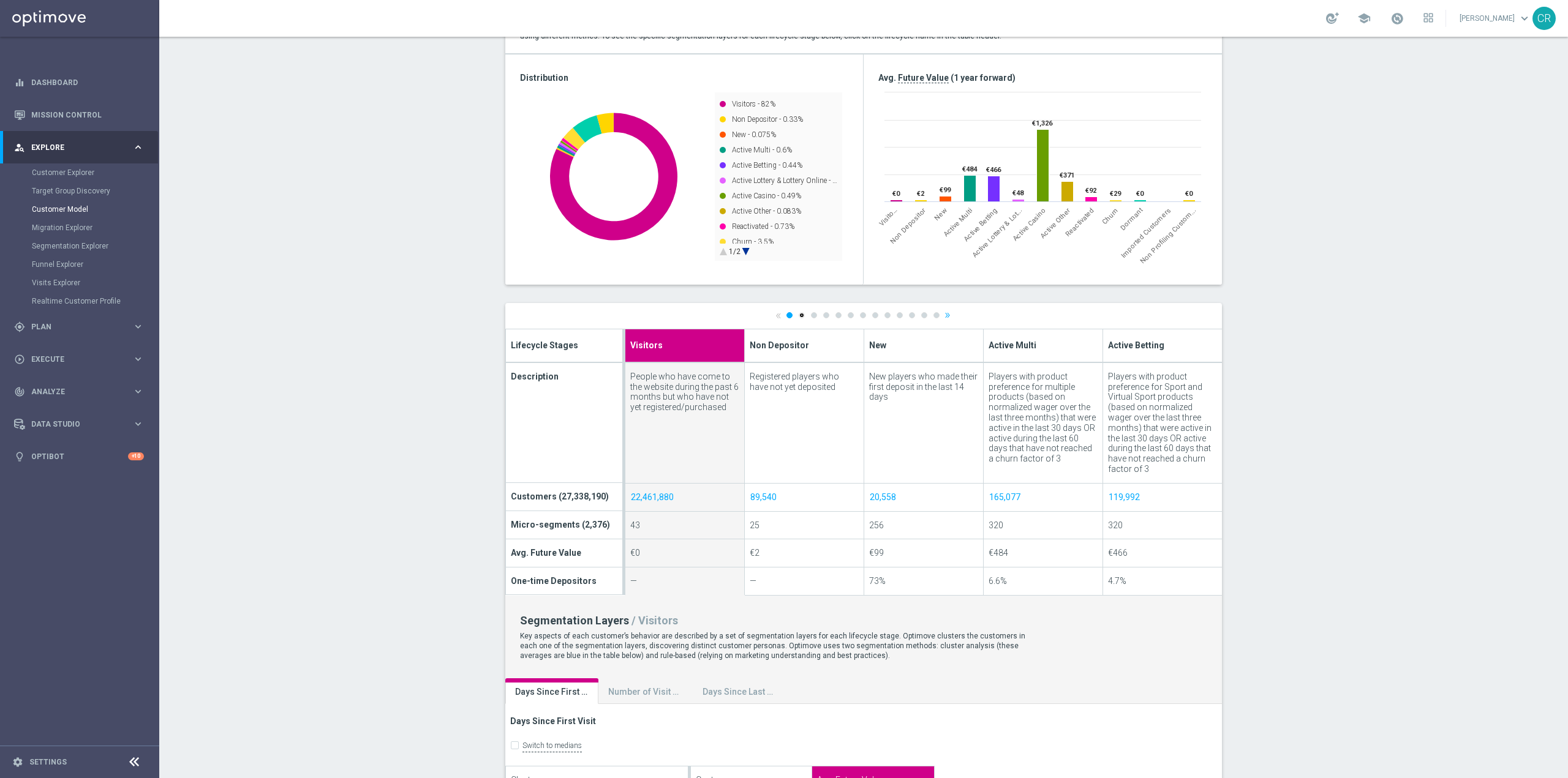
click at [799, 317] on link "2" at bounding box center [802, 315] width 6 height 6
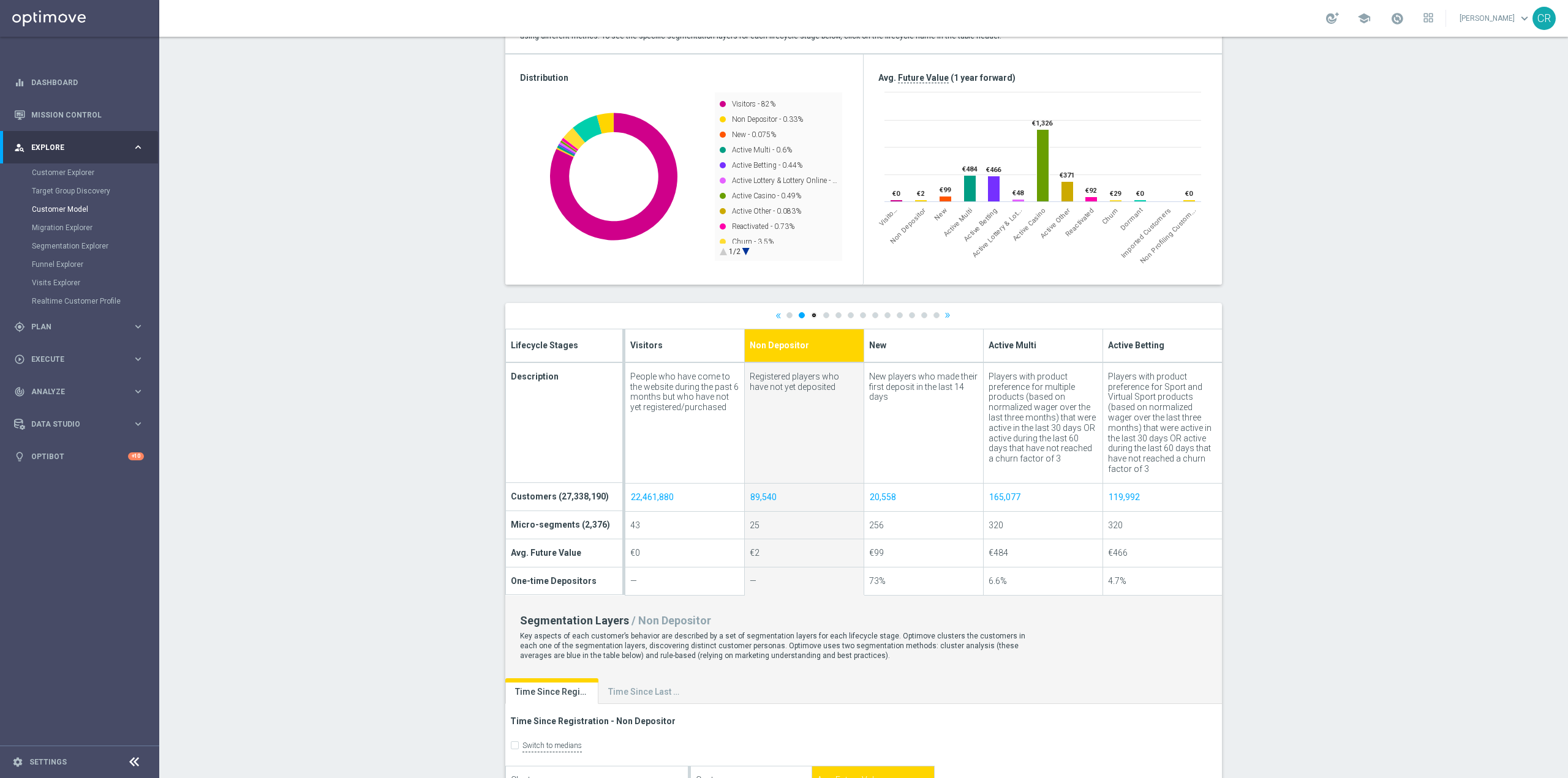
click at [811, 317] on link "3" at bounding box center [814, 315] width 6 height 6
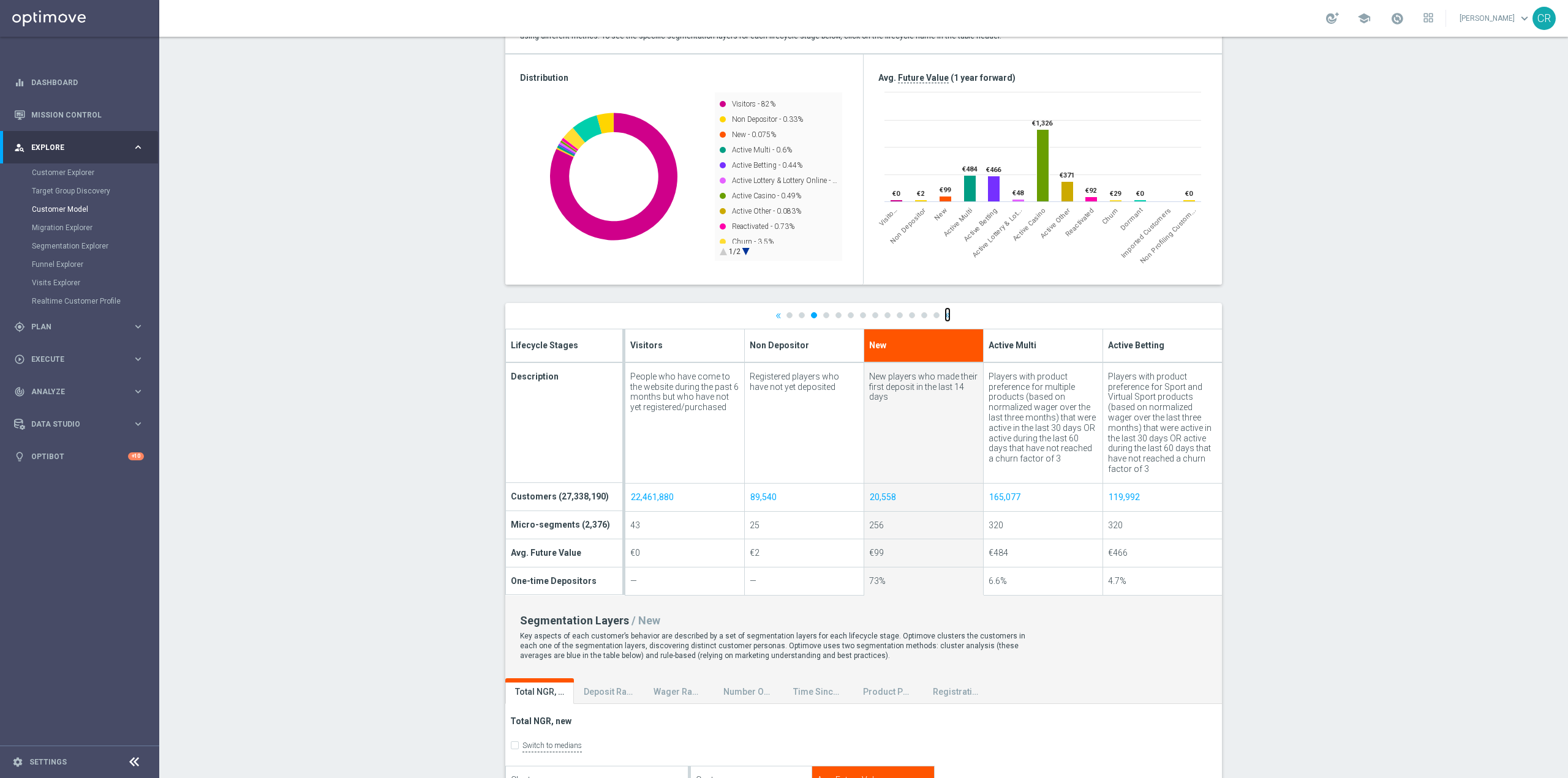
click at [944, 316] on link "»" at bounding box center [947, 315] width 6 height 8
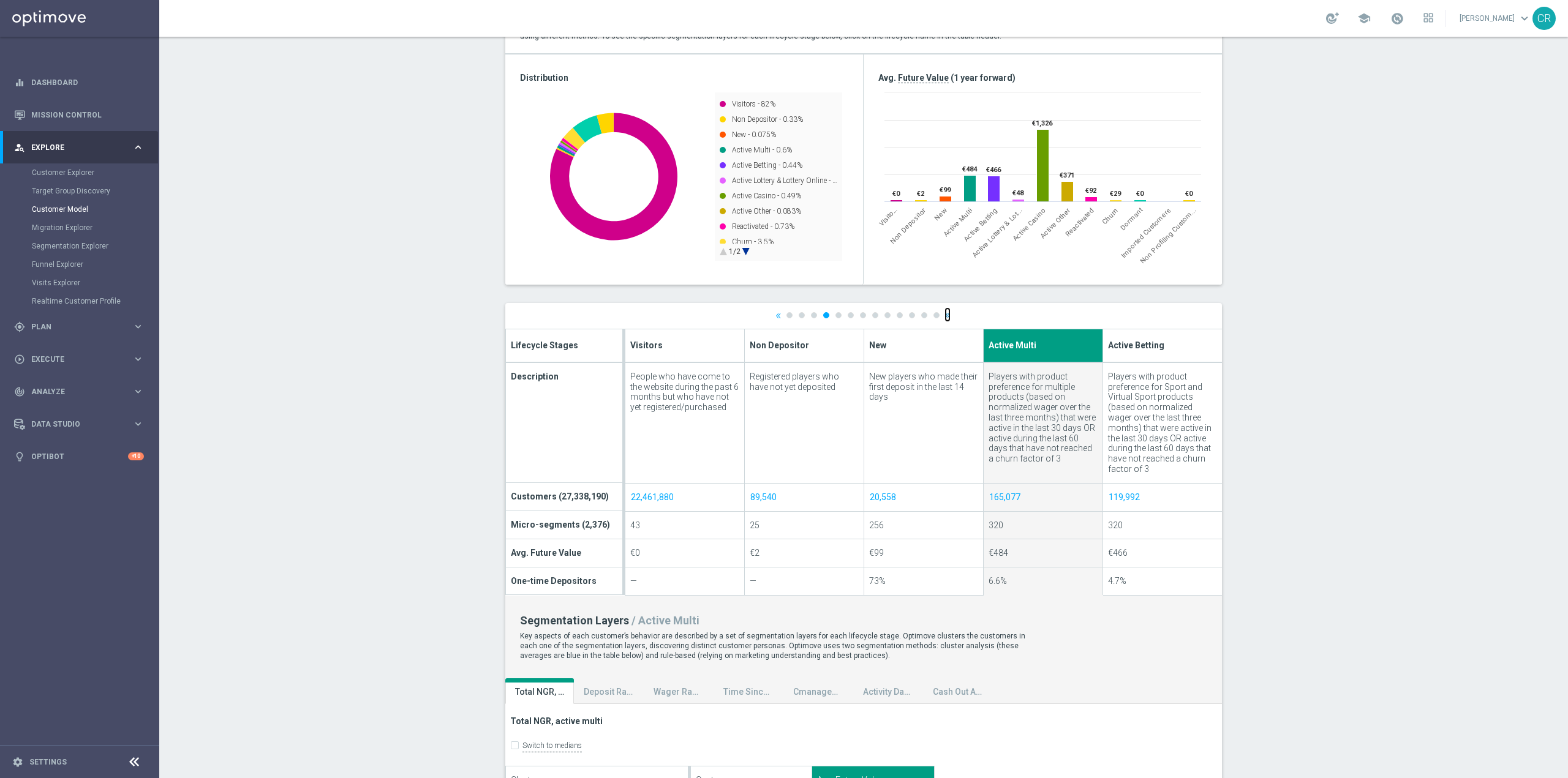
click at [944, 316] on link "»" at bounding box center [947, 315] width 6 height 8
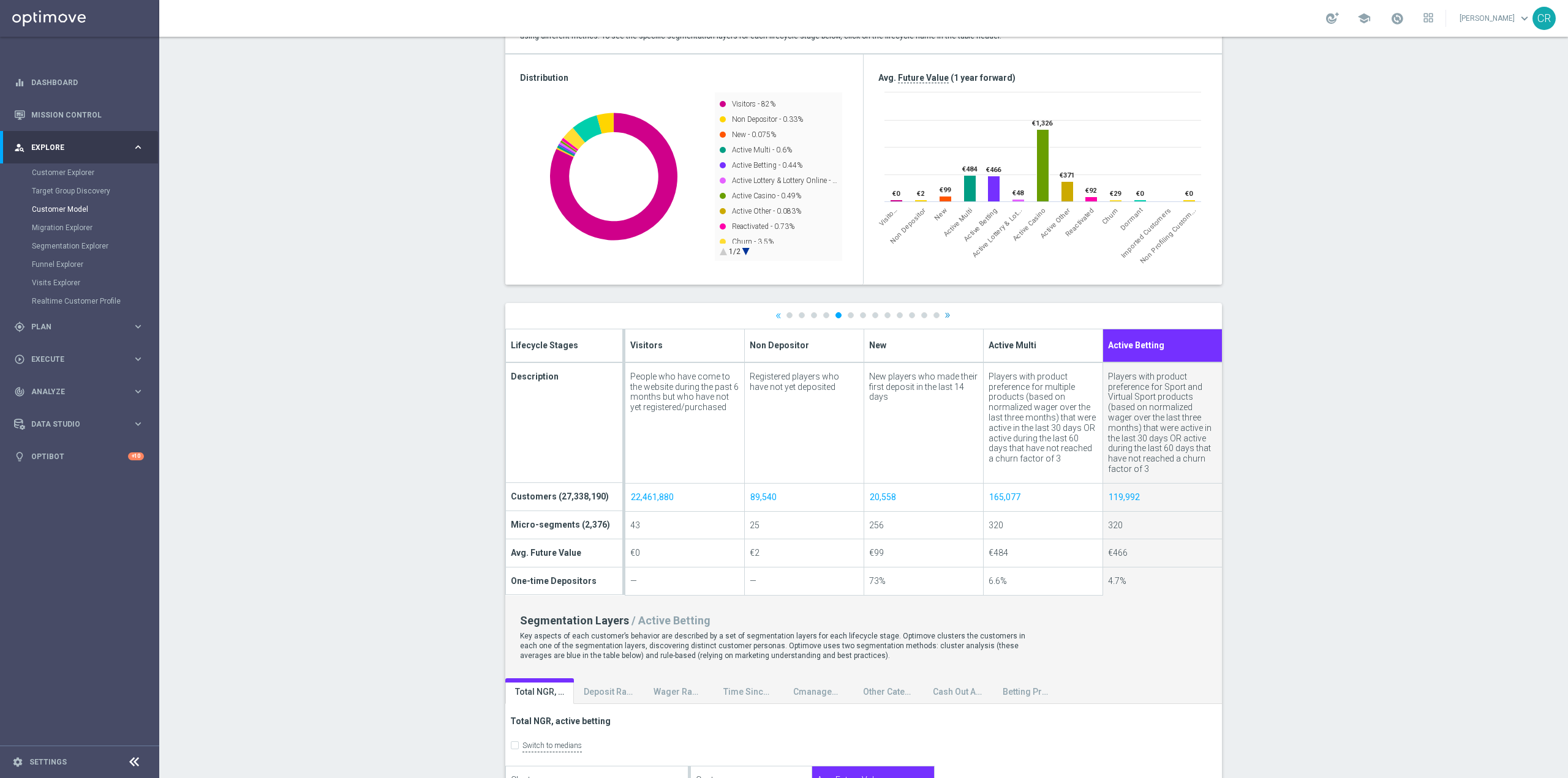
click at [944, 316] on div "« 1 2 3 4 5 6 7 8 9 10 11 12 13 » Lifecycle Stages Description Customers (27,33…" at bounding box center [864, 762] width 717 height 919
click at [944, 316] on link "»" at bounding box center [947, 315] width 6 height 8
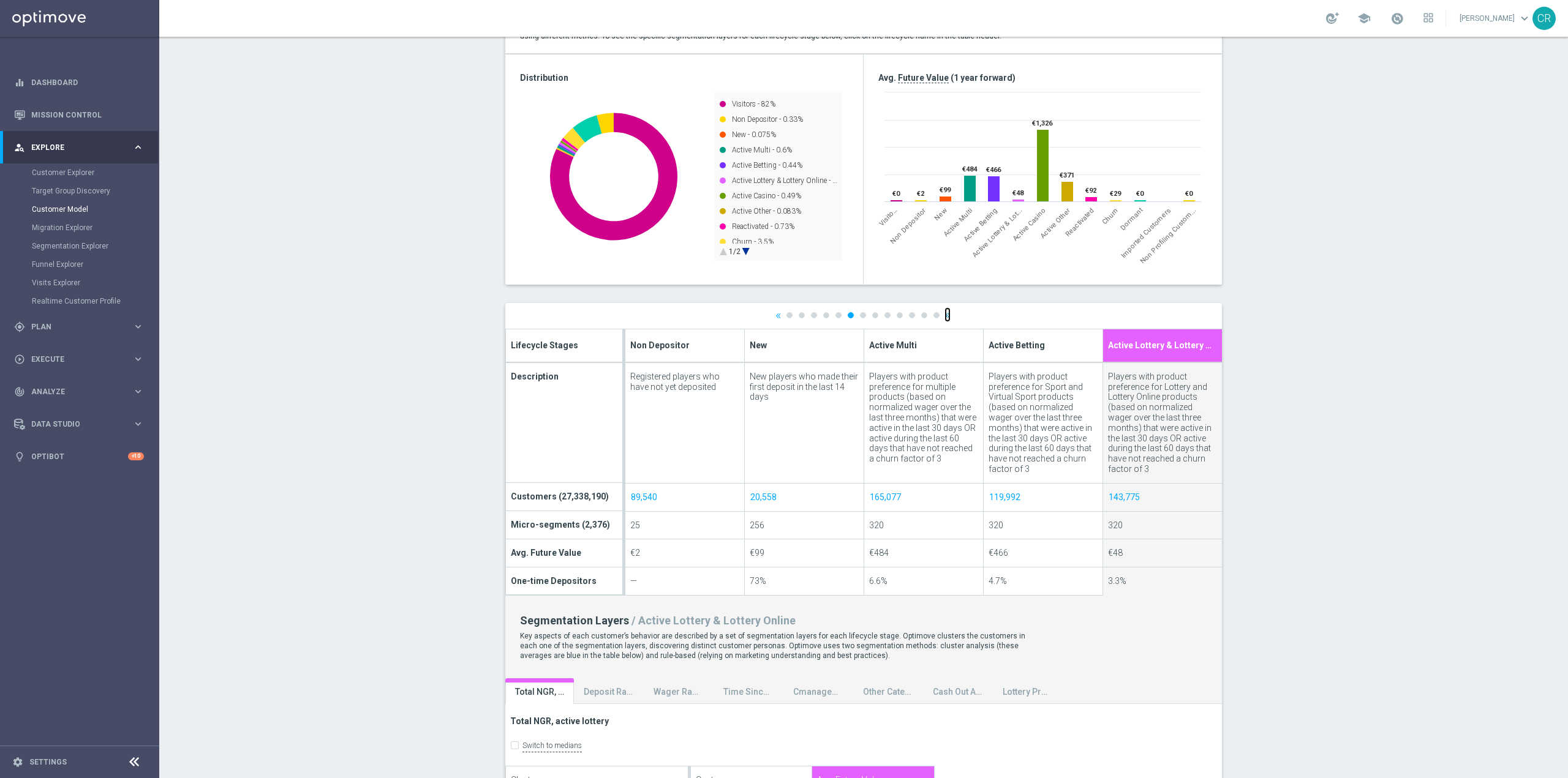
click at [944, 316] on link "»" at bounding box center [947, 315] width 6 height 8
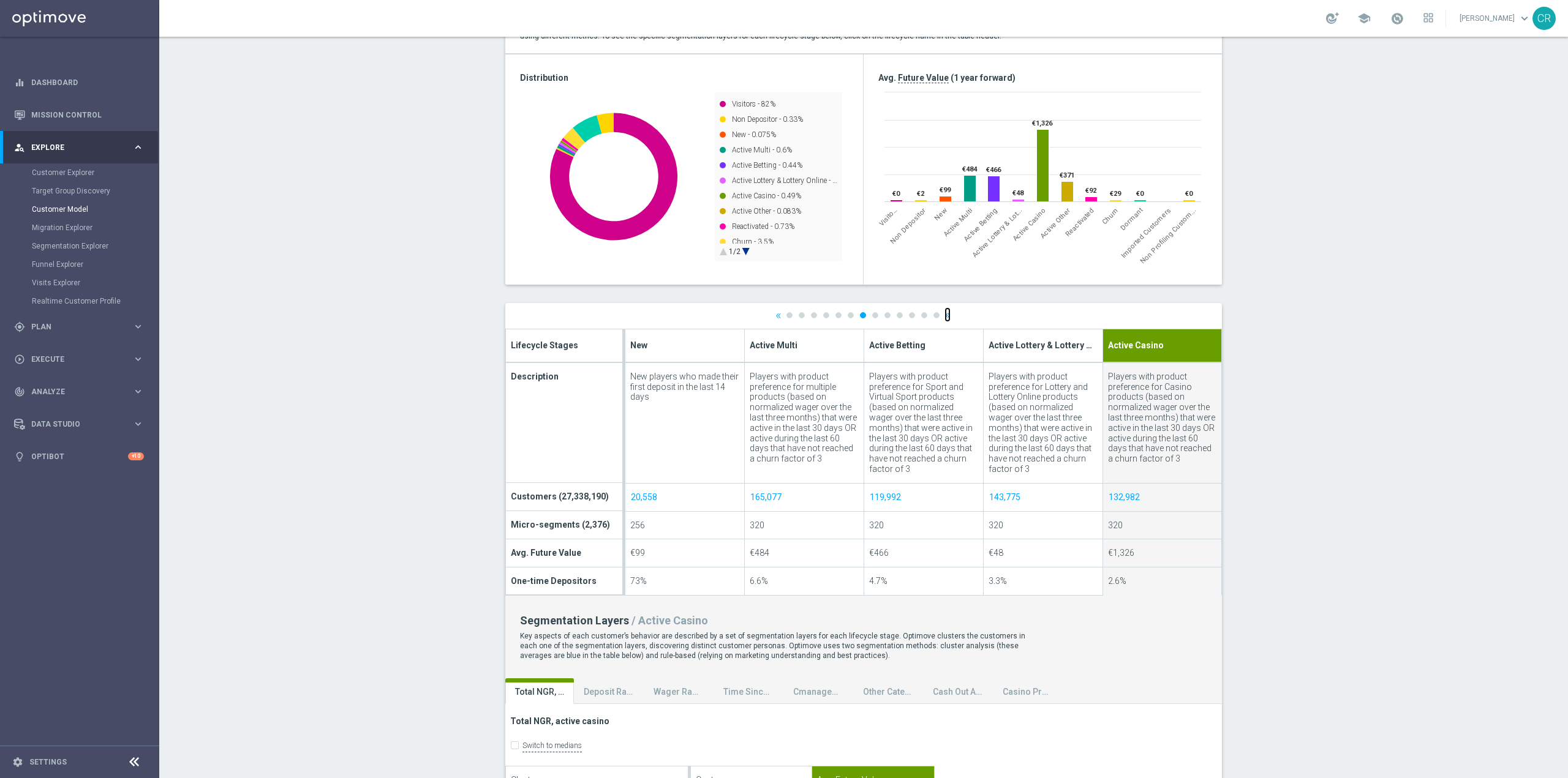
click at [944, 316] on link "»" at bounding box center [947, 315] width 6 height 8
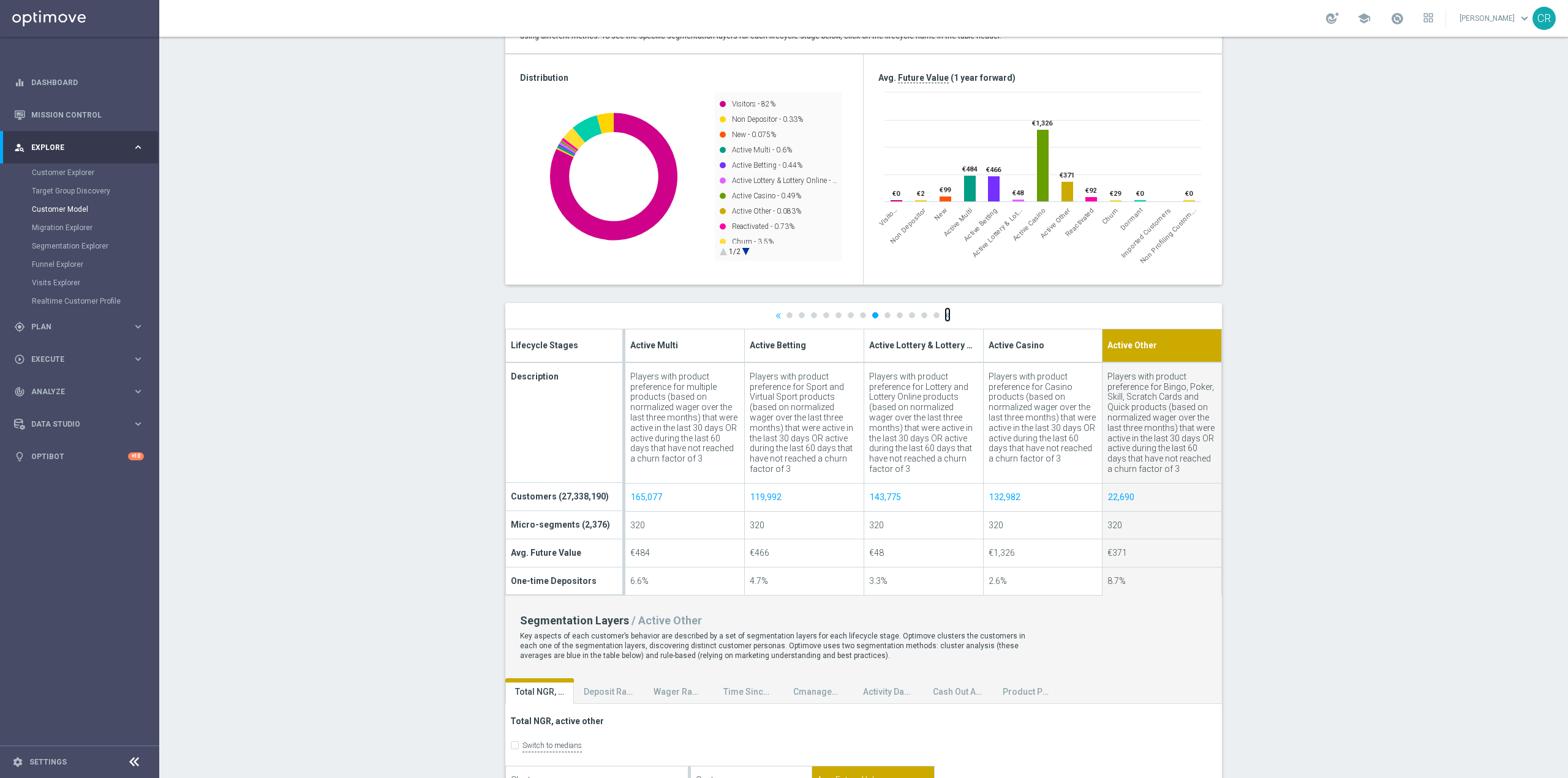
click at [944, 316] on link "»" at bounding box center [947, 315] width 6 height 8
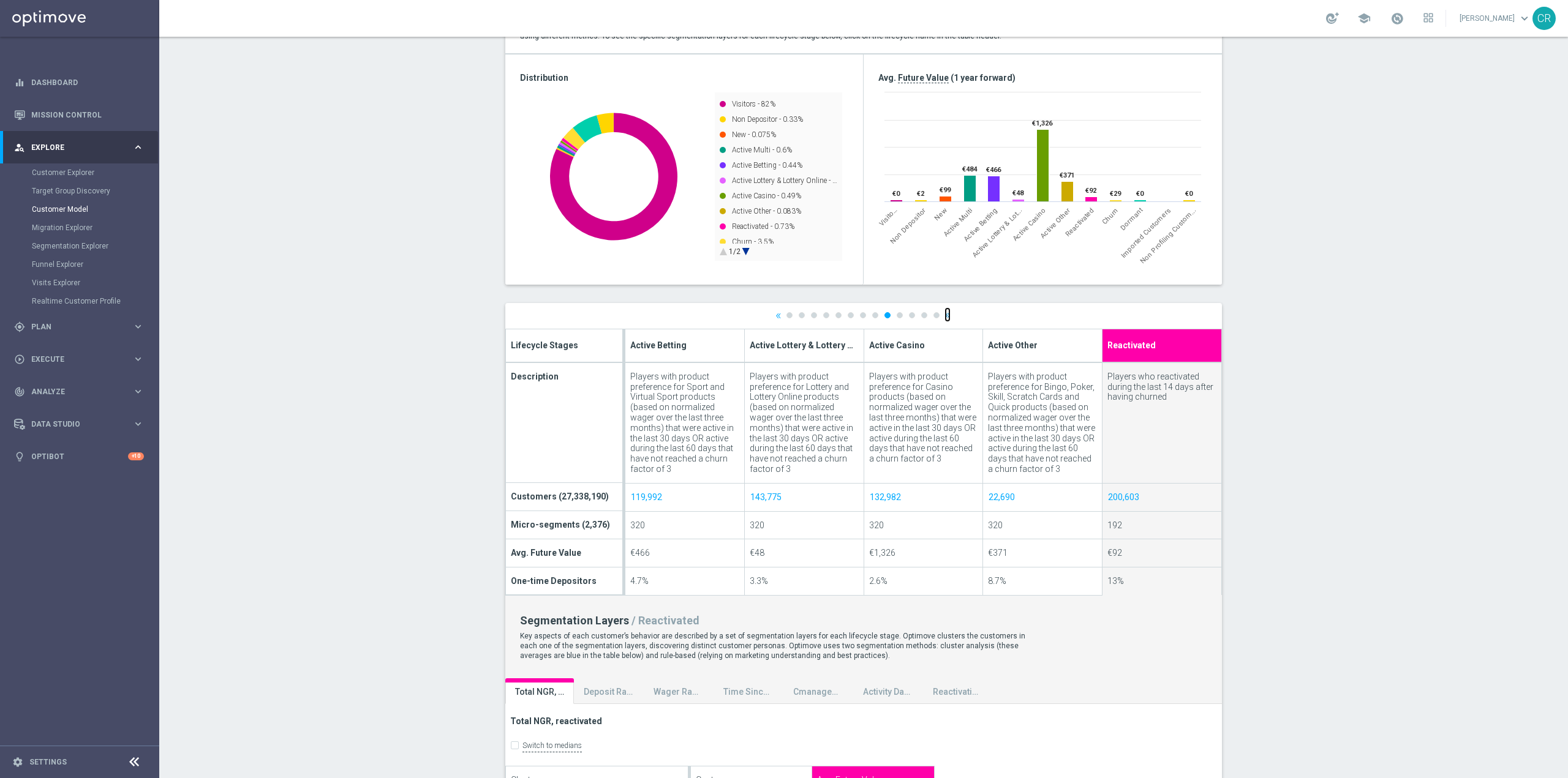
click at [944, 316] on link "»" at bounding box center [947, 315] width 6 height 8
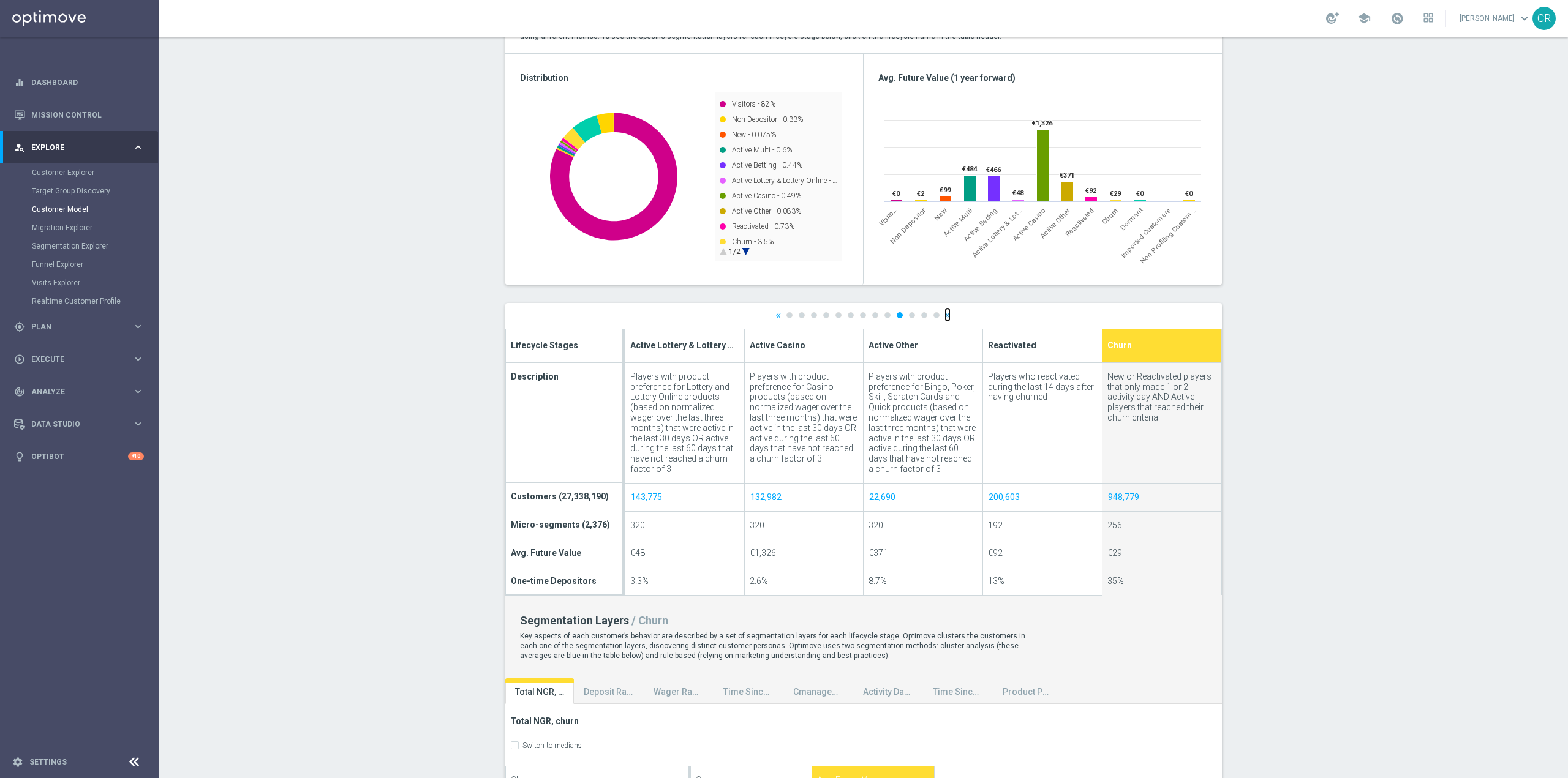
click at [944, 316] on link "»" at bounding box center [947, 315] width 6 height 8
type input "Dormant"
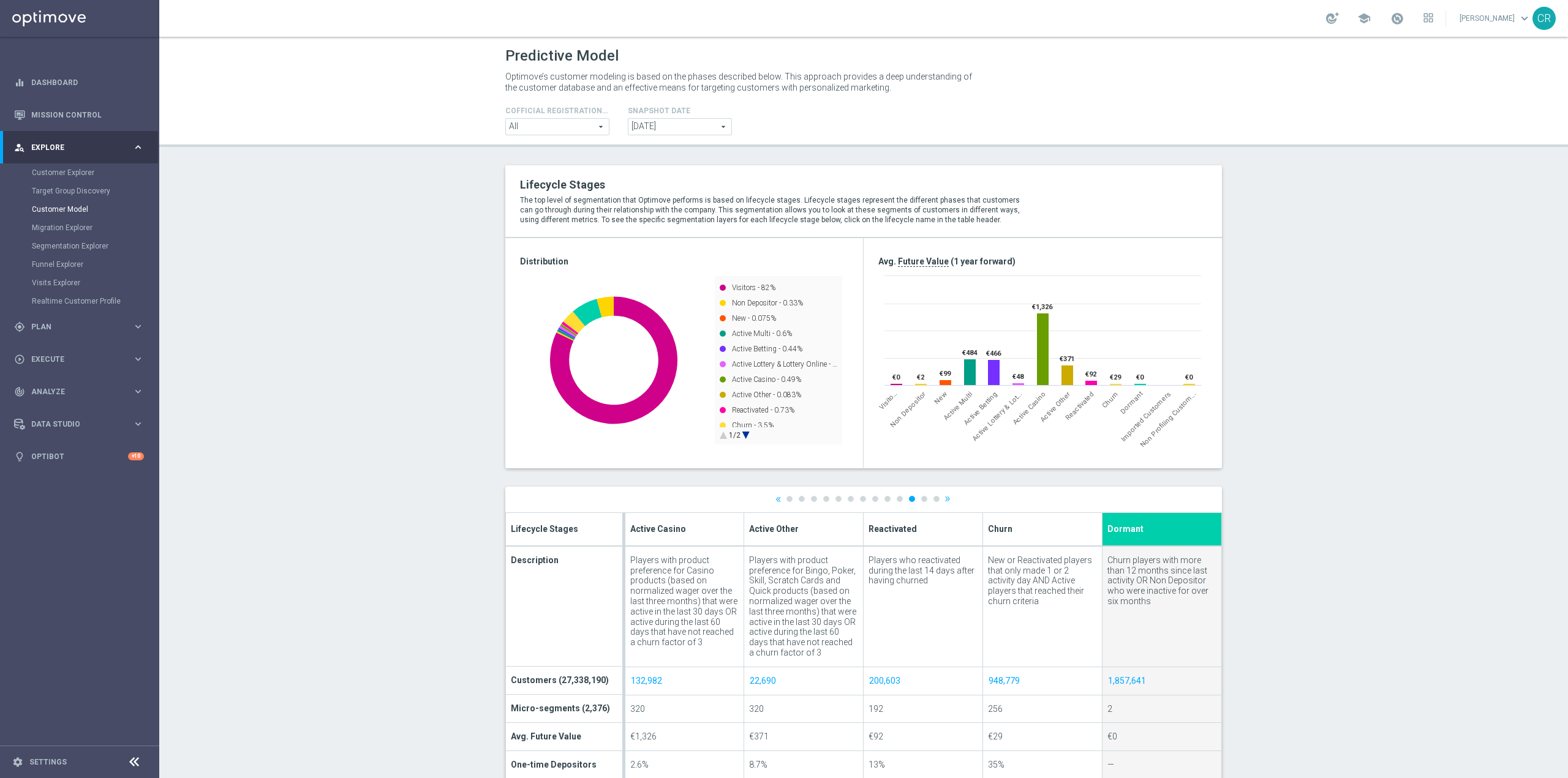
click at [558, 125] on span "All" at bounding box center [558, 127] width 103 height 16
click at [562, 190] on span "Master Online" at bounding box center [558, 192] width 91 height 10
type input "Master Online"
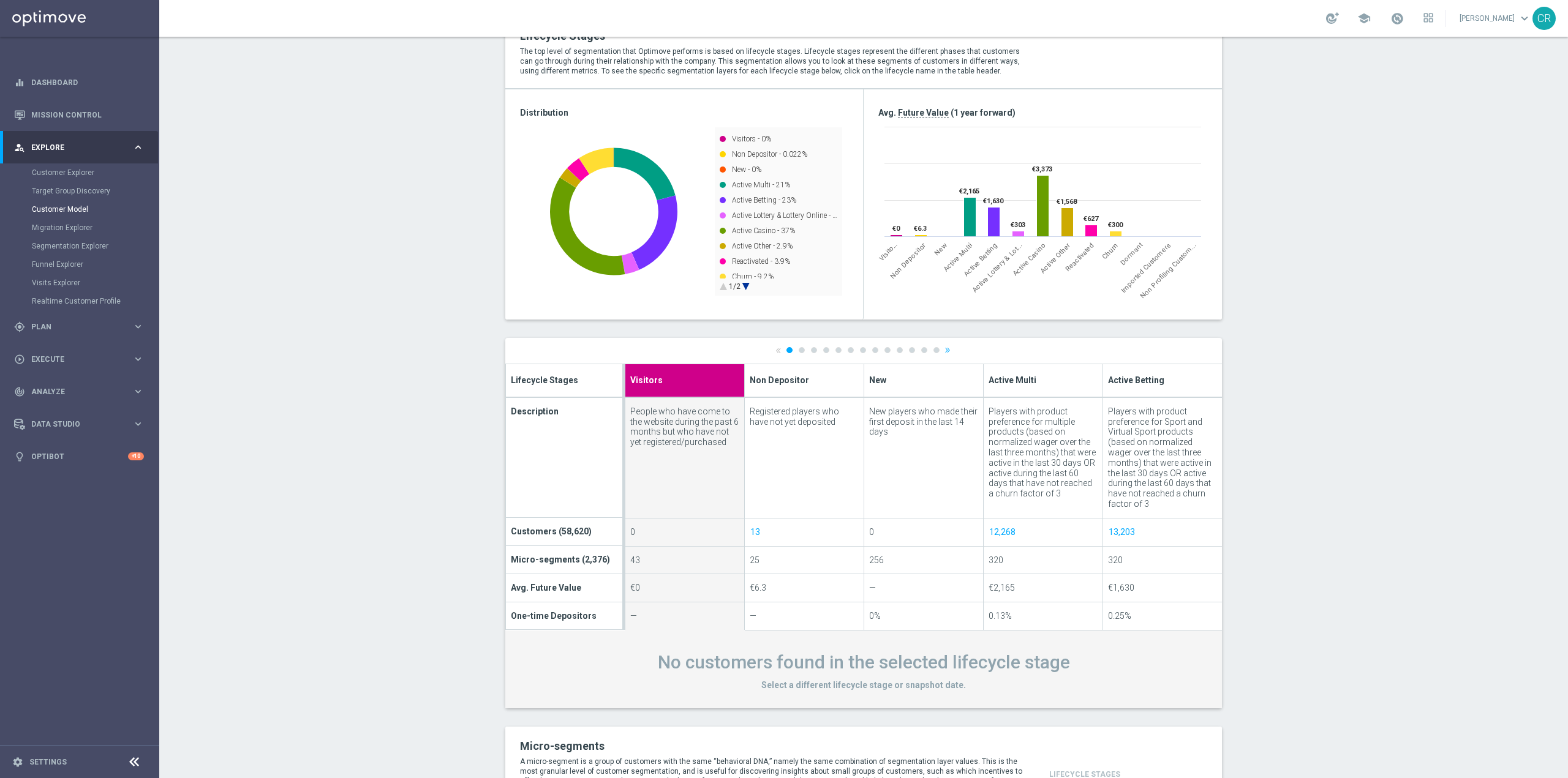
scroll to position [184, 0]
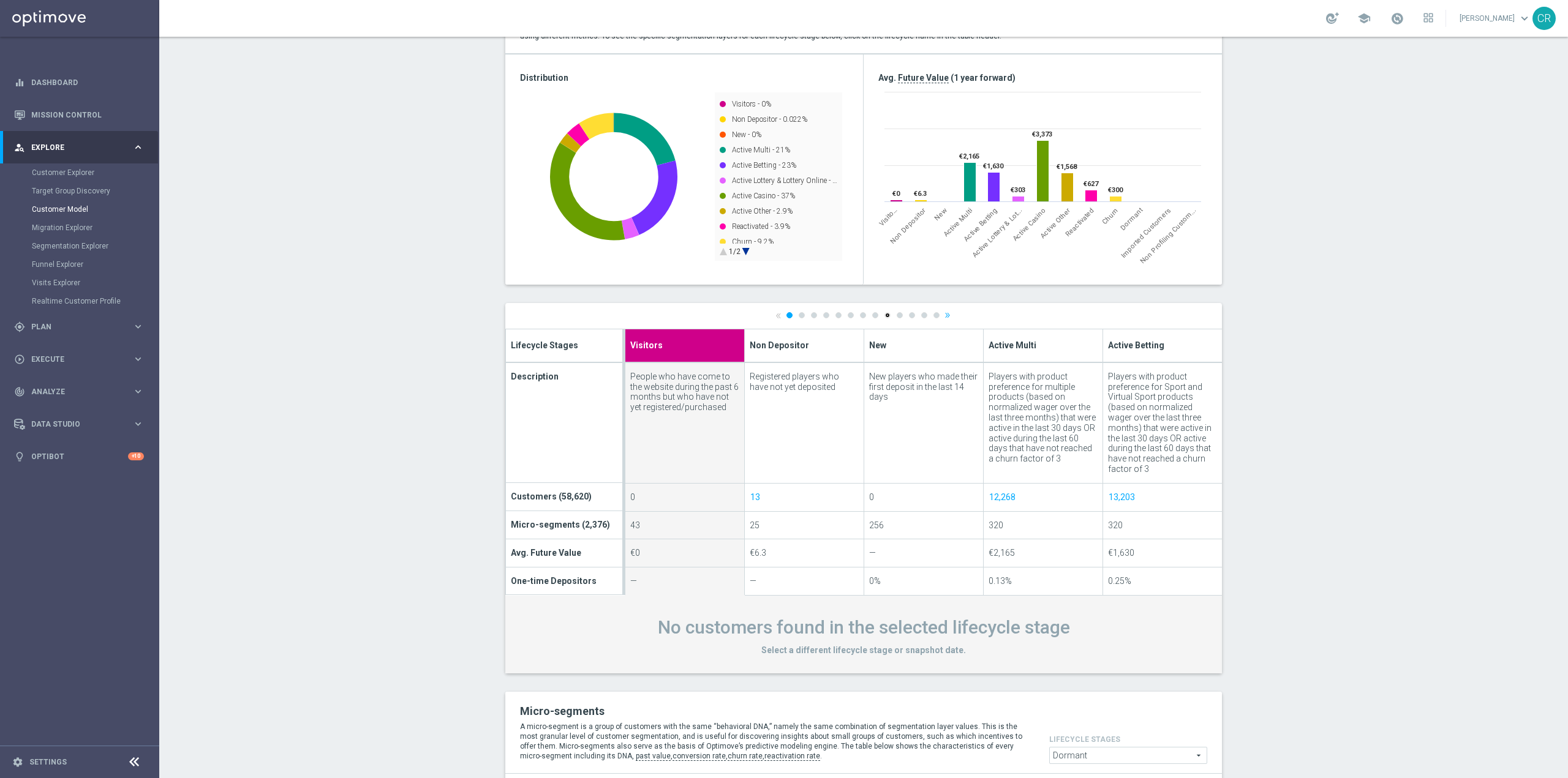
click at [884, 318] on link "9" at bounding box center [887, 315] width 6 height 6
type input "Reactivated"
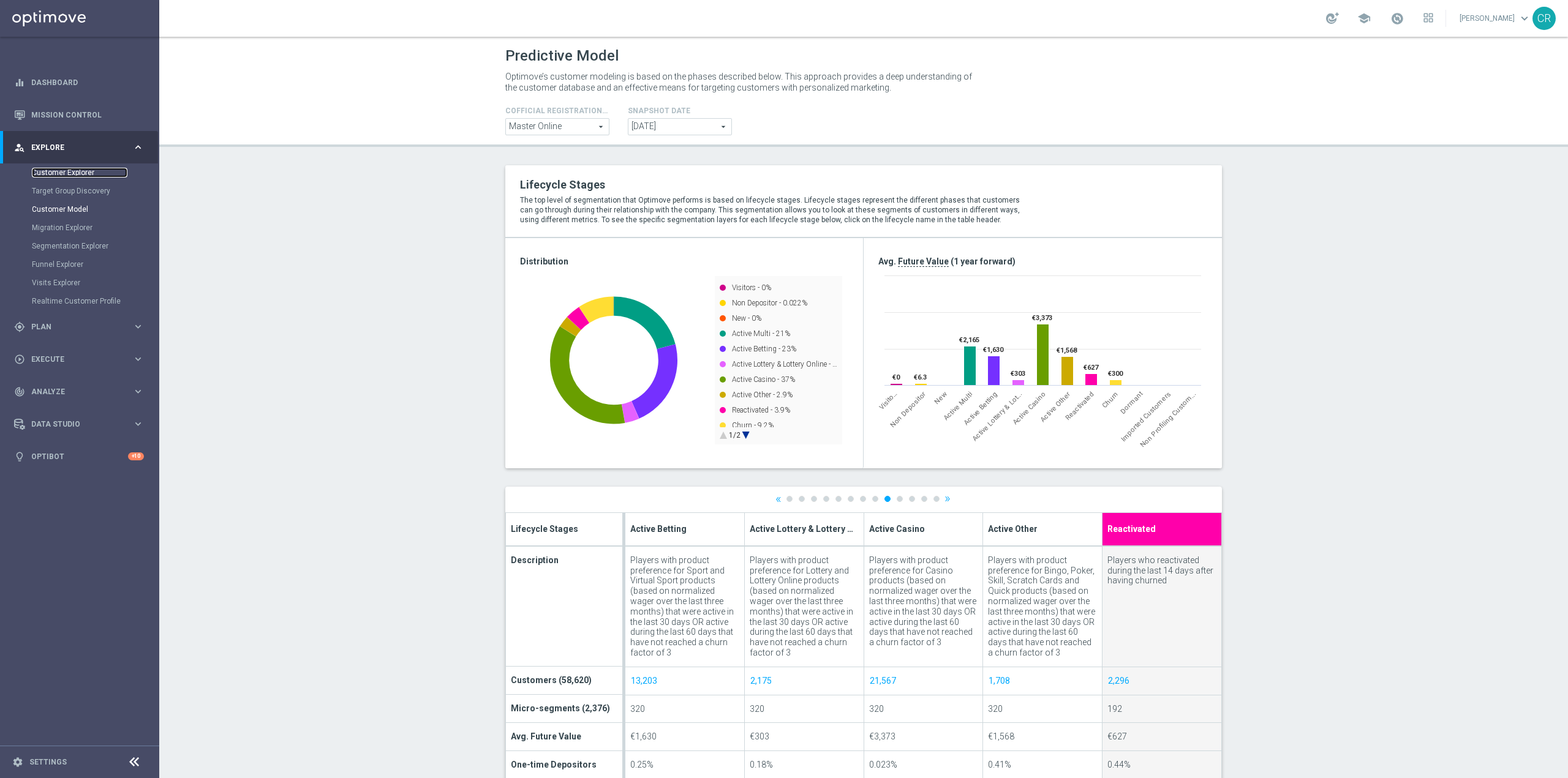
click at [55, 169] on link "Customer Explorer" at bounding box center [79, 172] width 95 height 10
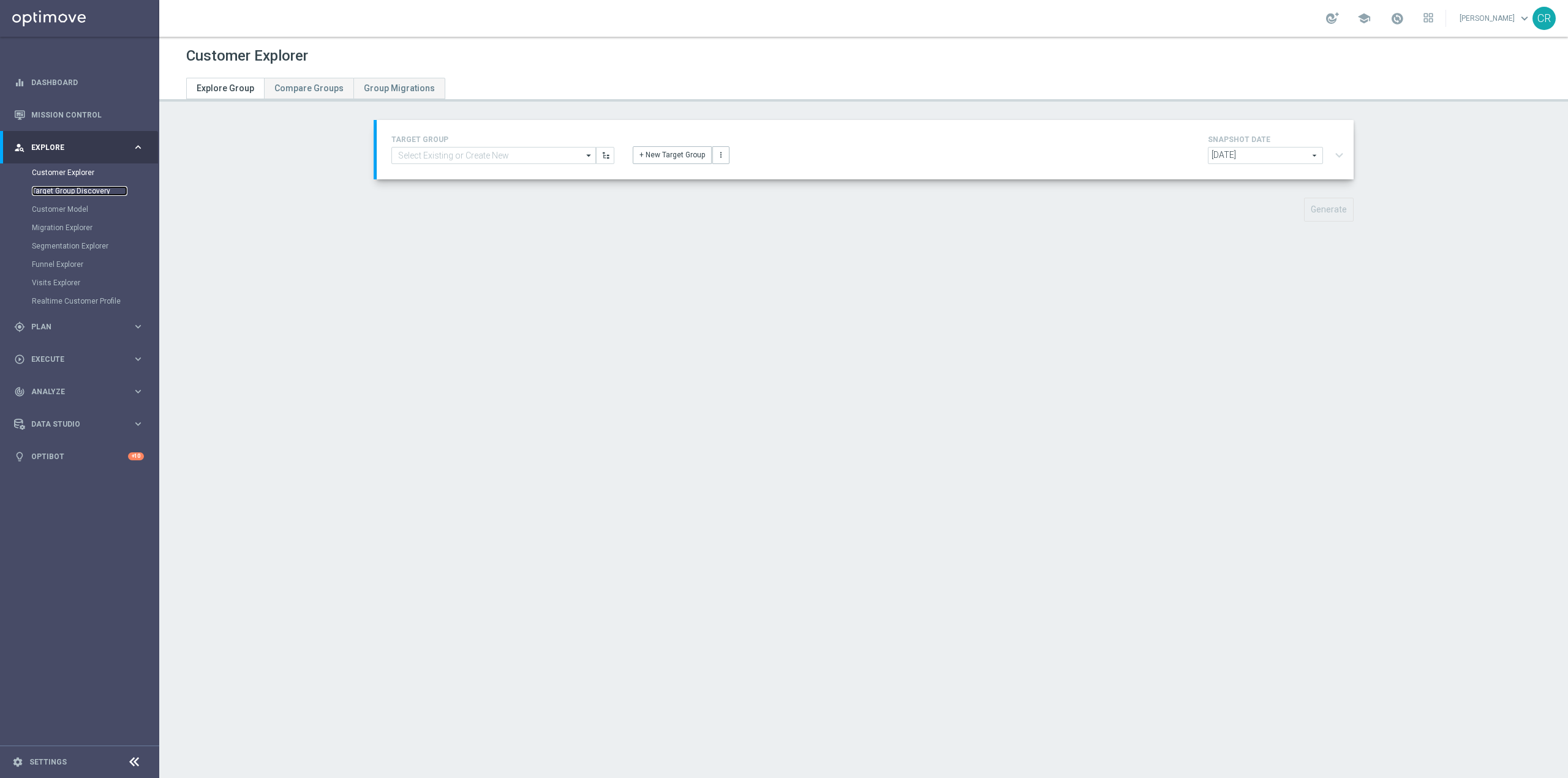
click at [82, 190] on link "Target Group Discovery" at bounding box center [79, 191] width 95 height 10
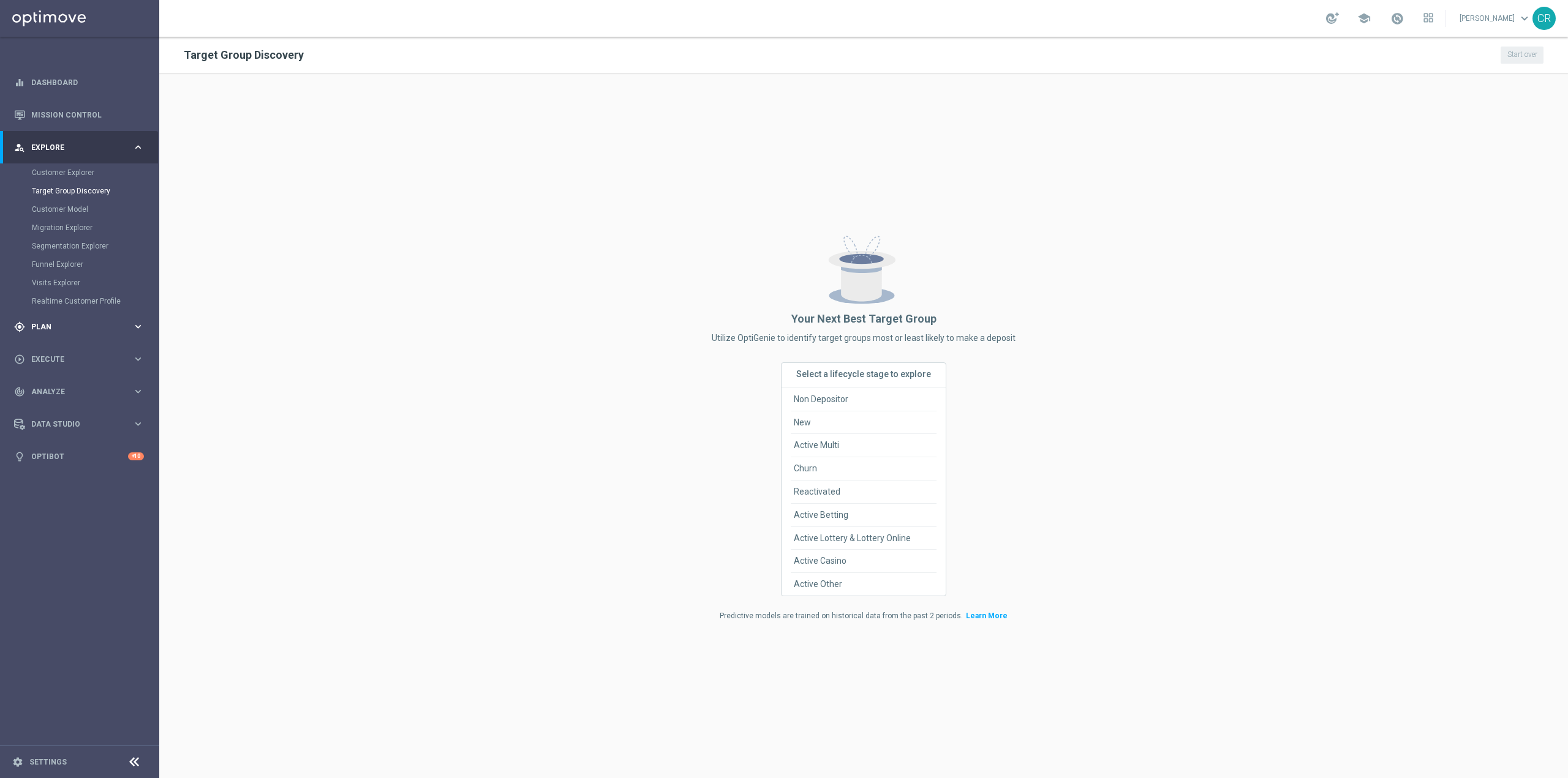
click at [58, 327] on span "Plan" at bounding box center [82, 327] width 101 height 8
click at [62, 200] on link "Target Groups" at bounding box center [79, 204] width 95 height 10
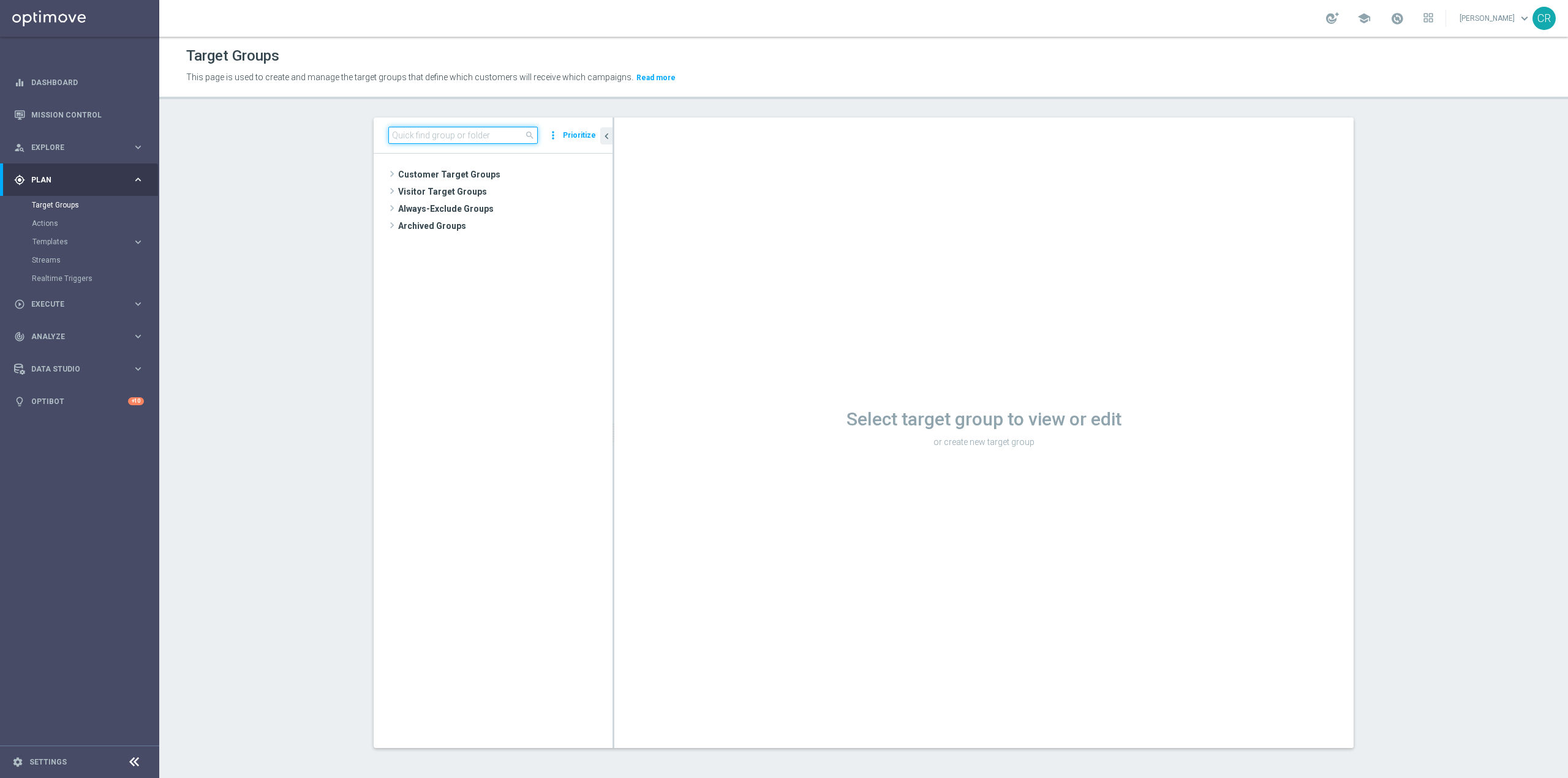
click at [506, 134] on input at bounding box center [463, 135] width 149 height 17
type input "a"
type input "master low analisi"
click at [501, 205] on span "Multi Master Low analisi" at bounding box center [509, 210] width 148 height 11
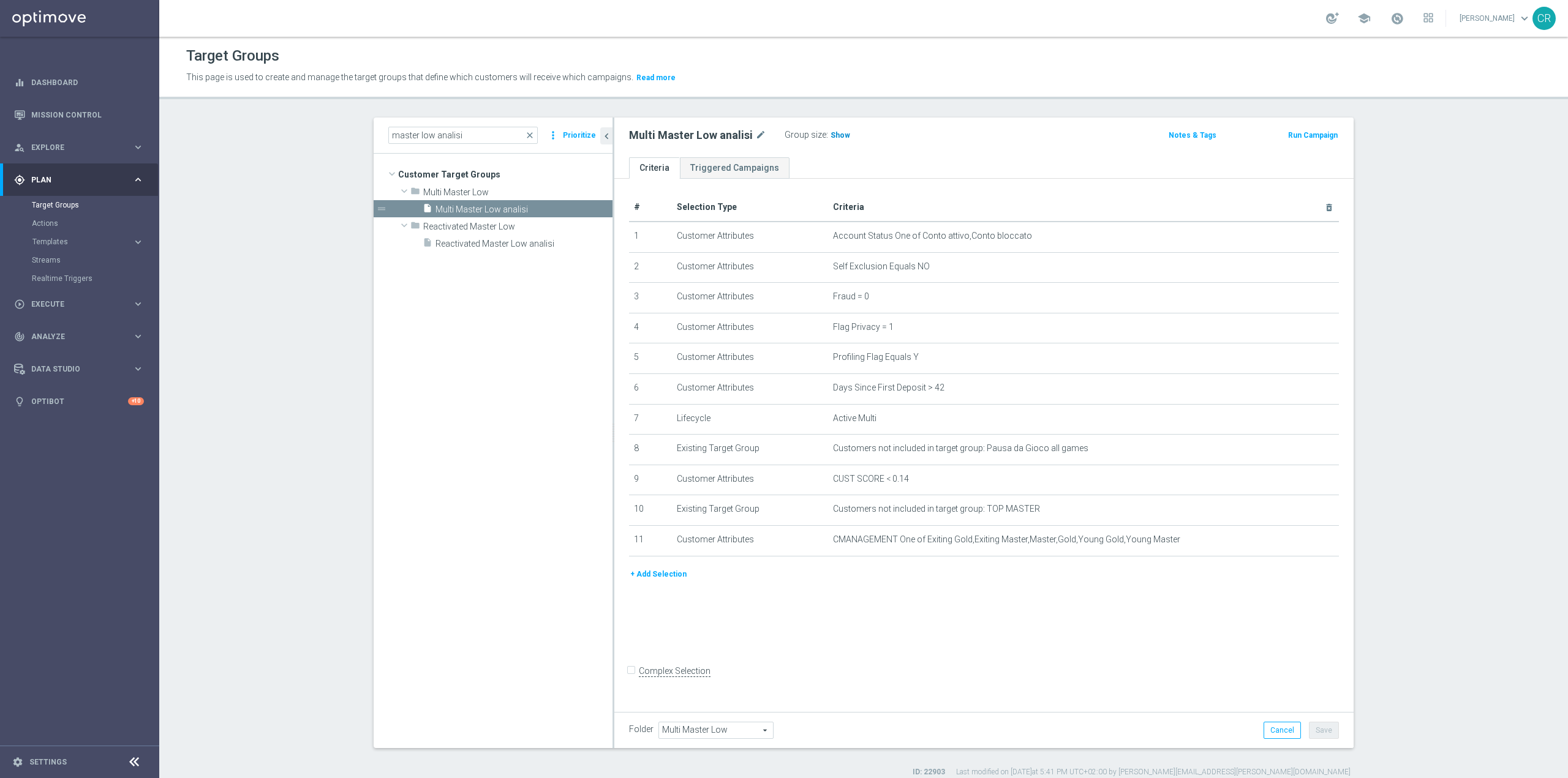
click at [831, 134] on span "Show" at bounding box center [840, 135] width 19 height 8
click at [461, 242] on span "Reactivated Master Low analisi" at bounding box center [509, 244] width 148 height 11
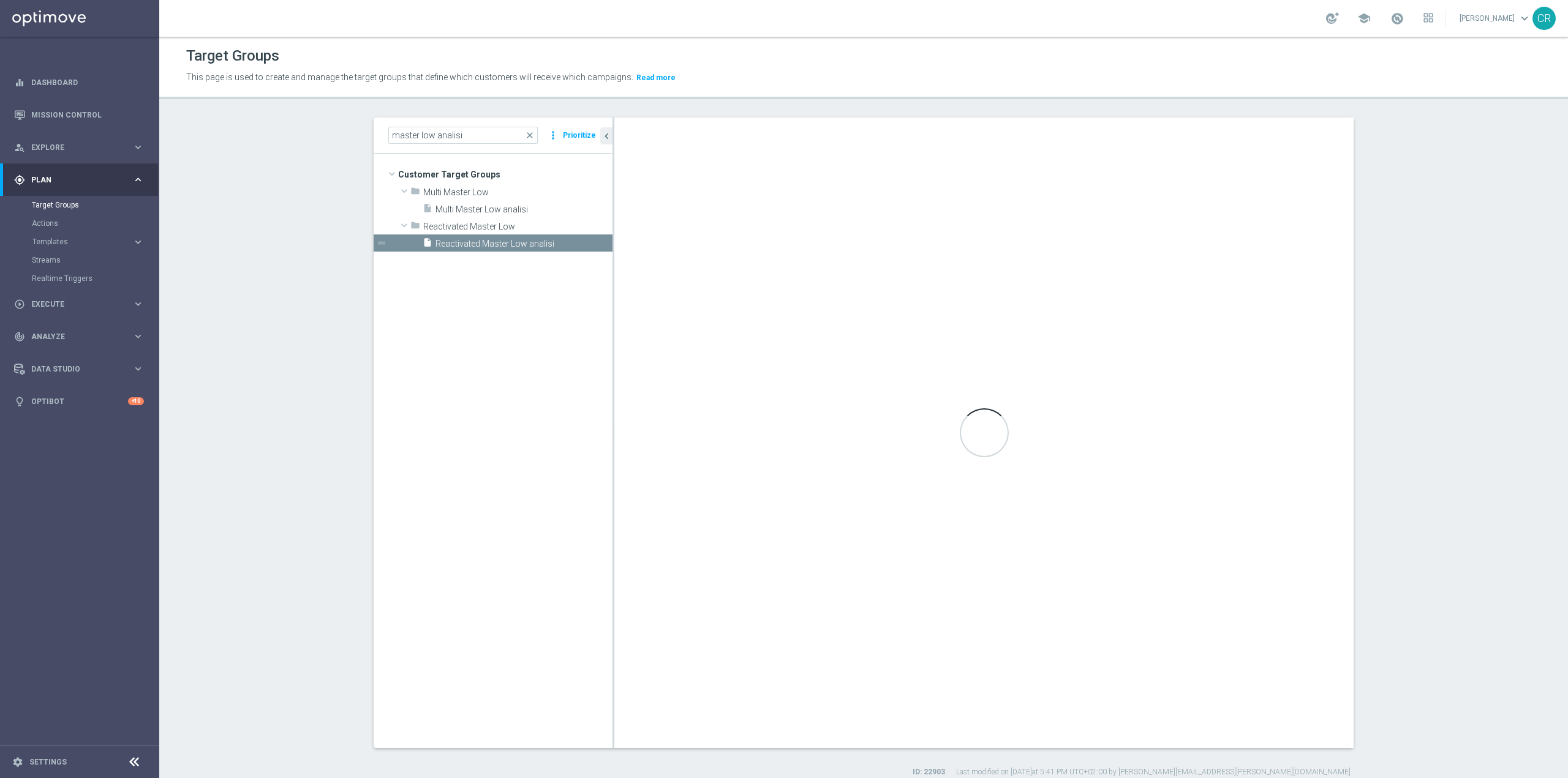
type input "Reactivated Master Low"
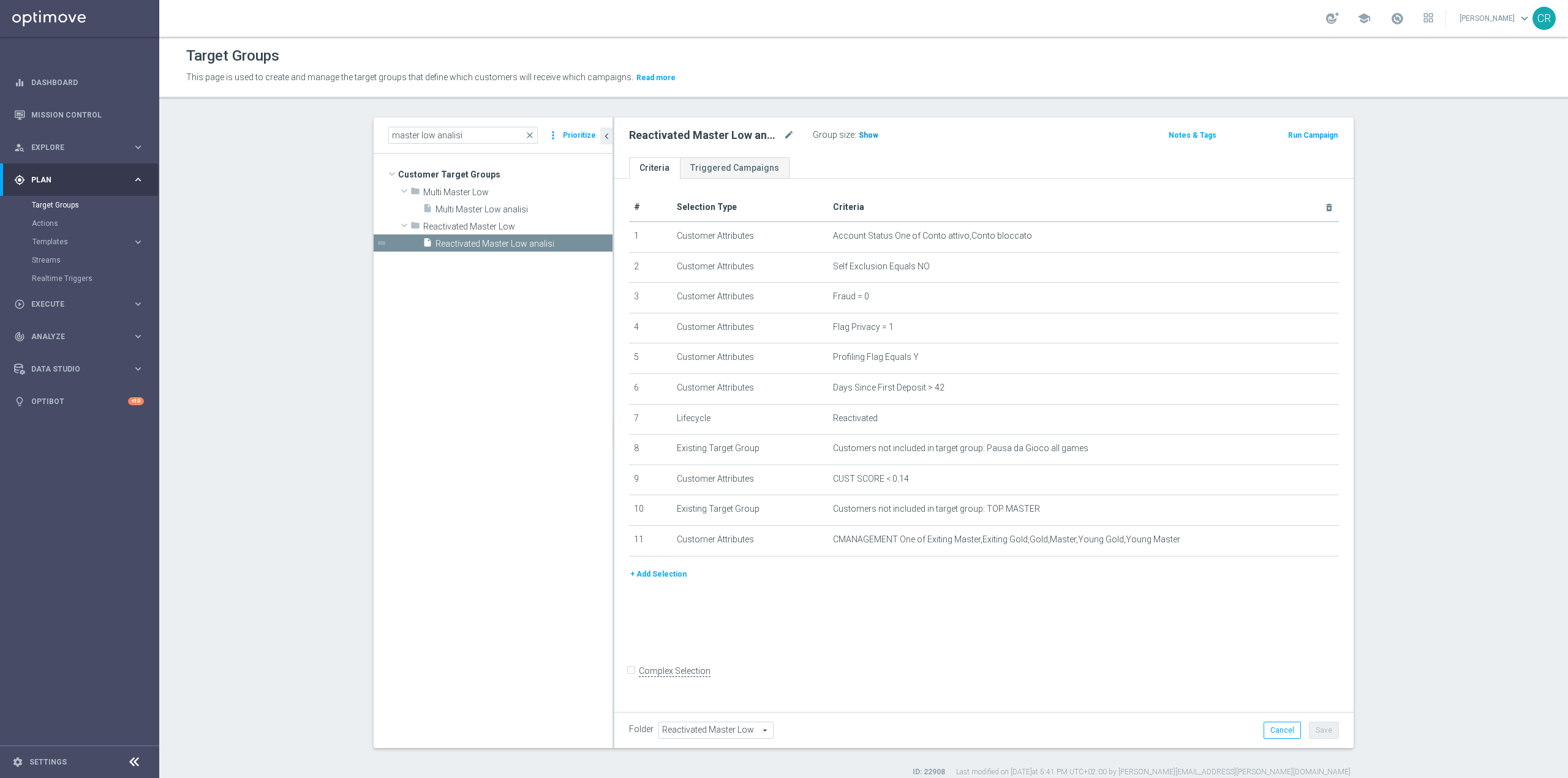
click at [865, 131] on h3 "Show" at bounding box center [868, 135] width 22 height 14
